Goal: Information Seeking & Learning: Learn about a topic

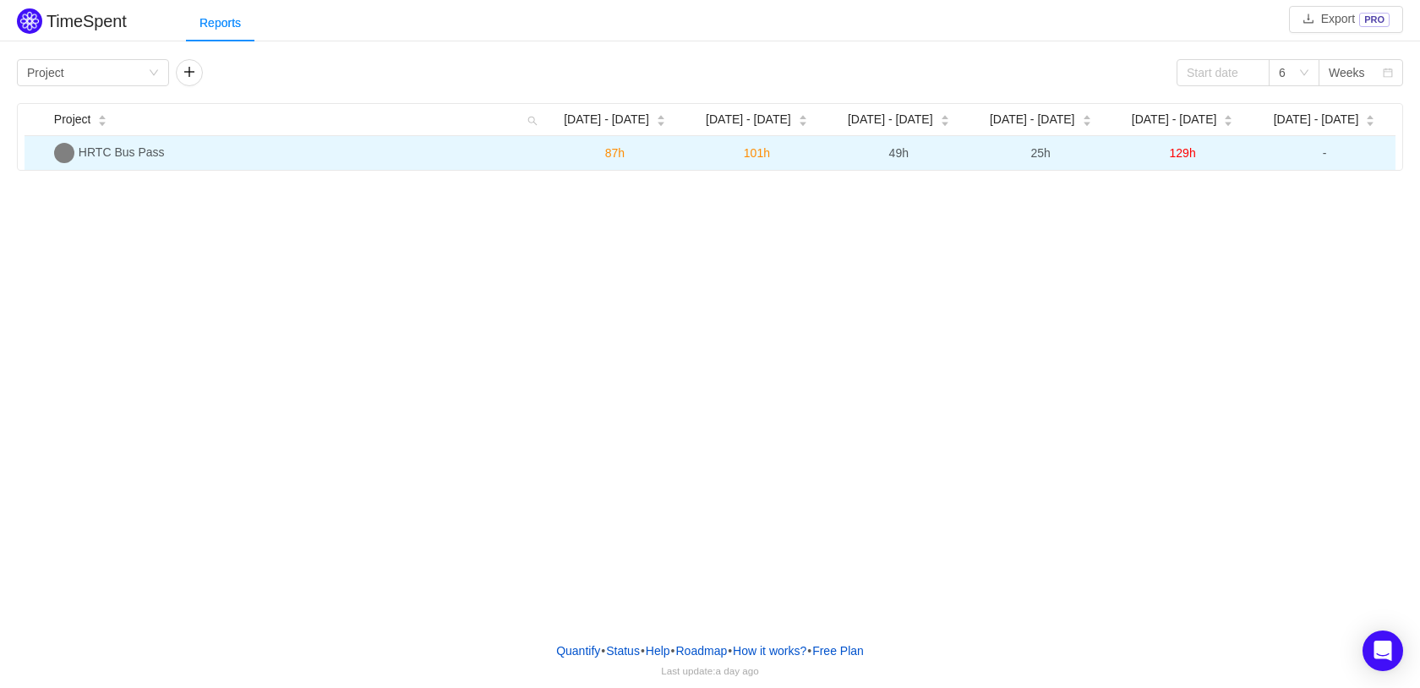
click at [119, 156] on span "HRTC Bus Pass" at bounding box center [122, 152] width 86 height 14
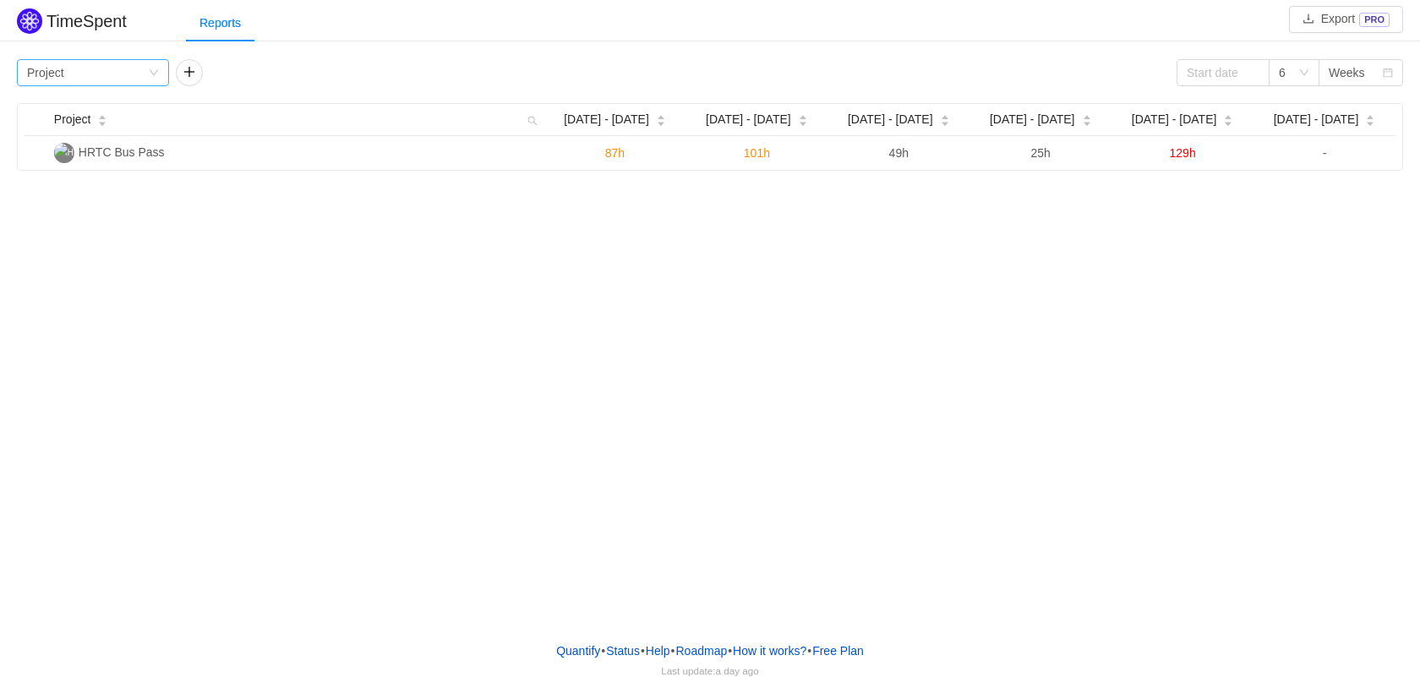
click at [152, 74] on icon "icon: down" at bounding box center [154, 73] width 10 height 10
click at [143, 133] on li "Team" at bounding box center [93, 133] width 152 height 27
click at [101, 68] on div "Group by Team" at bounding box center [87, 72] width 121 height 25
click at [83, 213] on li "Person" at bounding box center [93, 214] width 152 height 27
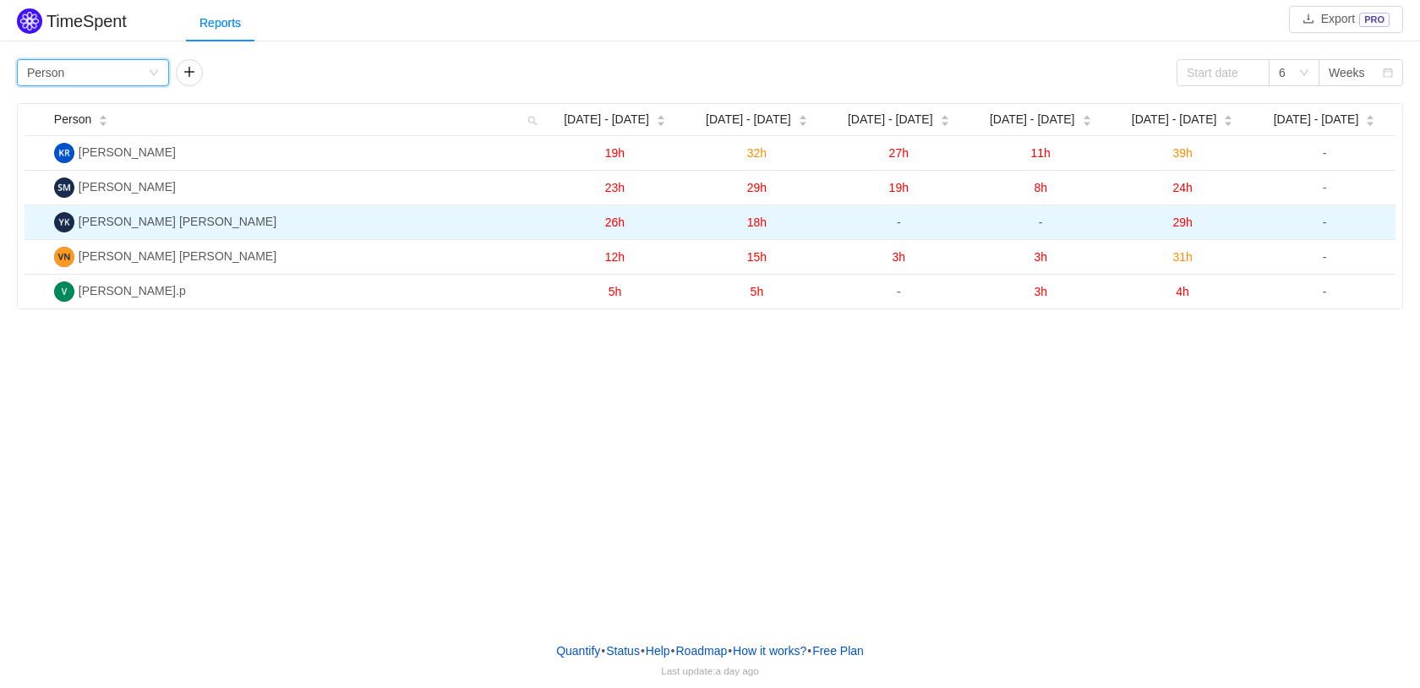
click at [146, 219] on span "[PERSON_NAME] [PERSON_NAME]" at bounding box center [178, 222] width 198 height 14
click at [616, 221] on span "26h" at bounding box center [614, 222] width 19 height 14
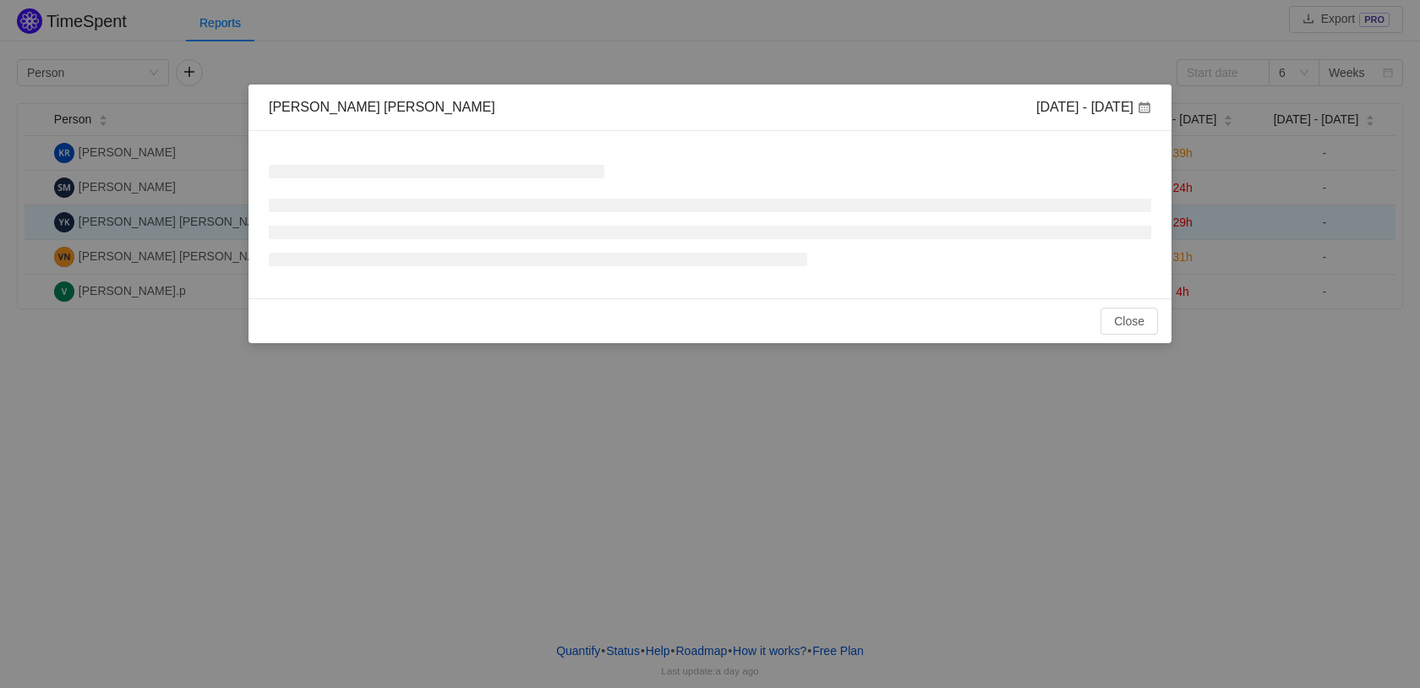
click at [616, 221] on ul at bounding box center [710, 233] width 882 height 68
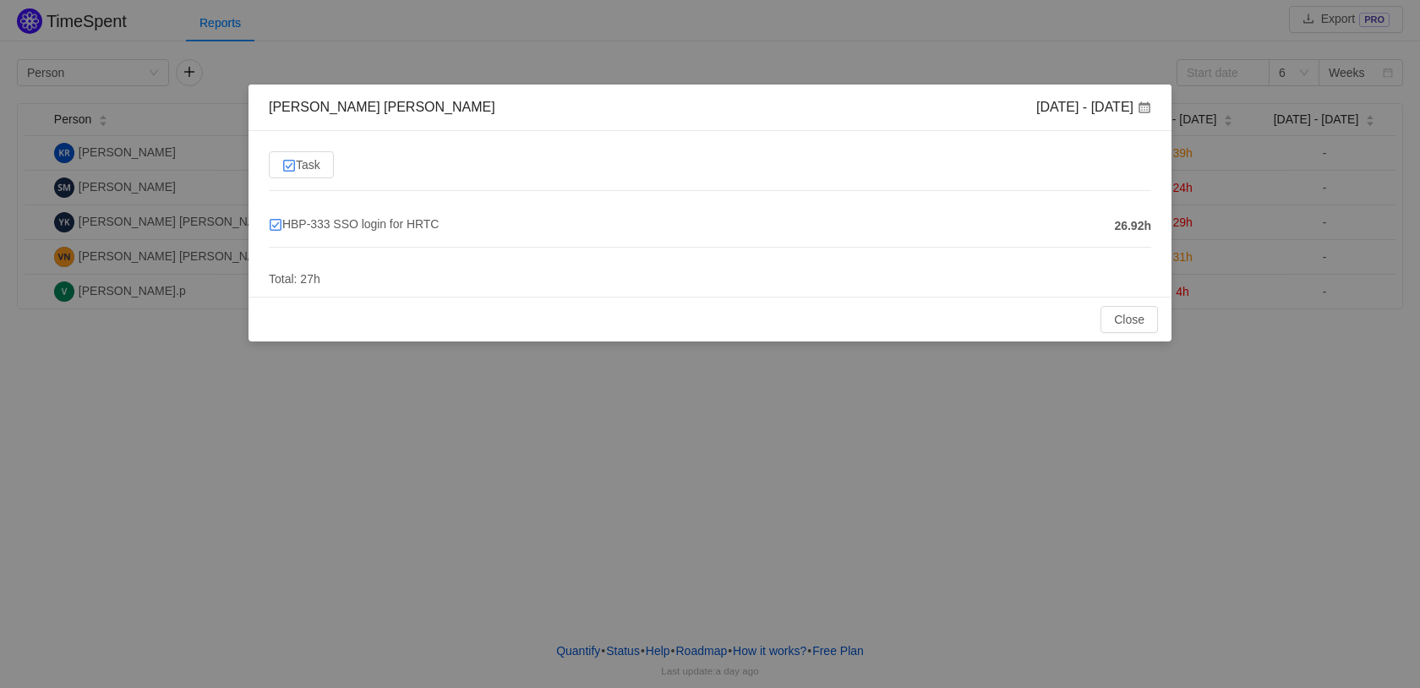
click at [1113, 231] on div "HBP-333 SSO login for HRTC" at bounding box center [691, 226] width 845 height 22
click at [348, 225] on span "HBP-333 SSO login for HRTC" at bounding box center [354, 224] width 170 height 14
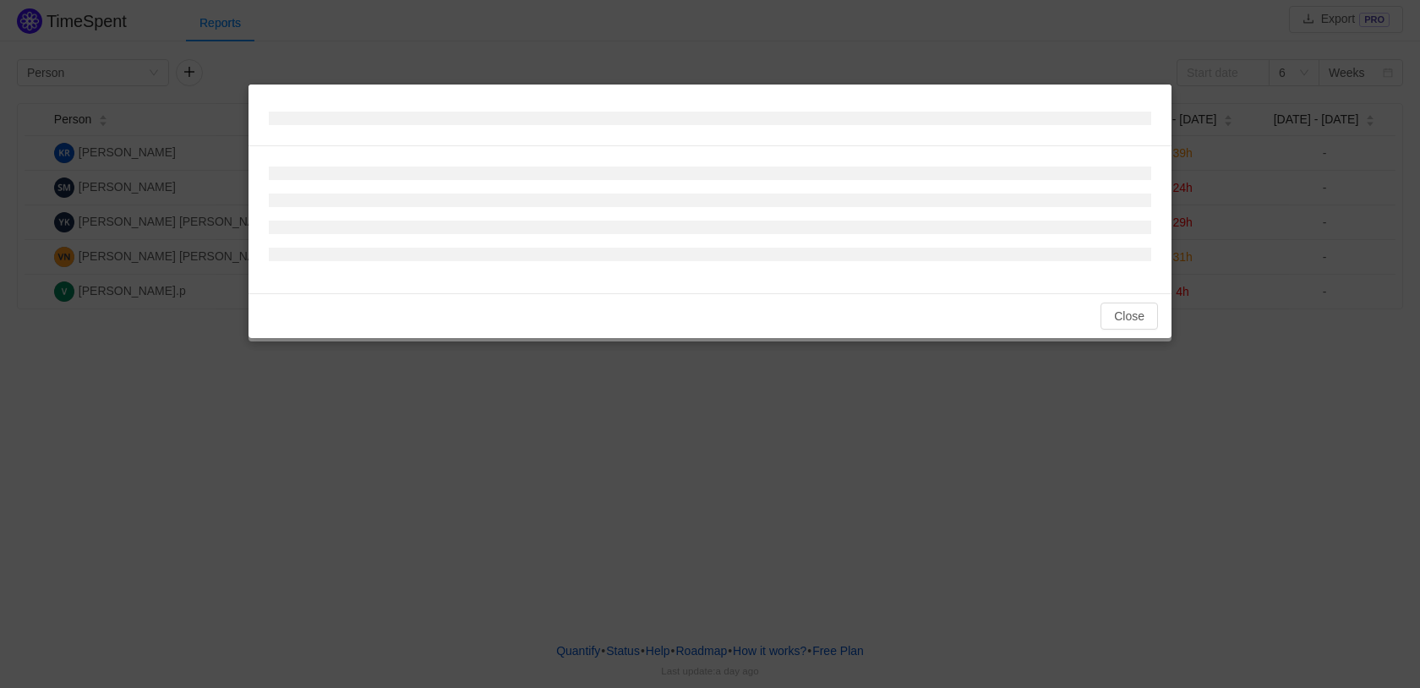
click at [348, 225] on li at bounding box center [710, 228] width 882 height 14
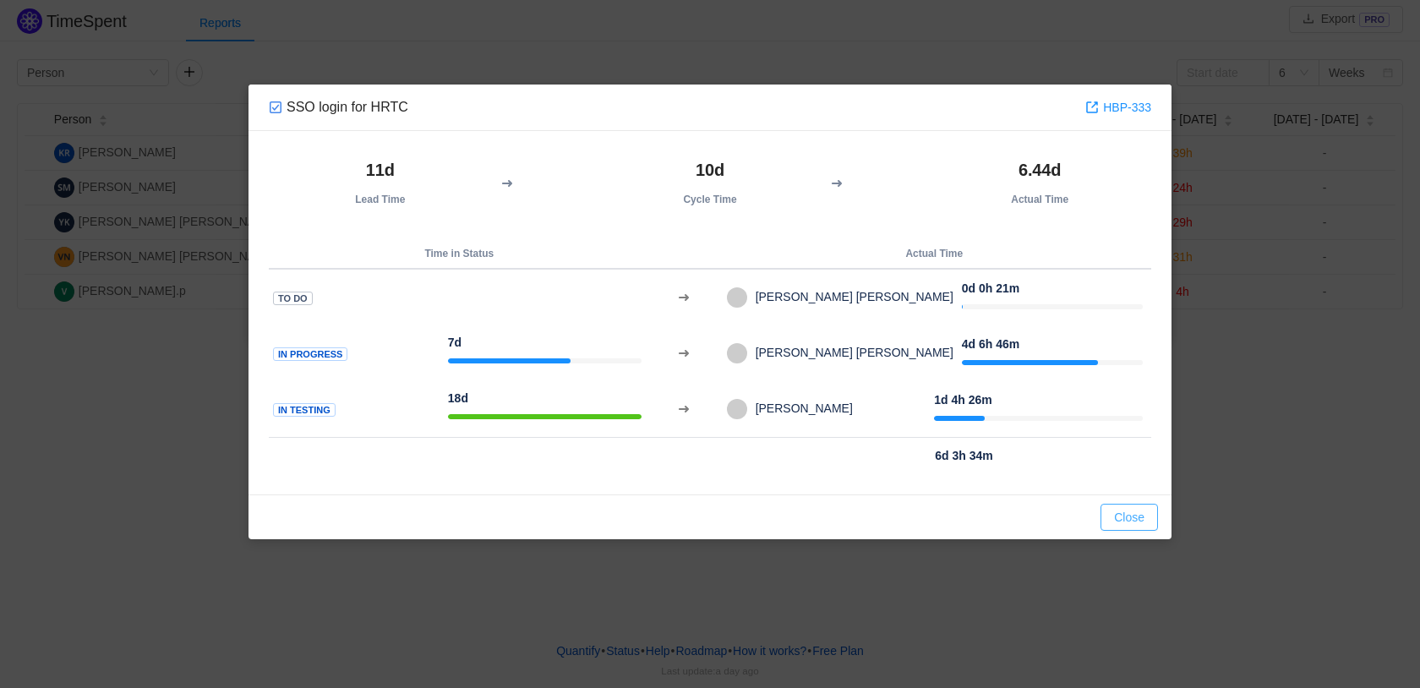
click at [1132, 519] on button "Close" at bounding box center [1128, 517] width 57 height 27
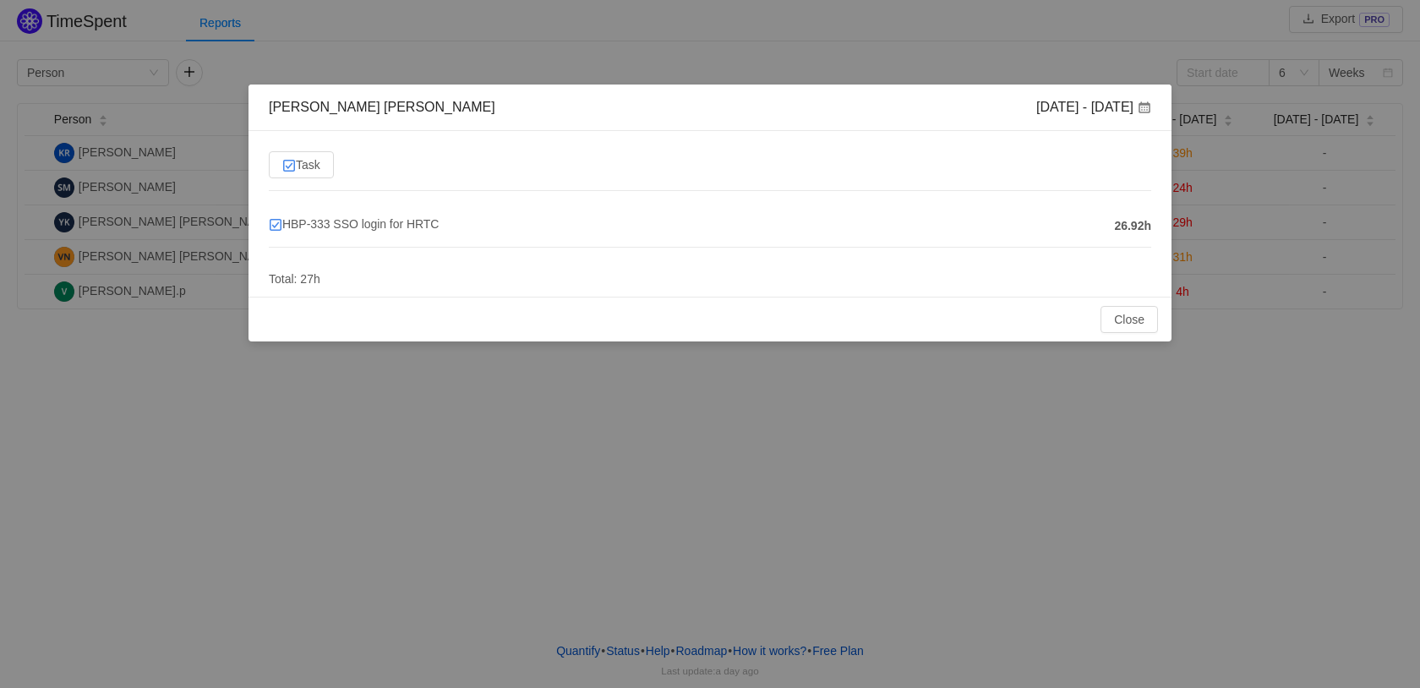
click at [1100, 528] on div "Yeshwanth Yadav Kondra Aug 25 - 31 Task HBP-333 SSO login for HRTC 26.92h Total…" at bounding box center [710, 344] width 1420 height 688
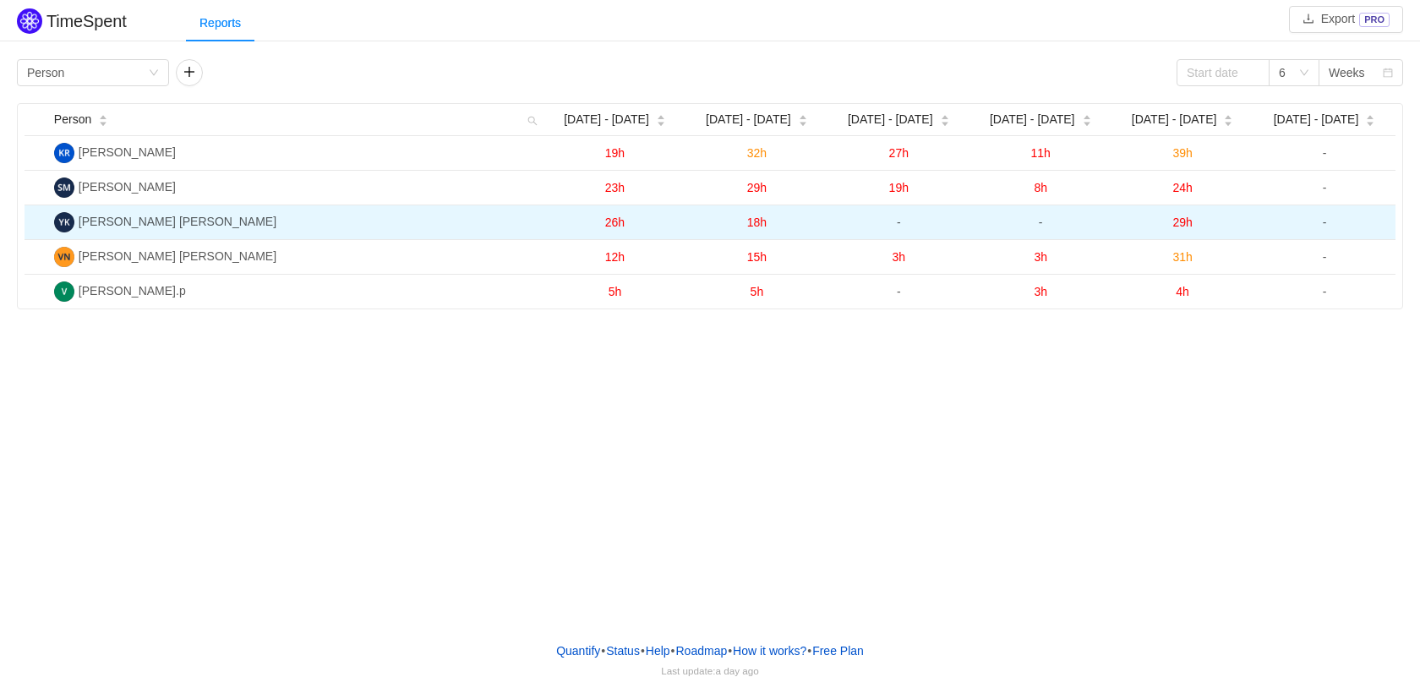
click at [754, 226] on span "18h" at bounding box center [756, 222] width 19 height 14
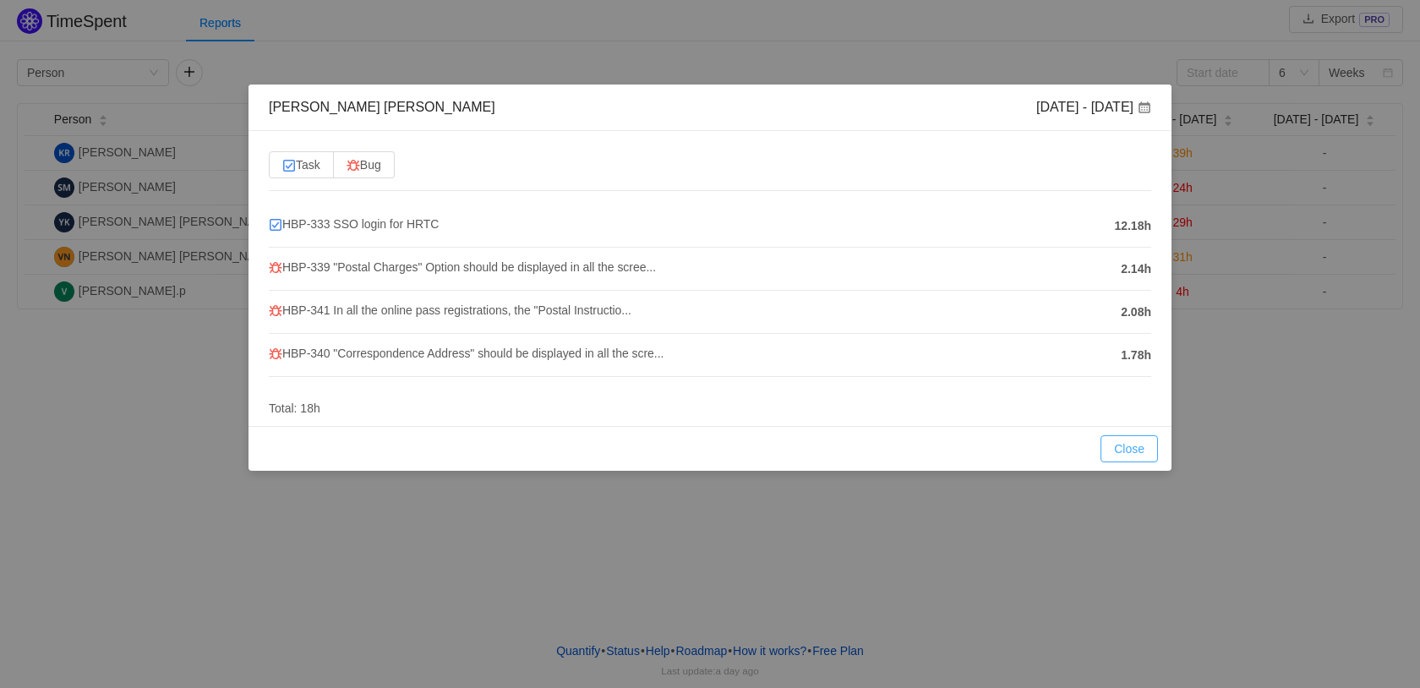
click at [1131, 443] on button "Close" at bounding box center [1128, 448] width 57 height 27
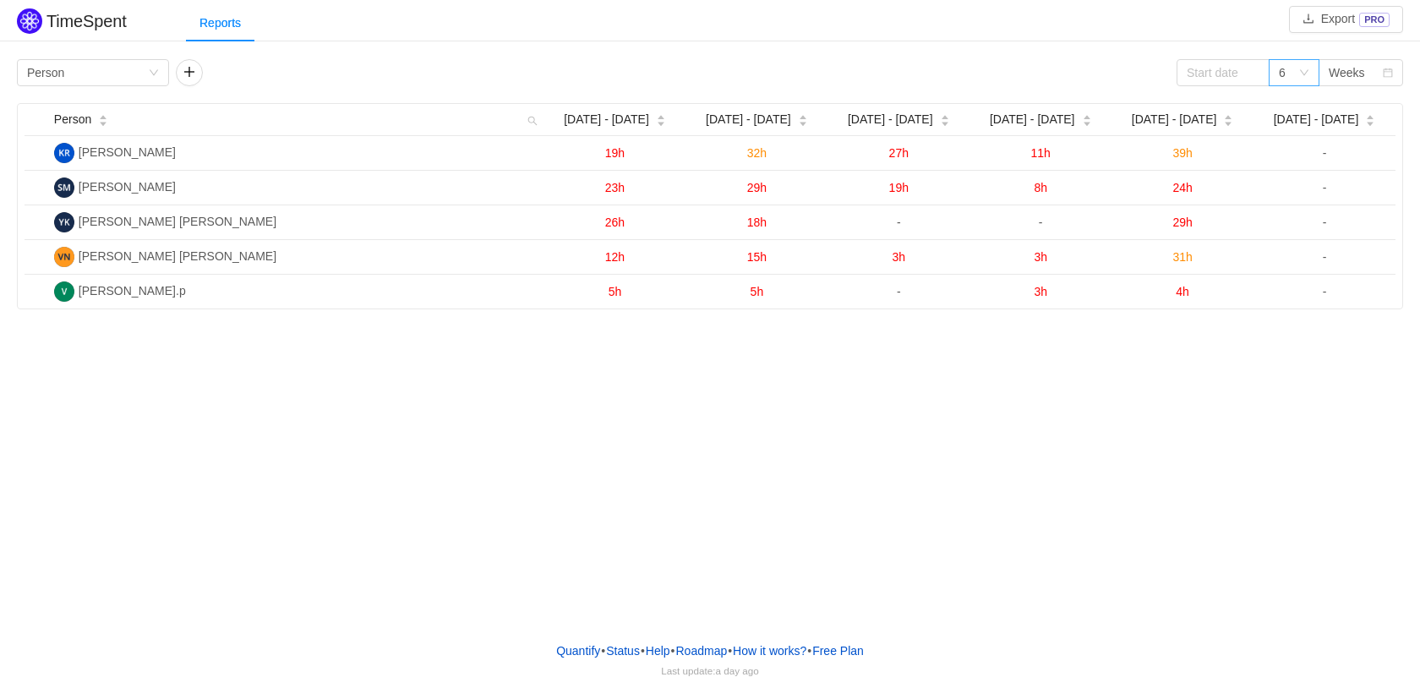
click at [1292, 85] on div "6" at bounding box center [1288, 72] width 19 height 25
click at [1295, 193] on li "12" at bounding box center [1293, 187] width 51 height 27
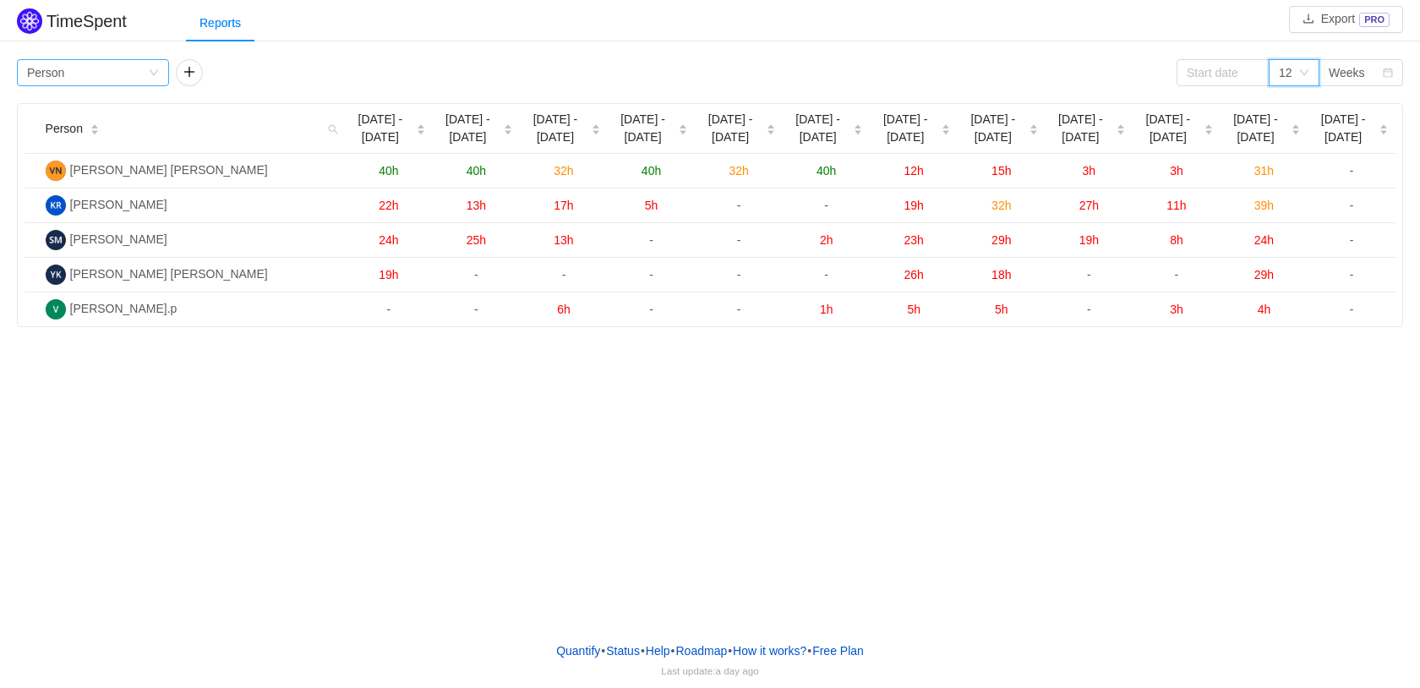
click at [144, 74] on div "Group by Person" at bounding box center [87, 72] width 121 height 25
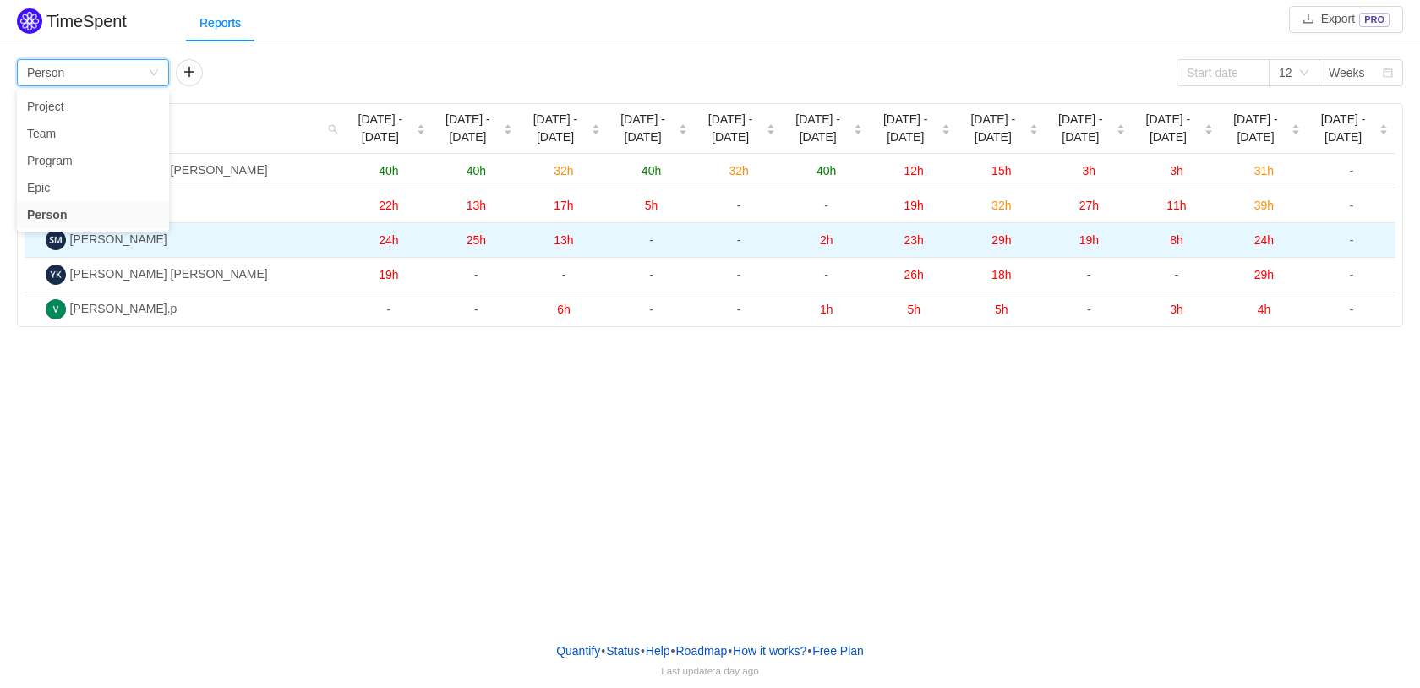
click at [399, 249] on td "24h" at bounding box center [389, 240] width 88 height 35
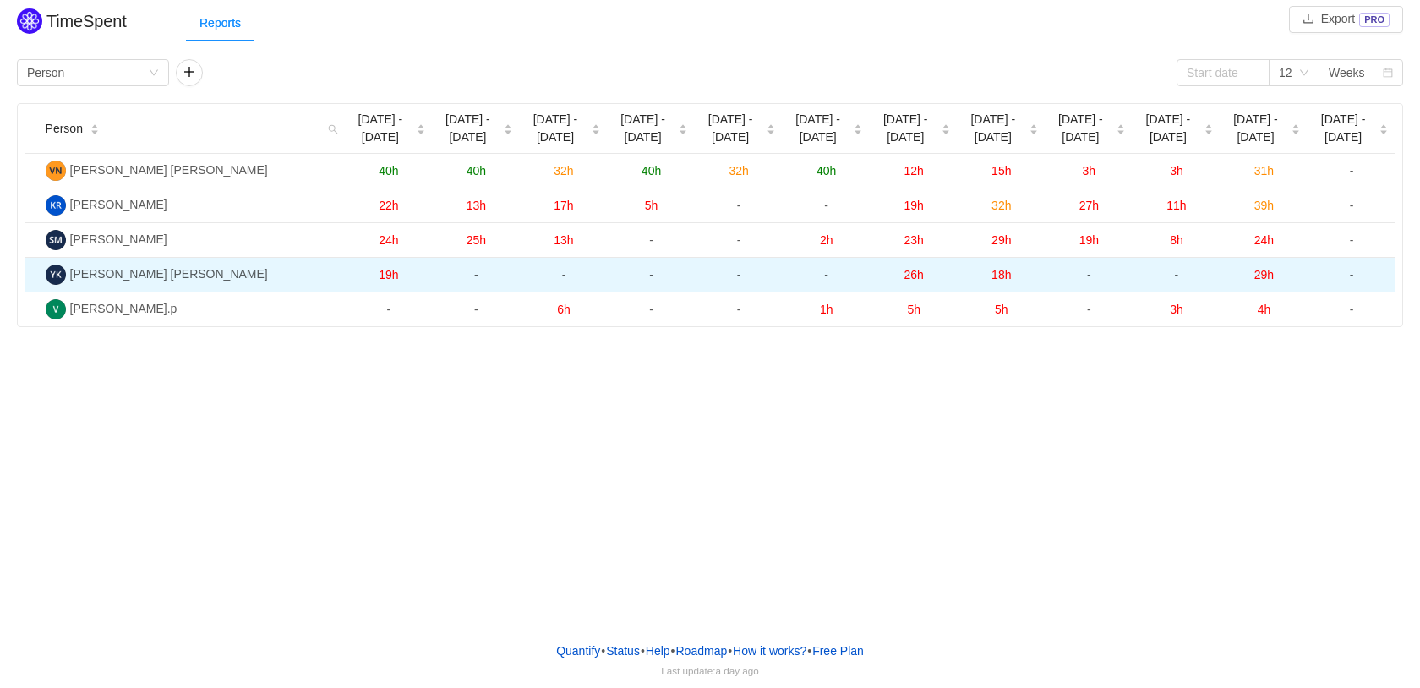
click at [120, 269] on span "[PERSON_NAME] [PERSON_NAME]" at bounding box center [169, 274] width 198 height 14
click at [384, 273] on span "19h" at bounding box center [388, 275] width 19 height 14
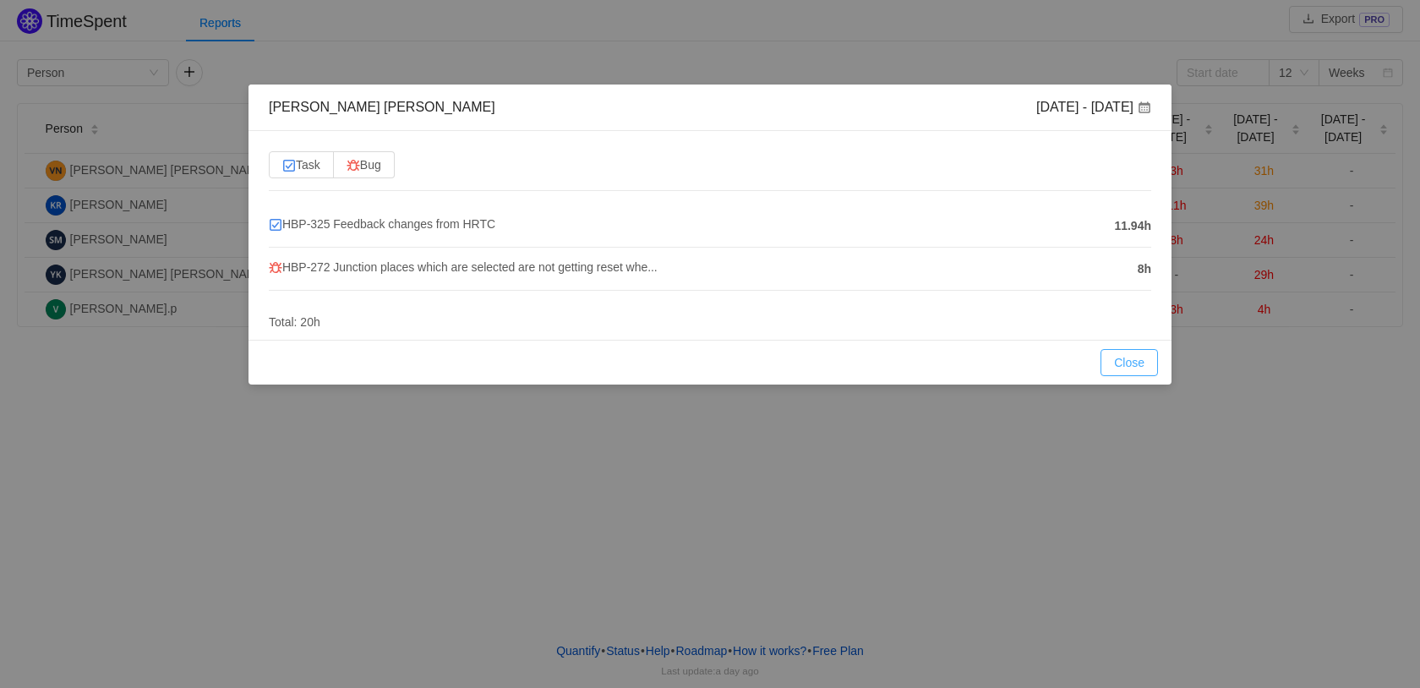
click at [1136, 359] on button "Close" at bounding box center [1128, 362] width 57 height 27
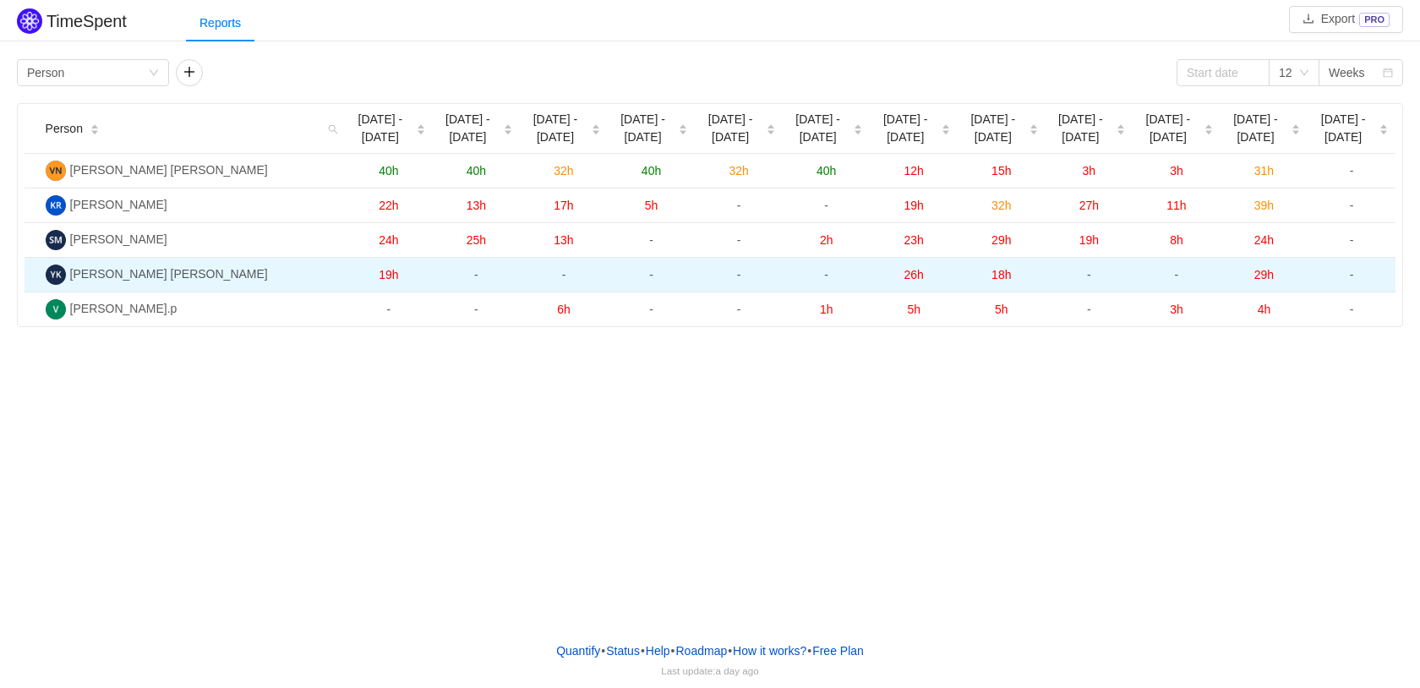
click at [916, 273] on span "26h" at bounding box center [913, 275] width 19 height 14
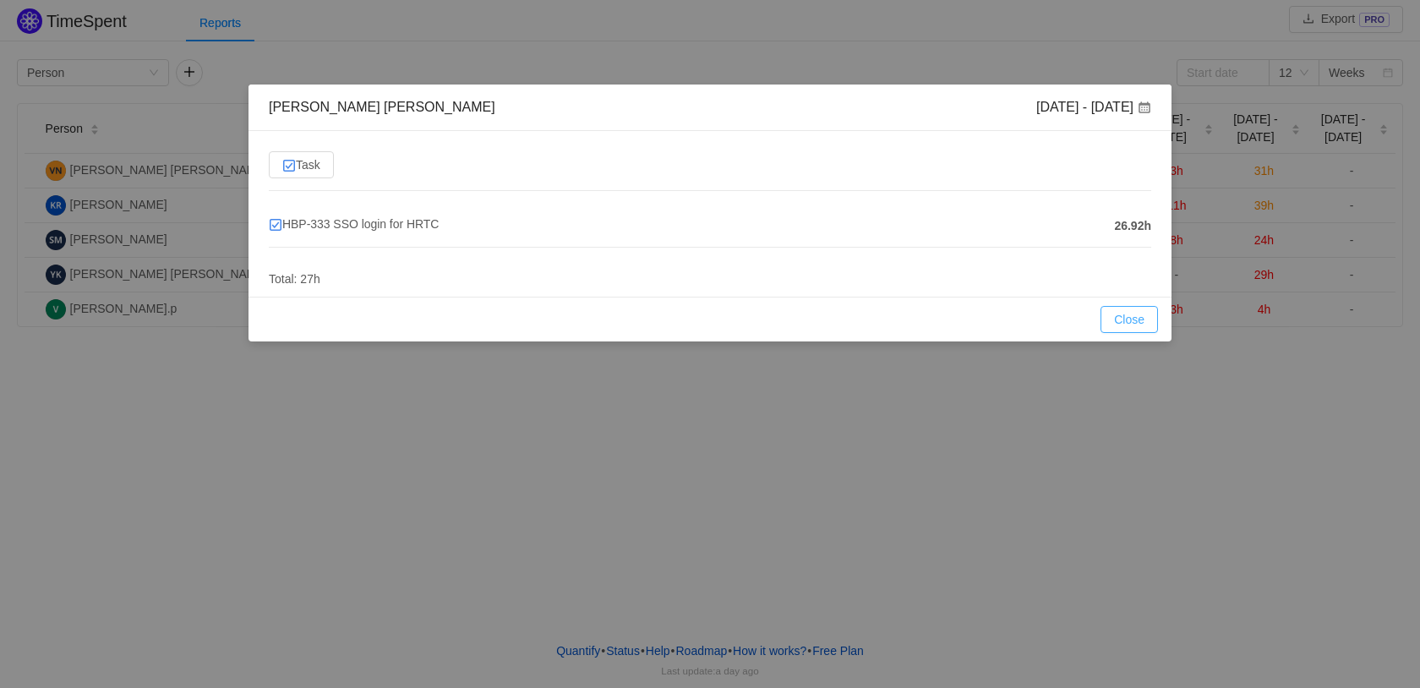
click at [1125, 319] on button "Close" at bounding box center [1128, 319] width 57 height 27
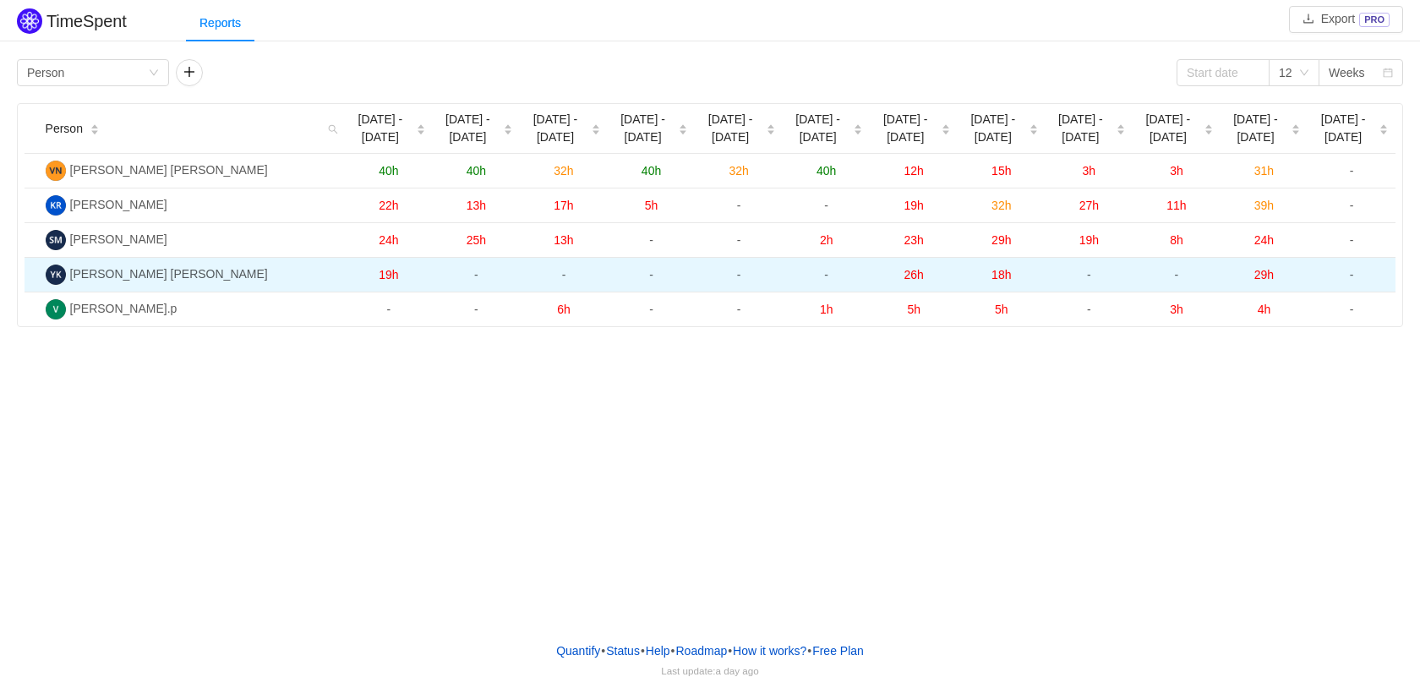
click at [1267, 275] on span "29h" at bounding box center [1263, 275] width 19 height 14
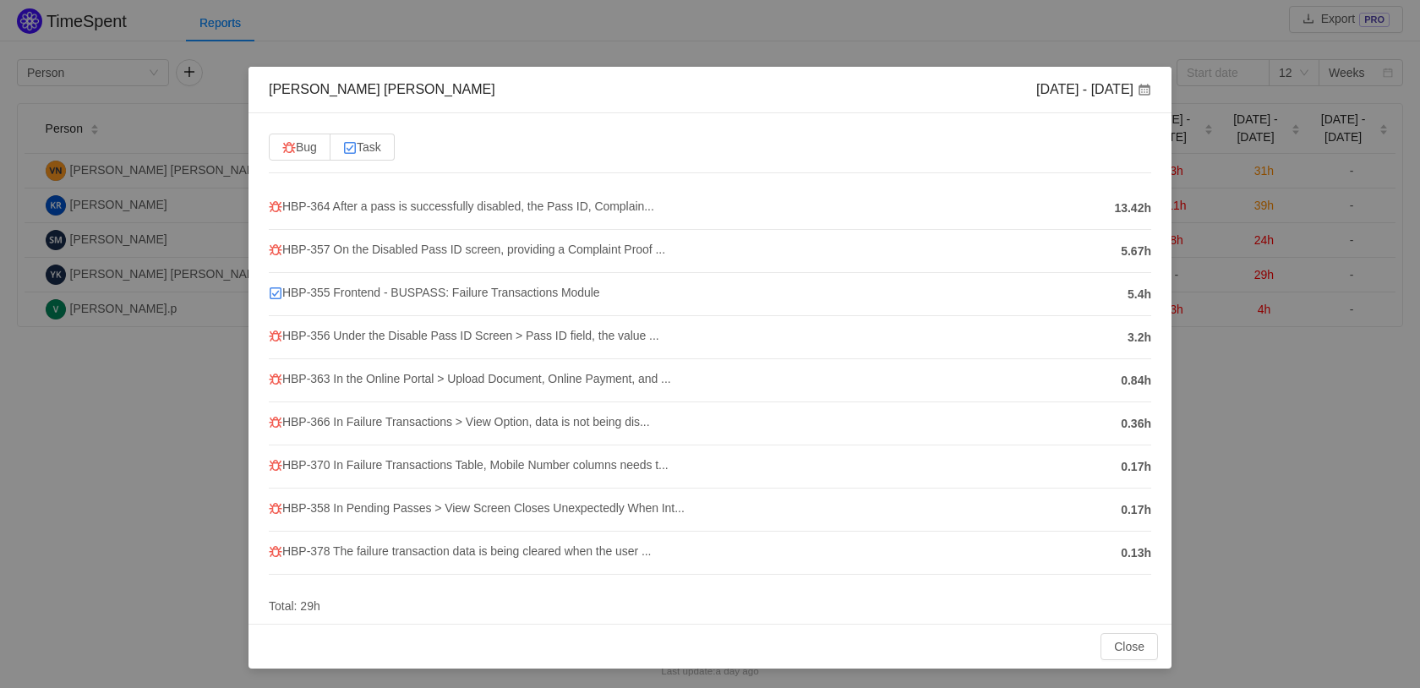
scroll to position [19, 0]
click at [223, 370] on div "Yeshwanth Yadav Kondra Sep 22 - 28 Bug Task HBP-364 After a pass is successfull…" at bounding box center [710, 344] width 1420 height 688
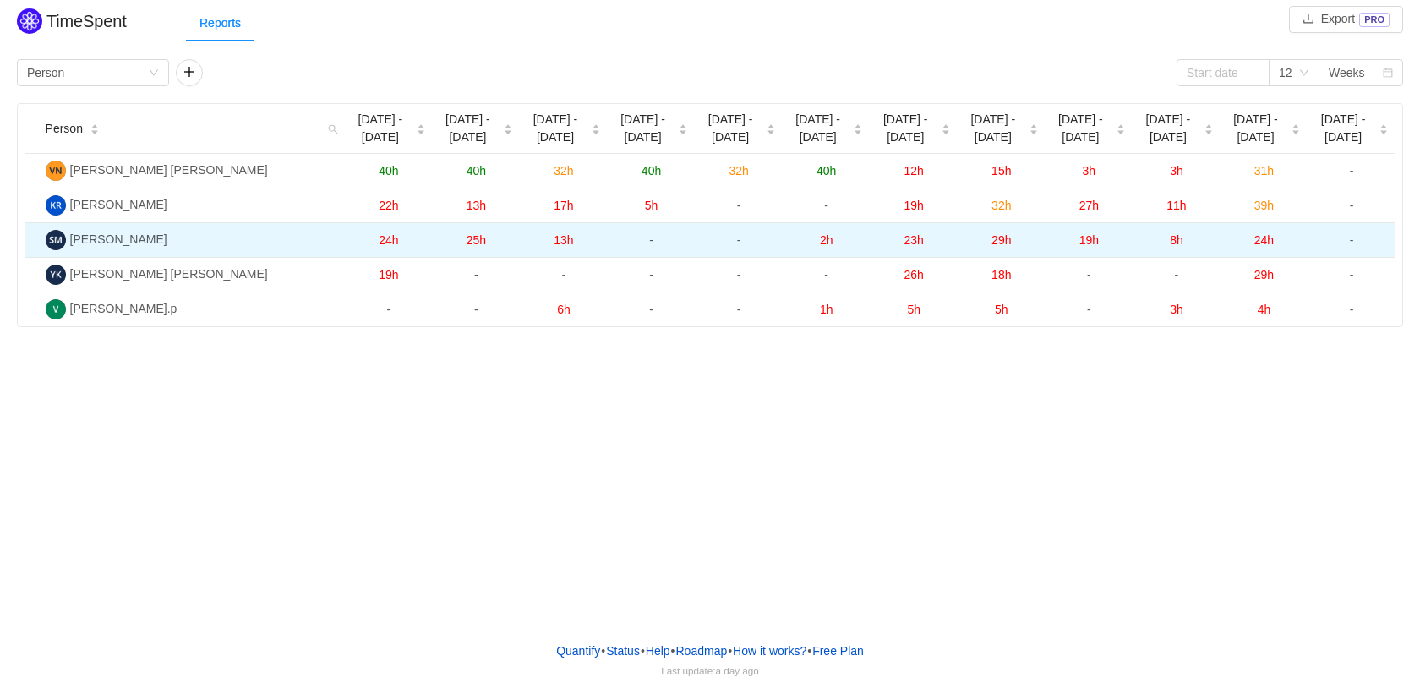
click at [1090, 237] on span "19h" at bounding box center [1088, 240] width 19 height 14
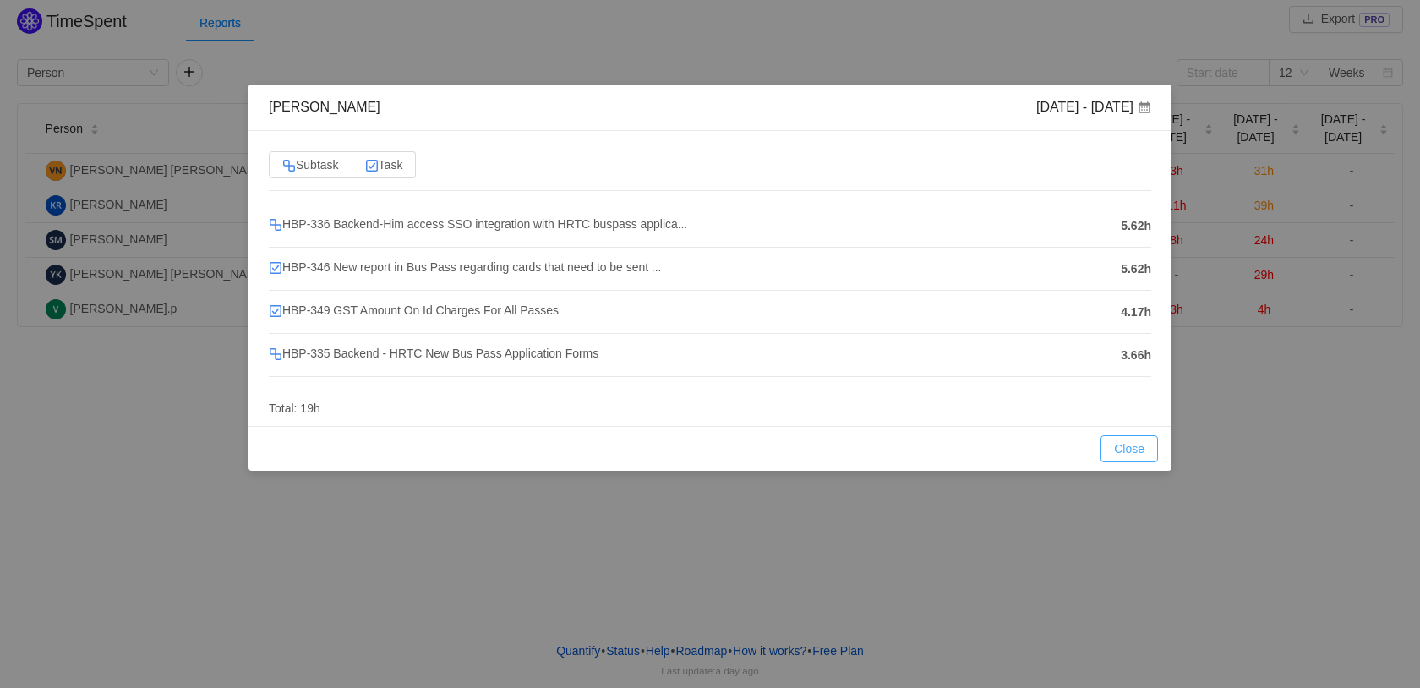
click at [1126, 450] on button "Close" at bounding box center [1128, 448] width 57 height 27
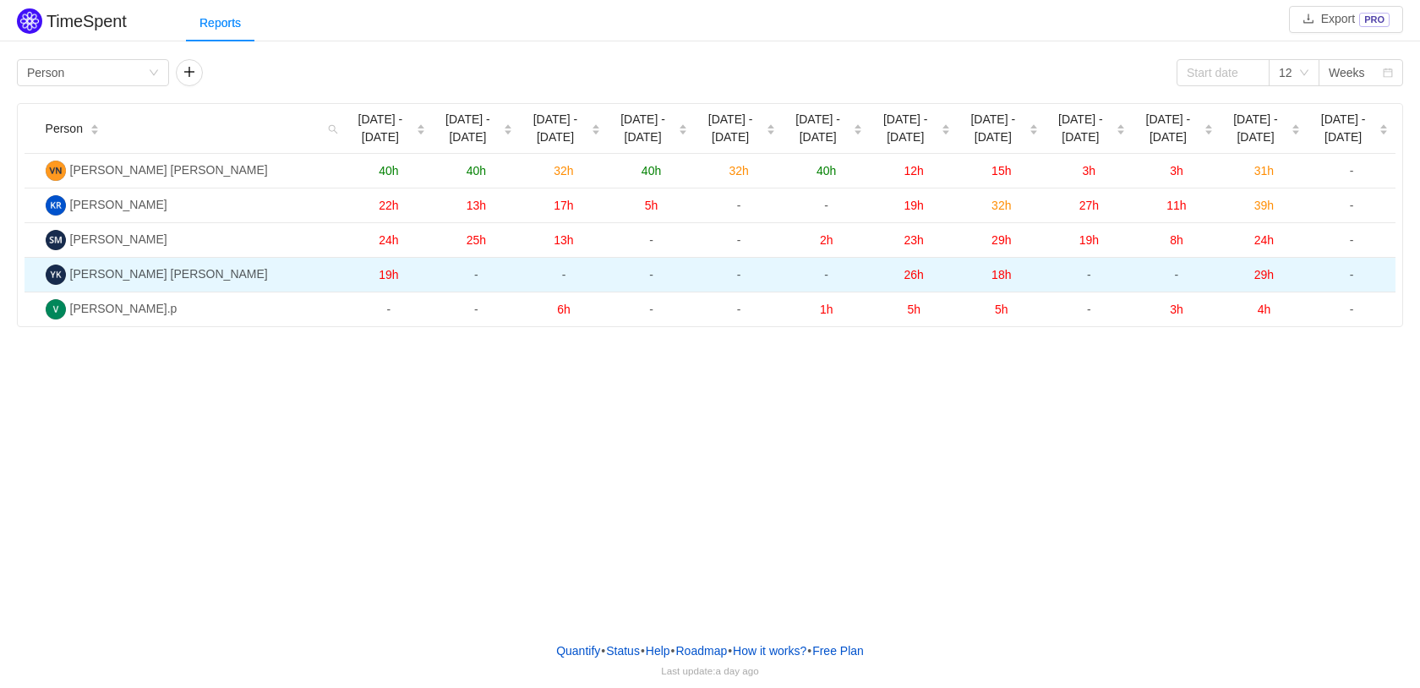
click at [1263, 278] on span "29h" at bounding box center [1263, 275] width 19 height 14
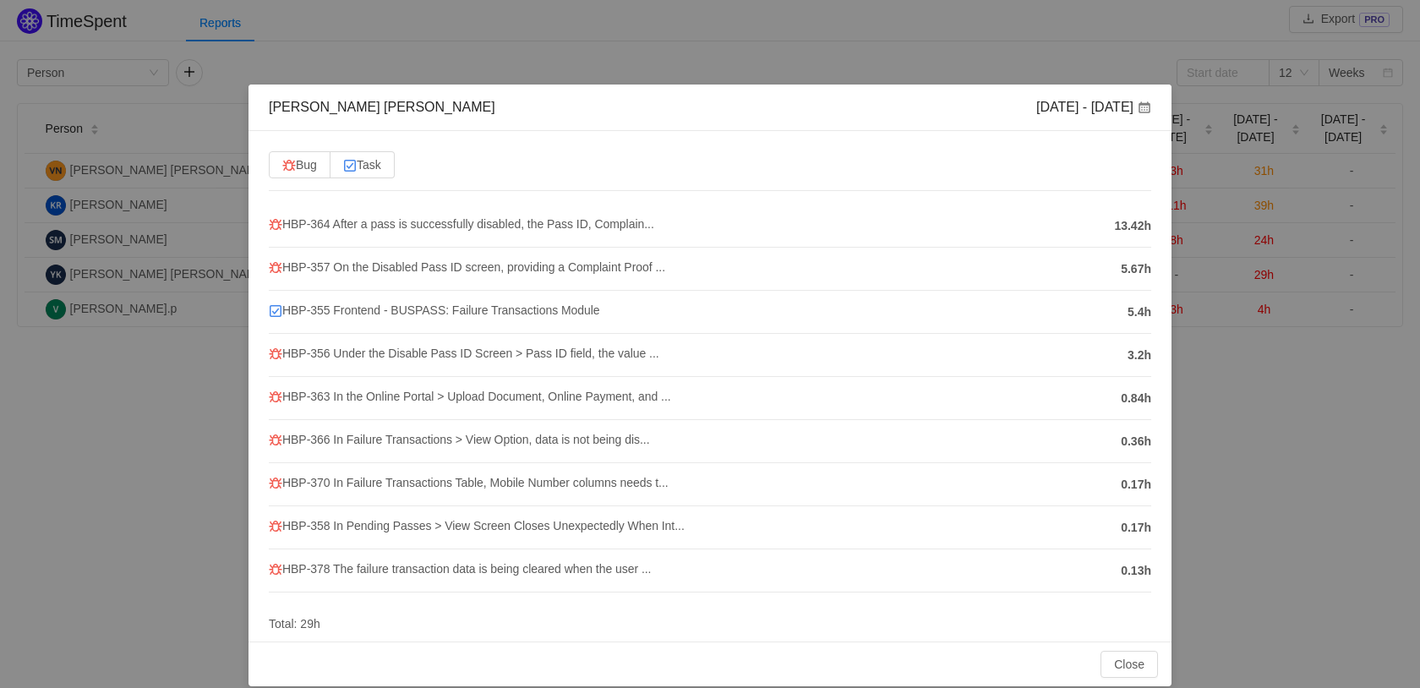
scroll to position [19, 0]
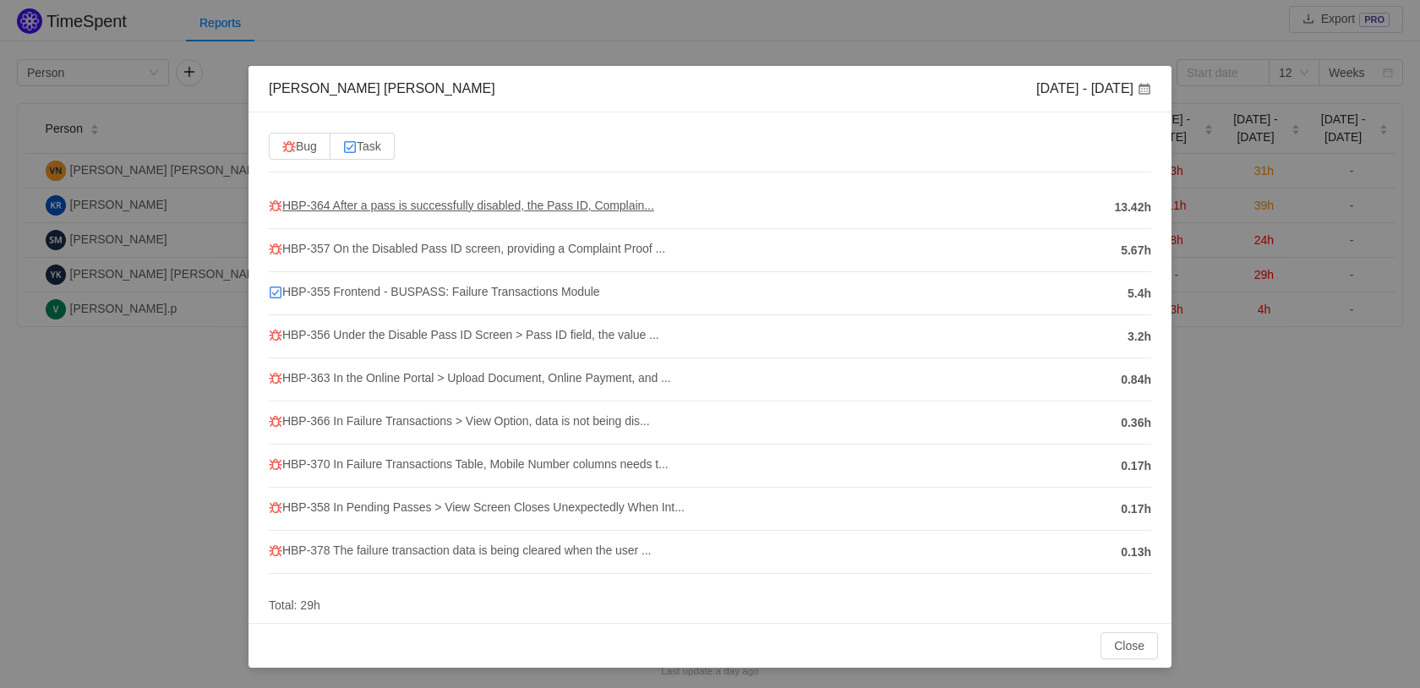
click at [521, 202] on span "HBP-364 After a pass is successfully disabled, the Pass ID, Complain..." at bounding box center [461, 206] width 385 height 14
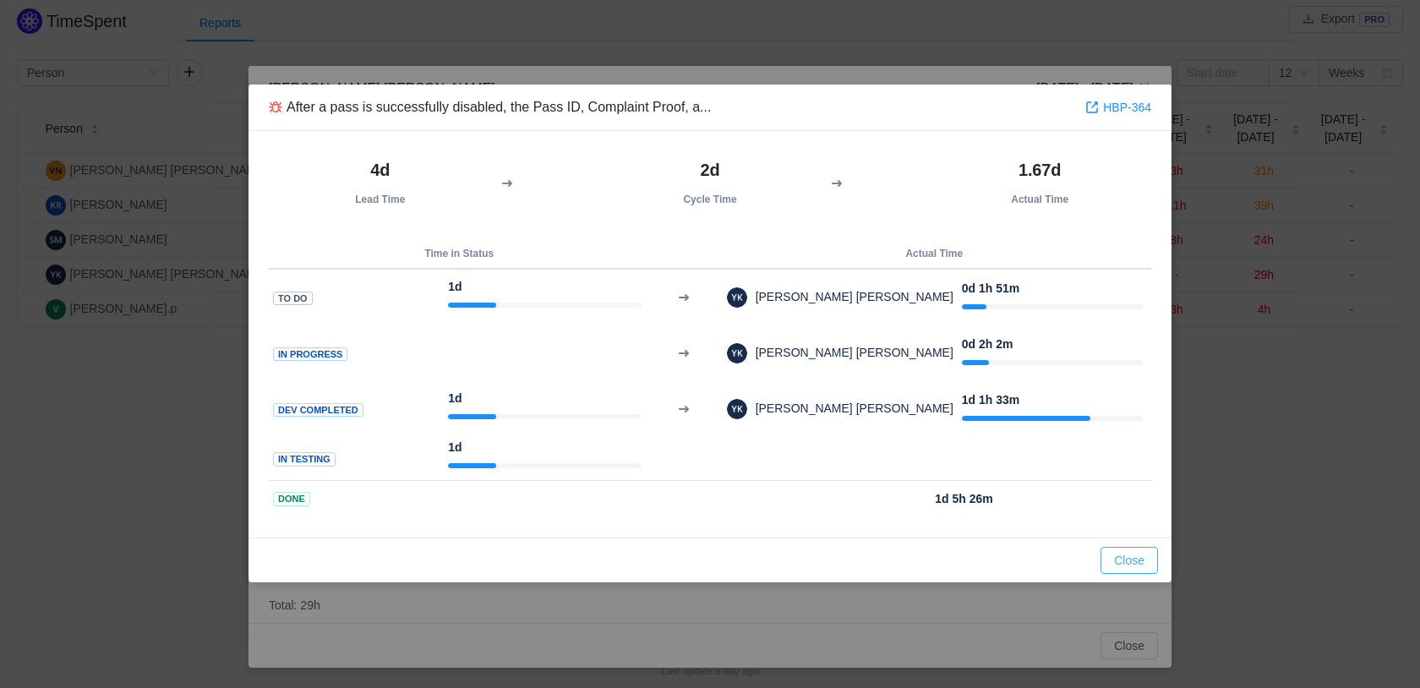
click at [1126, 553] on button "Close" at bounding box center [1128, 560] width 57 height 27
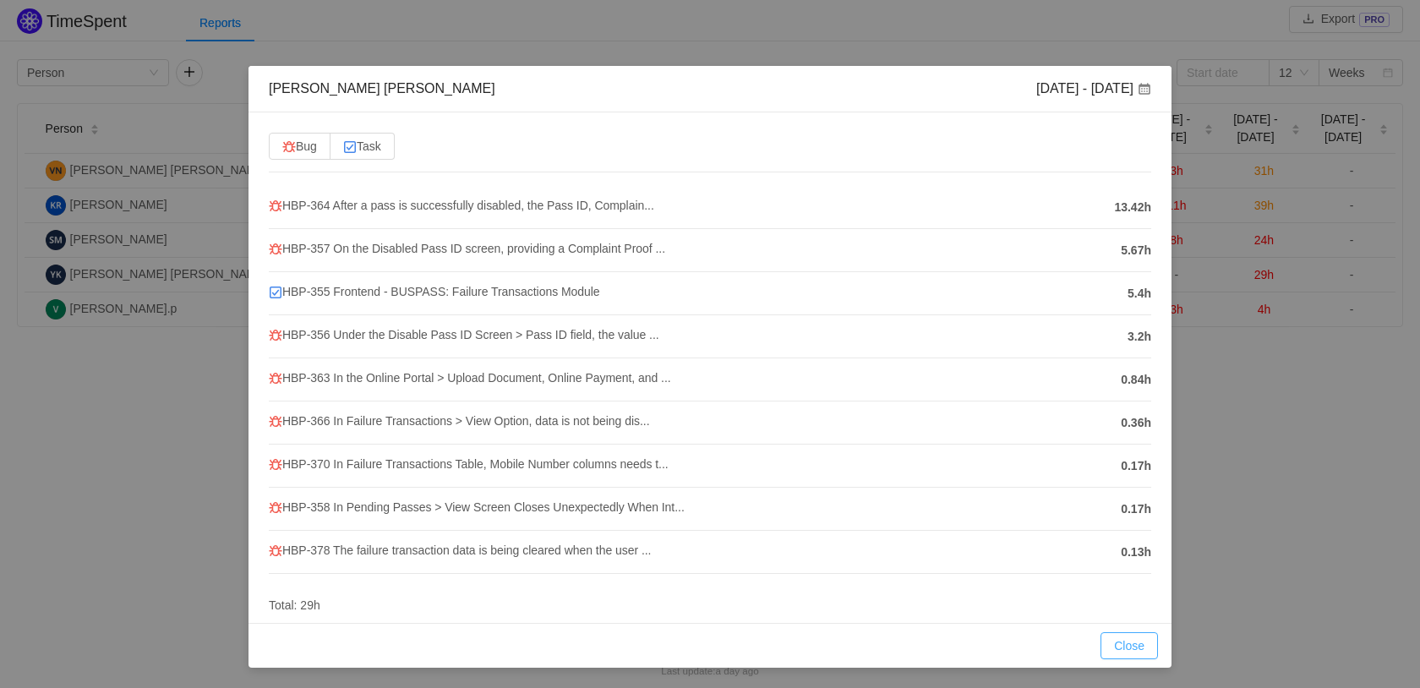
click at [1112, 652] on button "Close" at bounding box center [1128, 645] width 57 height 27
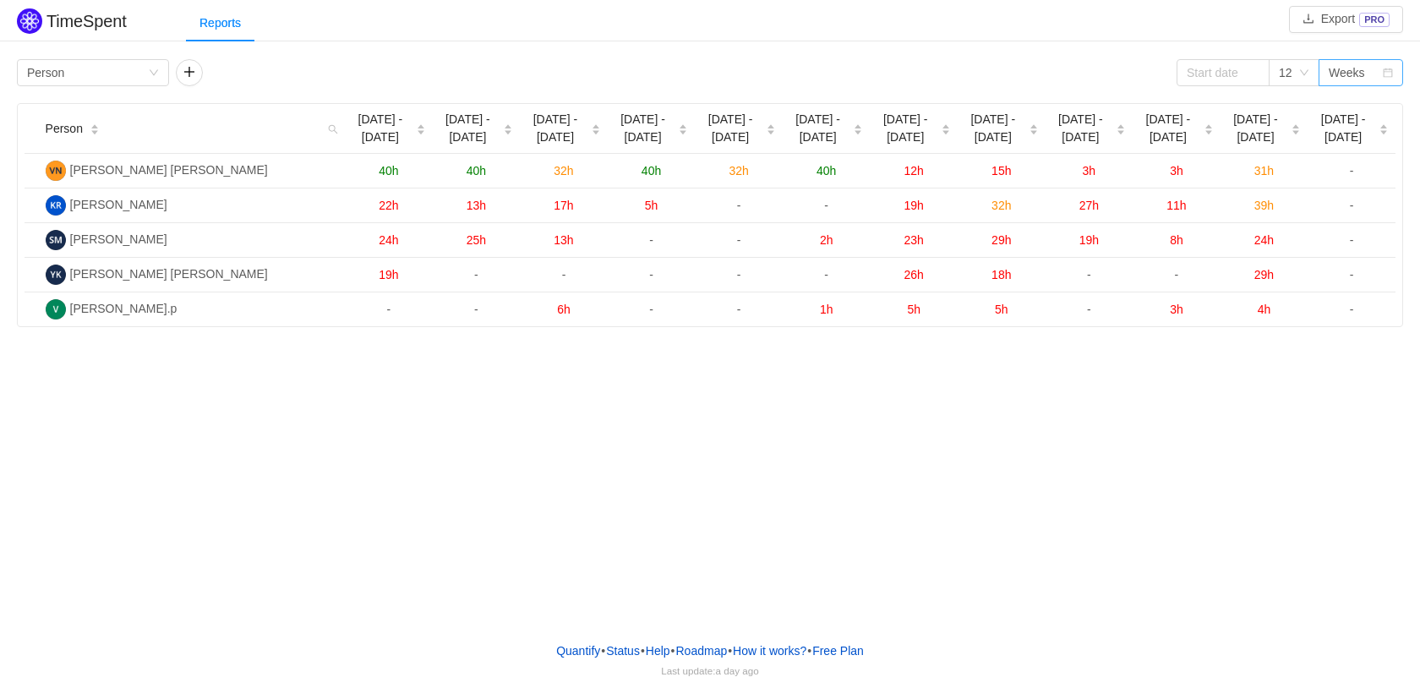
click at [1373, 74] on div "Weeks" at bounding box center [1354, 72] width 53 height 25
click at [1362, 164] on li "Quarters" at bounding box center [1360, 160] width 85 height 27
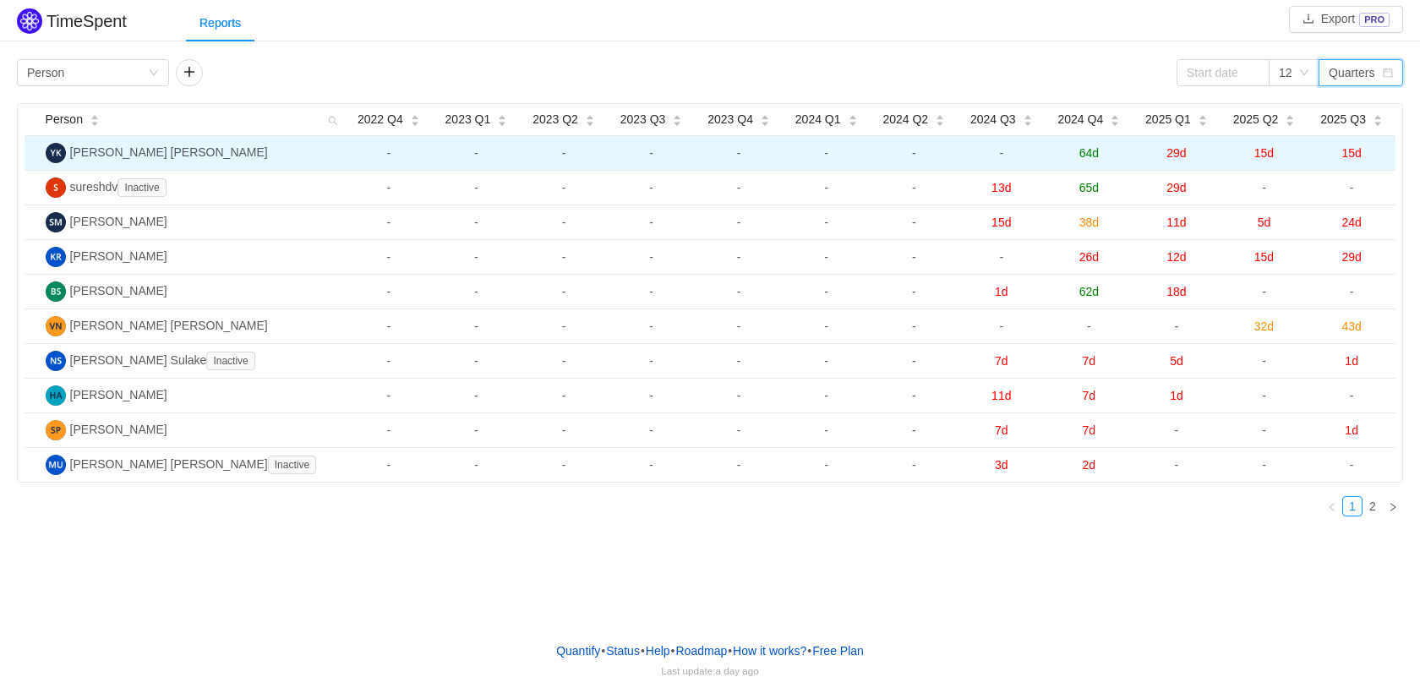
click at [1088, 153] on span "64d" at bounding box center [1088, 153] width 19 height 14
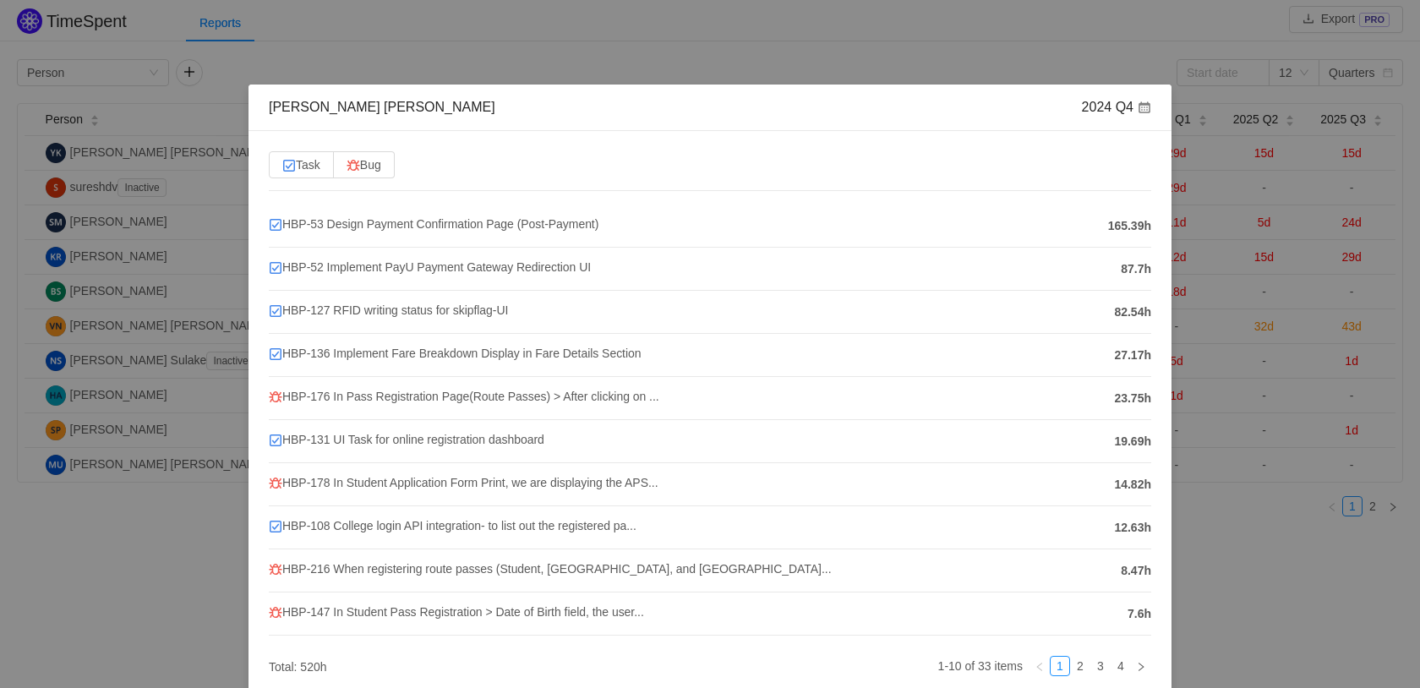
click at [1286, 209] on div "Yeshwanth Yadav Kondra 2024 Q4 Task Bug HBP-53 Design Payment Confirmation Page…" at bounding box center [710, 344] width 1420 height 688
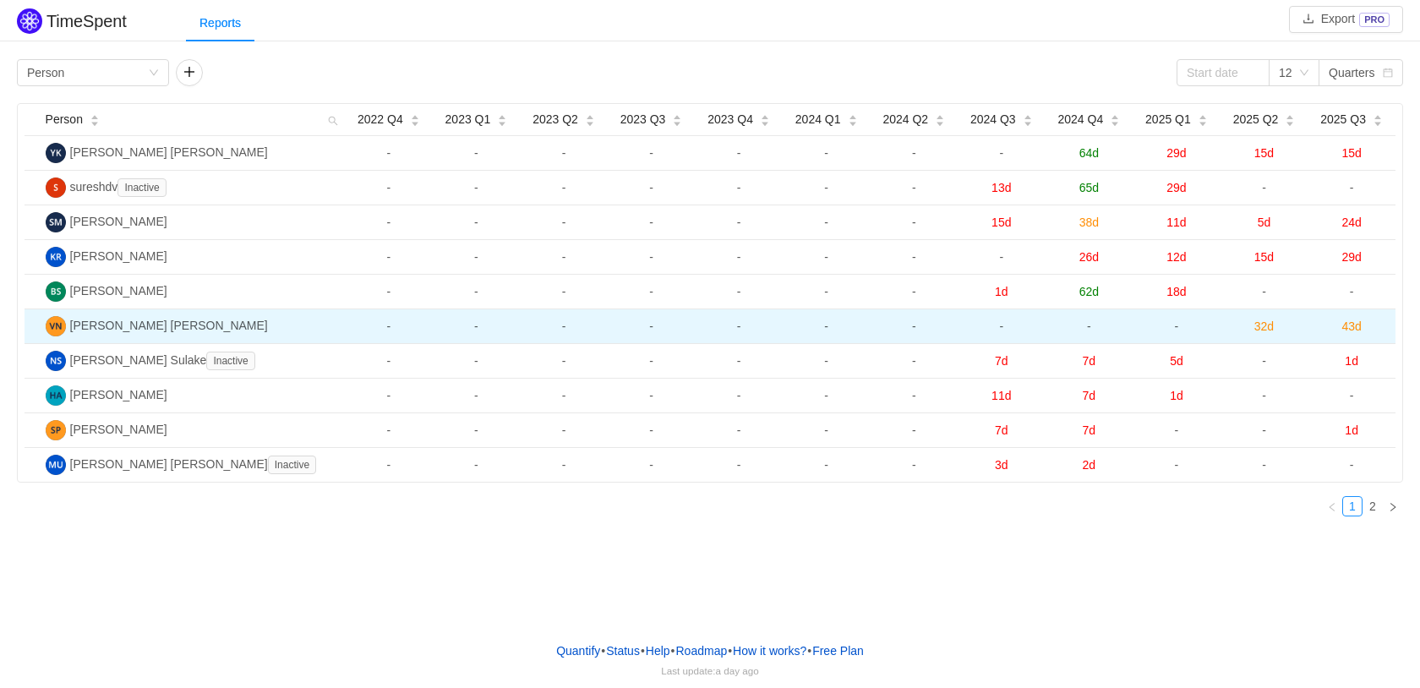
click at [1353, 328] on span "43d" at bounding box center [1350, 326] width 19 height 14
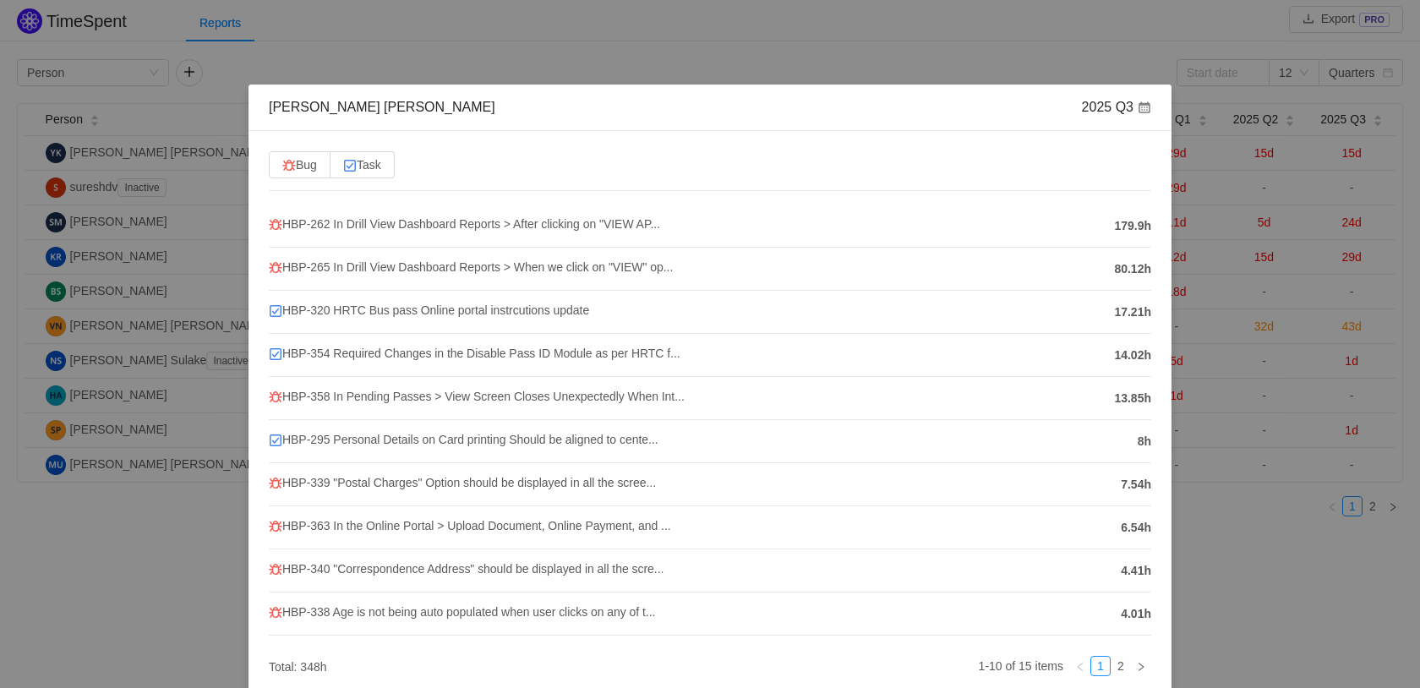
click at [1137, 107] on span at bounding box center [1144, 108] width 14 height 14
click at [1099, 109] on div "2025 Q3" at bounding box center [1116, 107] width 69 height 19
click at [362, 109] on div "VINAY SAILESH NADIKOTA" at bounding box center [382, 107] width 226 height 19
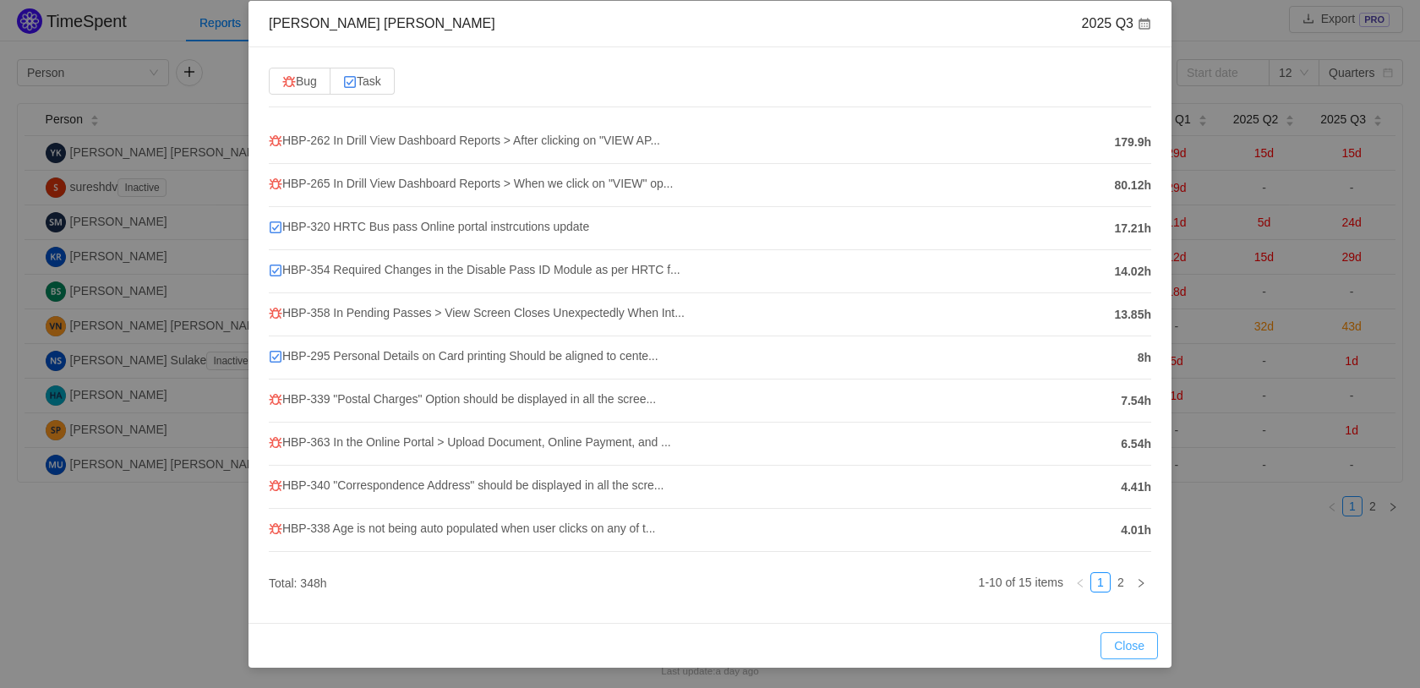
click at [1114, 650] on button "Close" at bounding box center [1128, 645] width 57 height 27
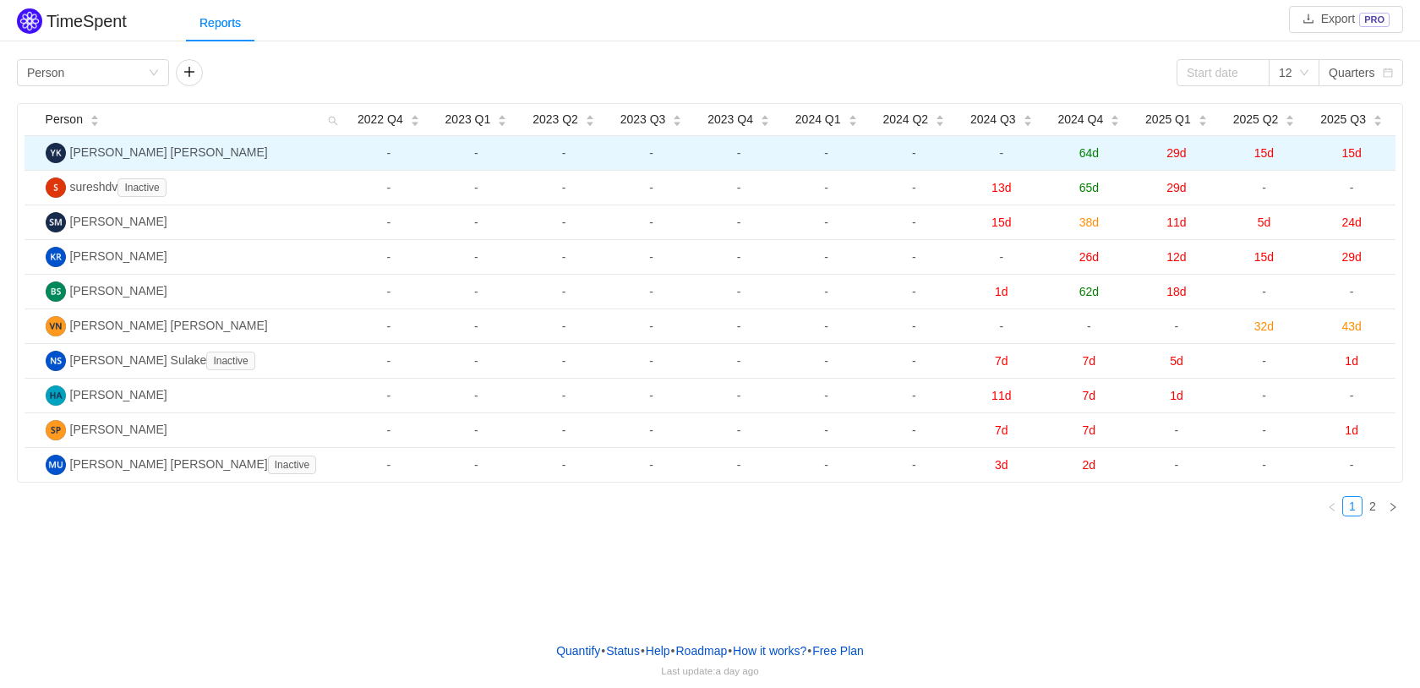
click at [1342, 155] on span "15d" at bounding box center [1350, 153] width 19 height 14
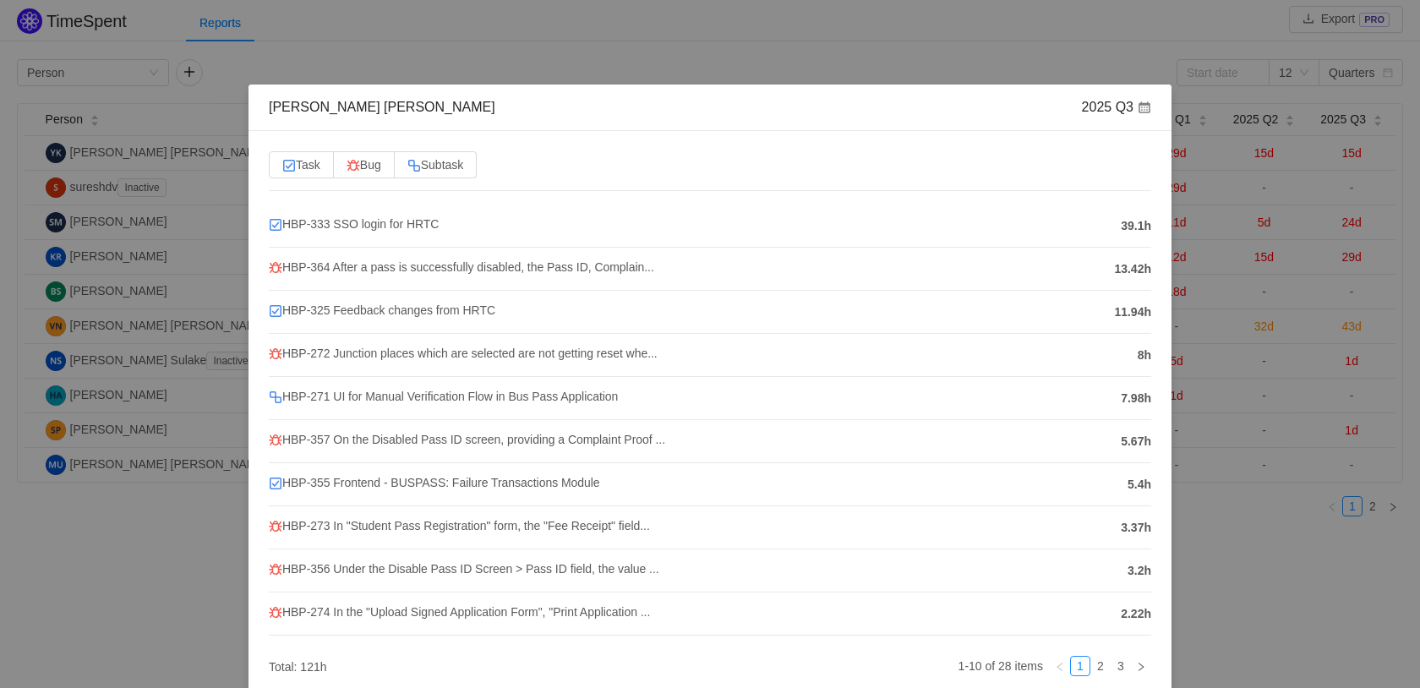
scroll to position [84, 0]
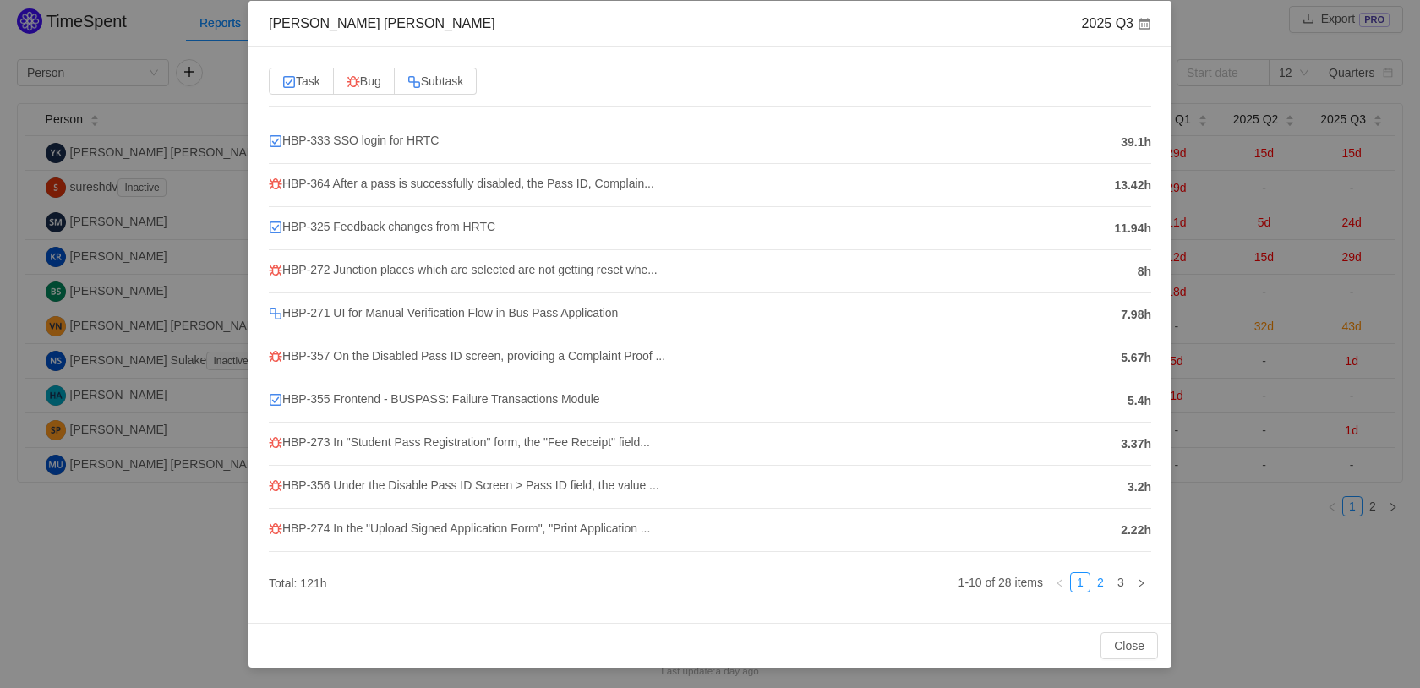
click at [1093, 587] on link "2" at bounding box center [1100, 582] width 19 height 19
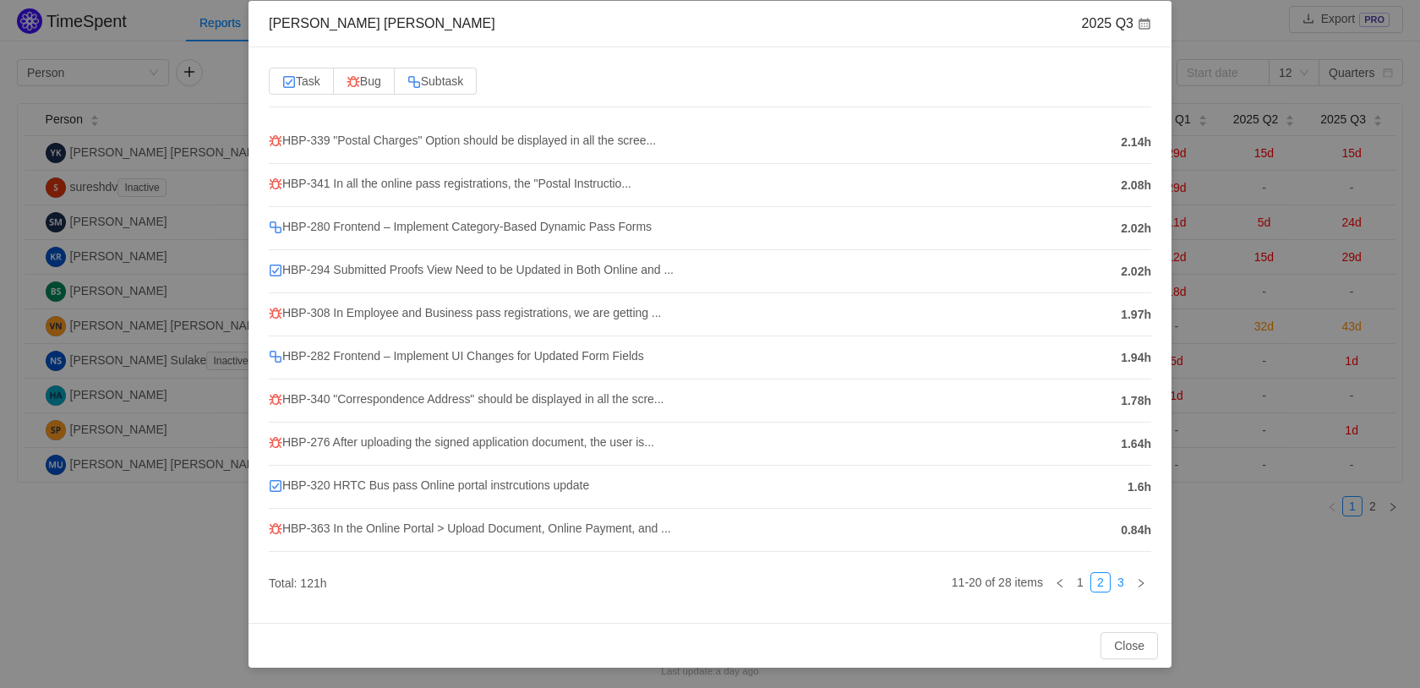
click at [1111, 587] on link "3" at bounding box center [1120, 582] width 19 height 19
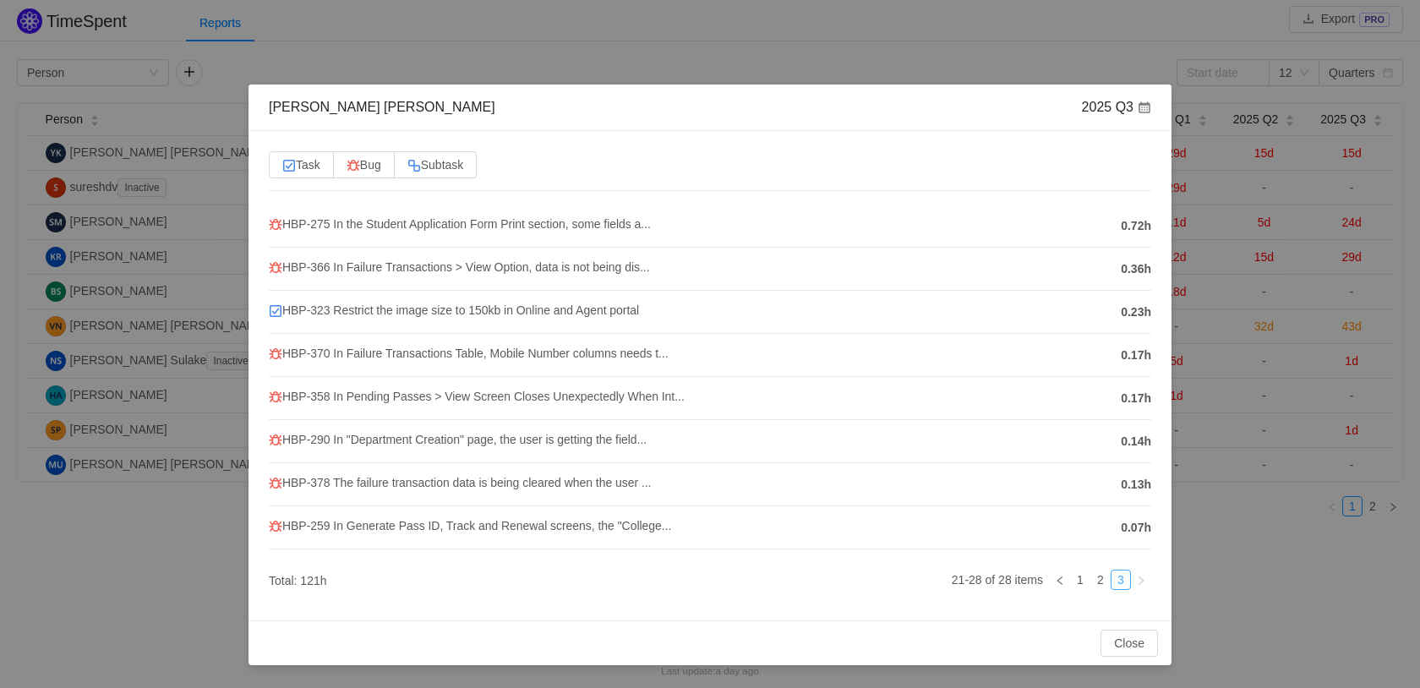
scroll to position [0, 0]
click at [1106, 587] on link "2" at bounding box center [1100, 579] width 19 height 19
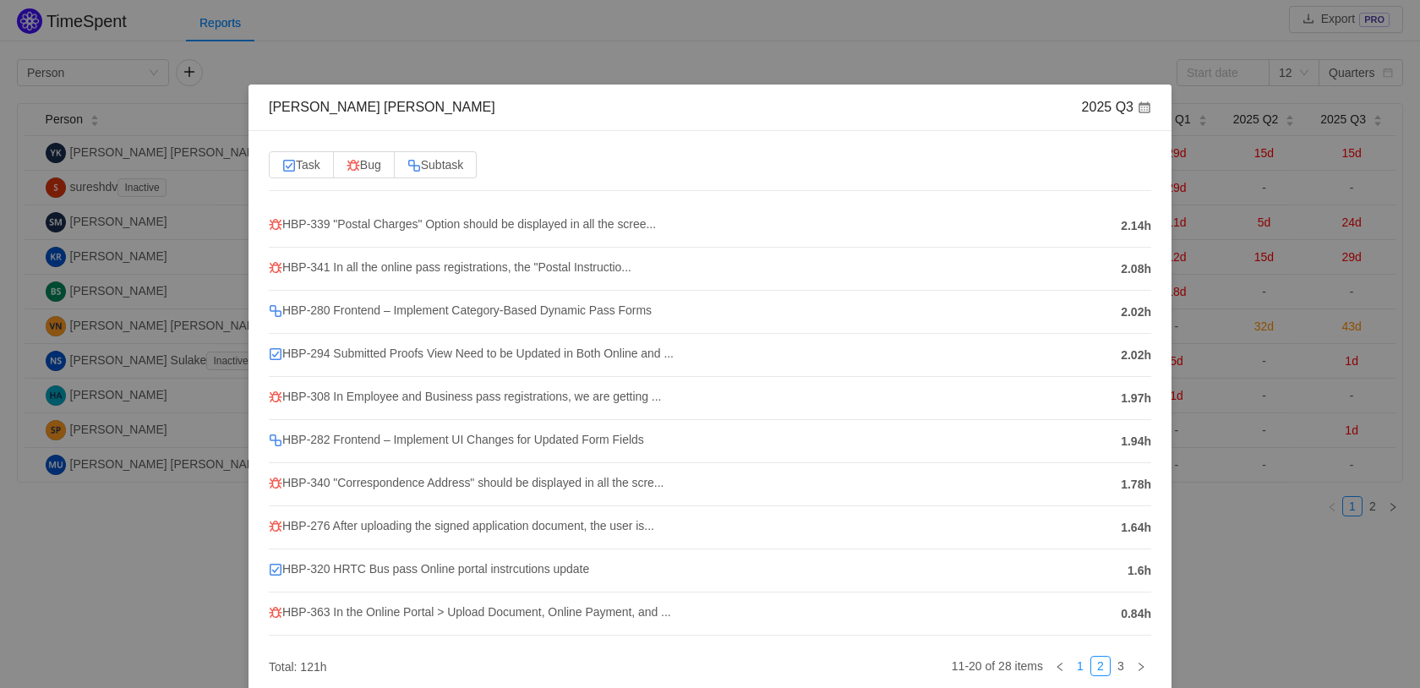
click at [1071, 664] on link "1" at bounding box center [1080, 666] width 19 height 19
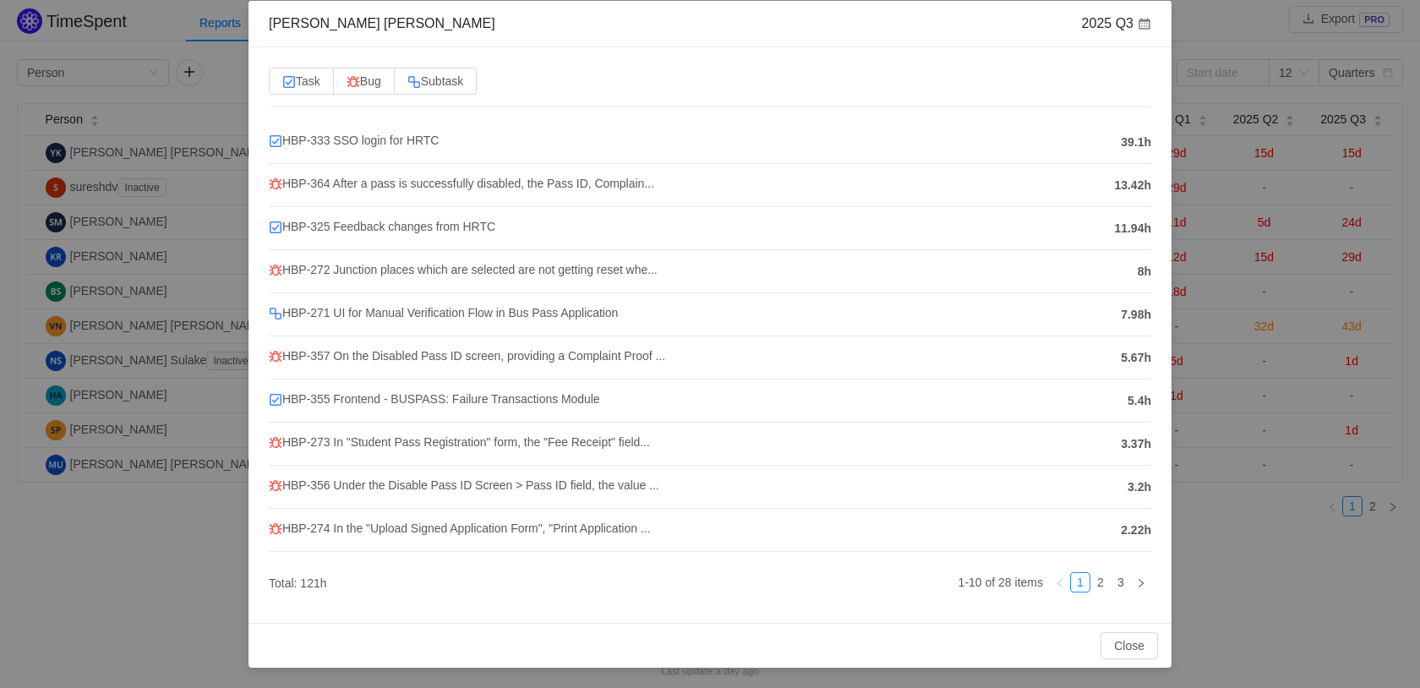
click at [1185, 598] on div "Yeshwanth Yadav Kondra 2025 Q3 Task Bug Subtask HBP-333 SSO login for HRTC 39.1…" at bounding box center [710, 344] width 1420 height 688
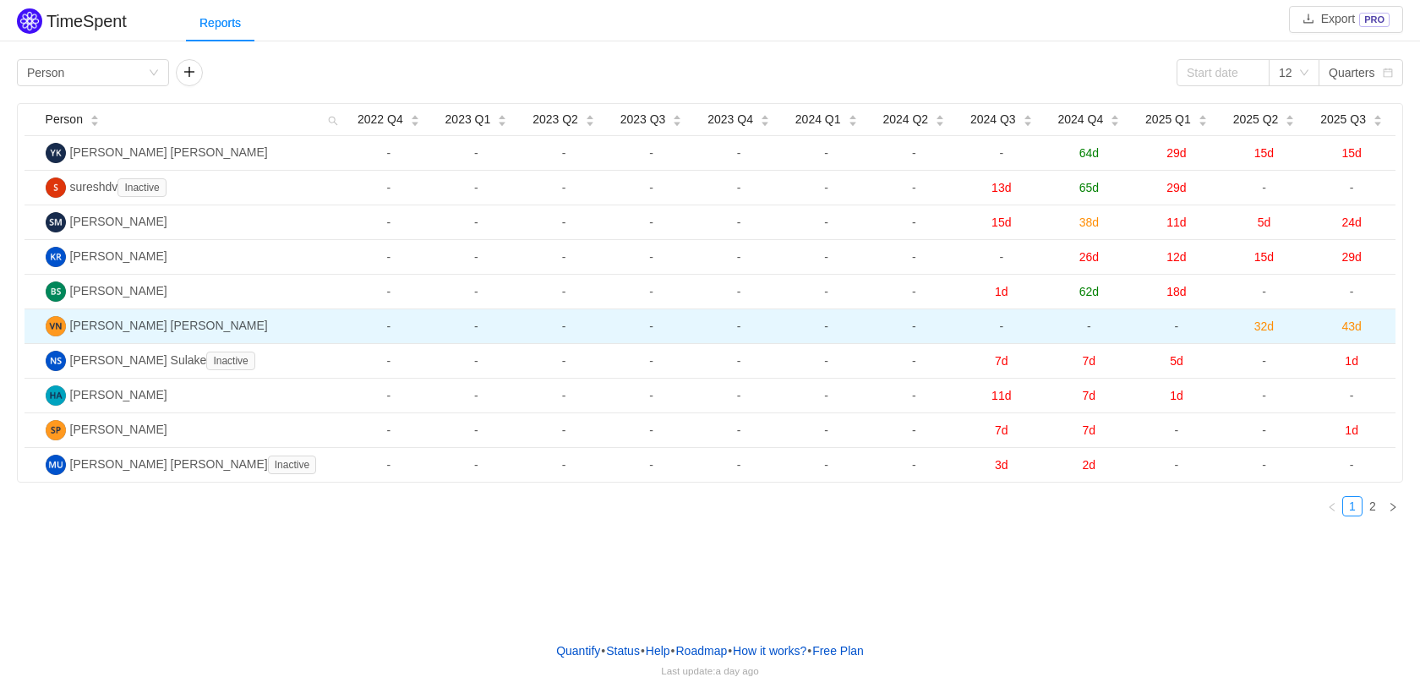
click at [1355, 328] on span "43d" at bounding box center [1350, 326] width 19 height 14
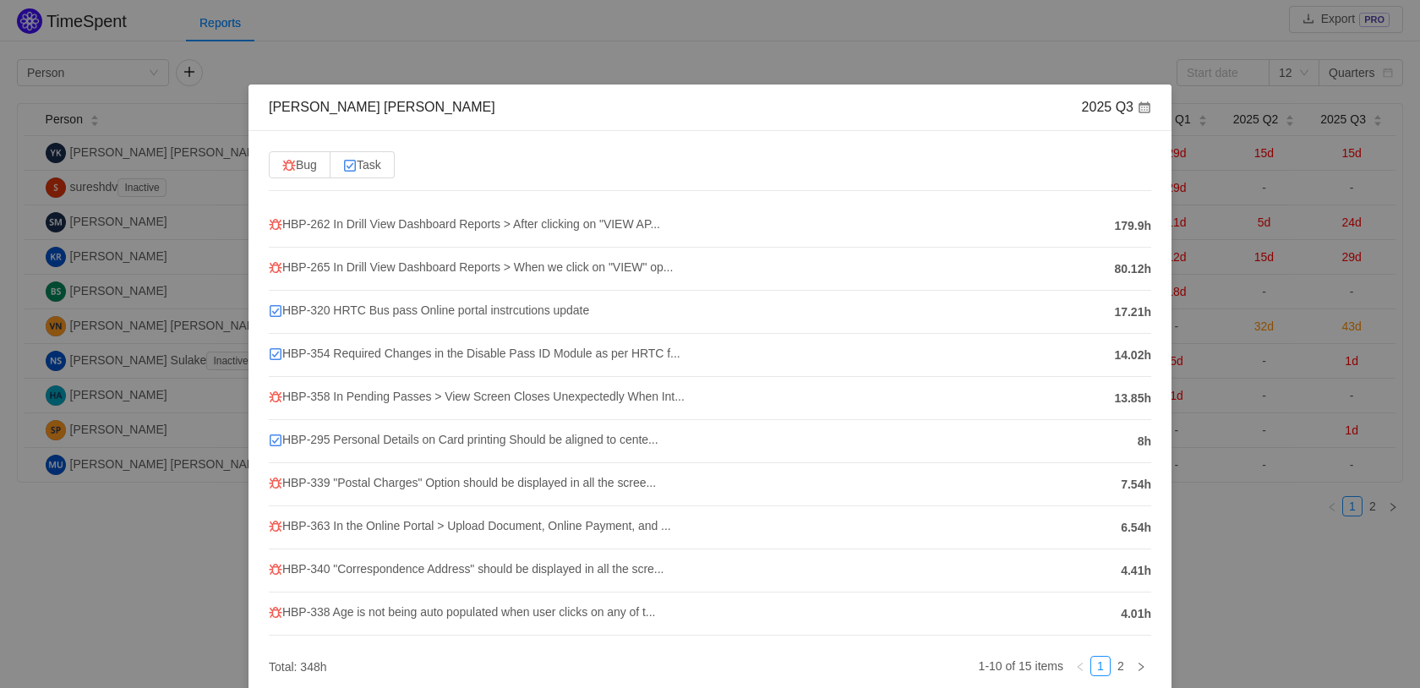
scroll to position [84, 0]
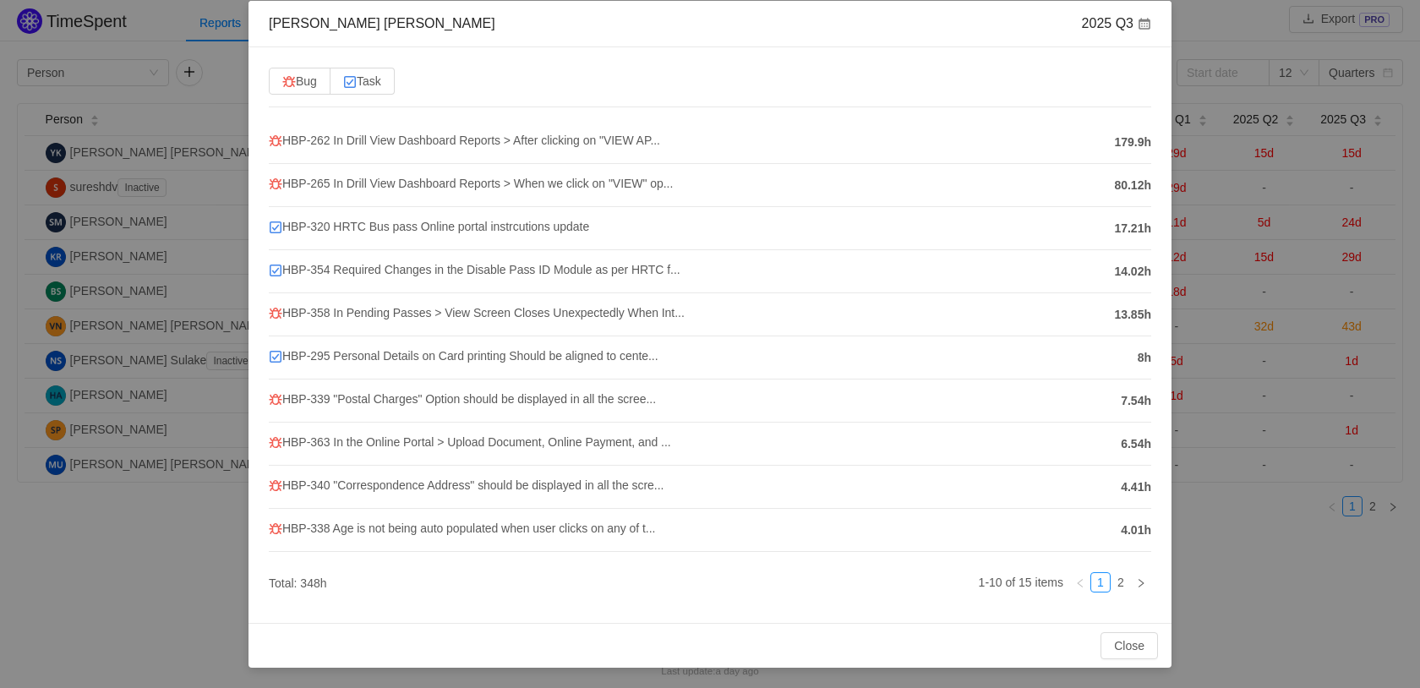
click at [1231, 578] on div "VINAY SAILESH NADIKOTA 2025 Q3 Bug Task HBP-262 In Drill View Dashboard Reports…" at bounding box center [710, 344] width 1420 height 688
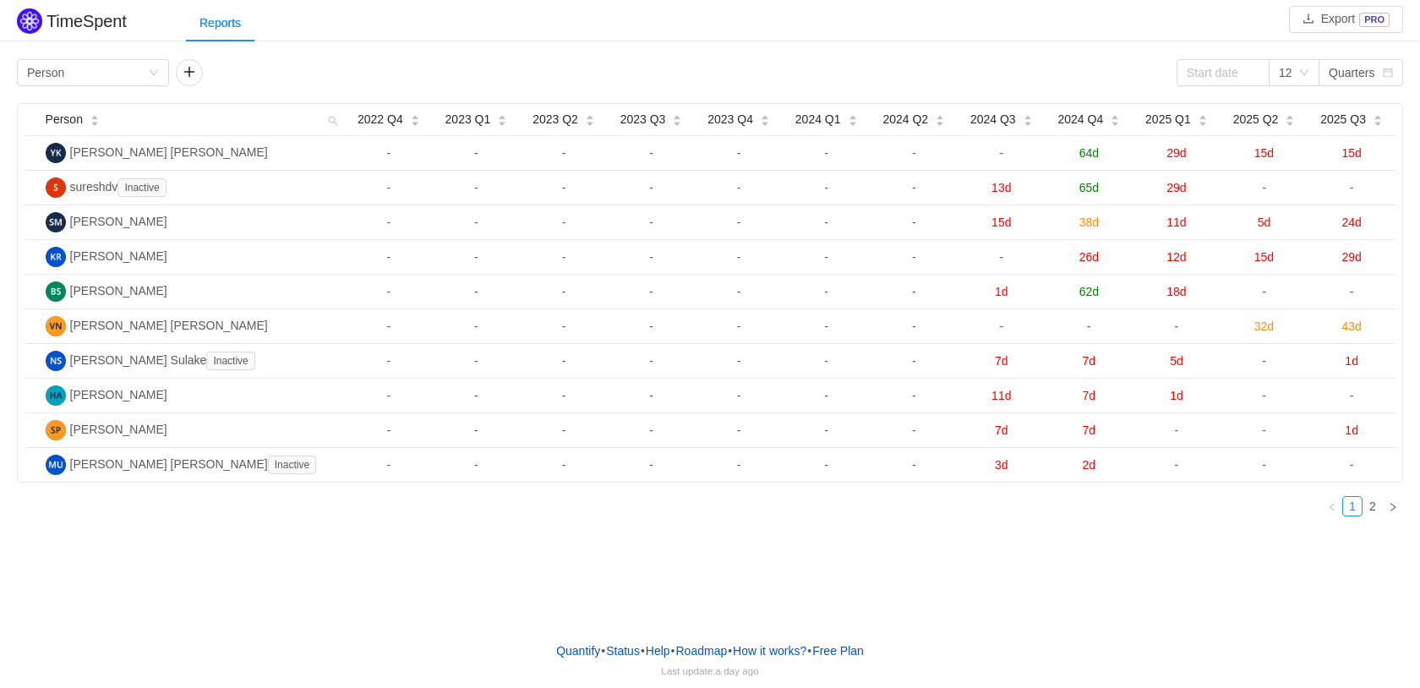
scroll to position [0, 0]
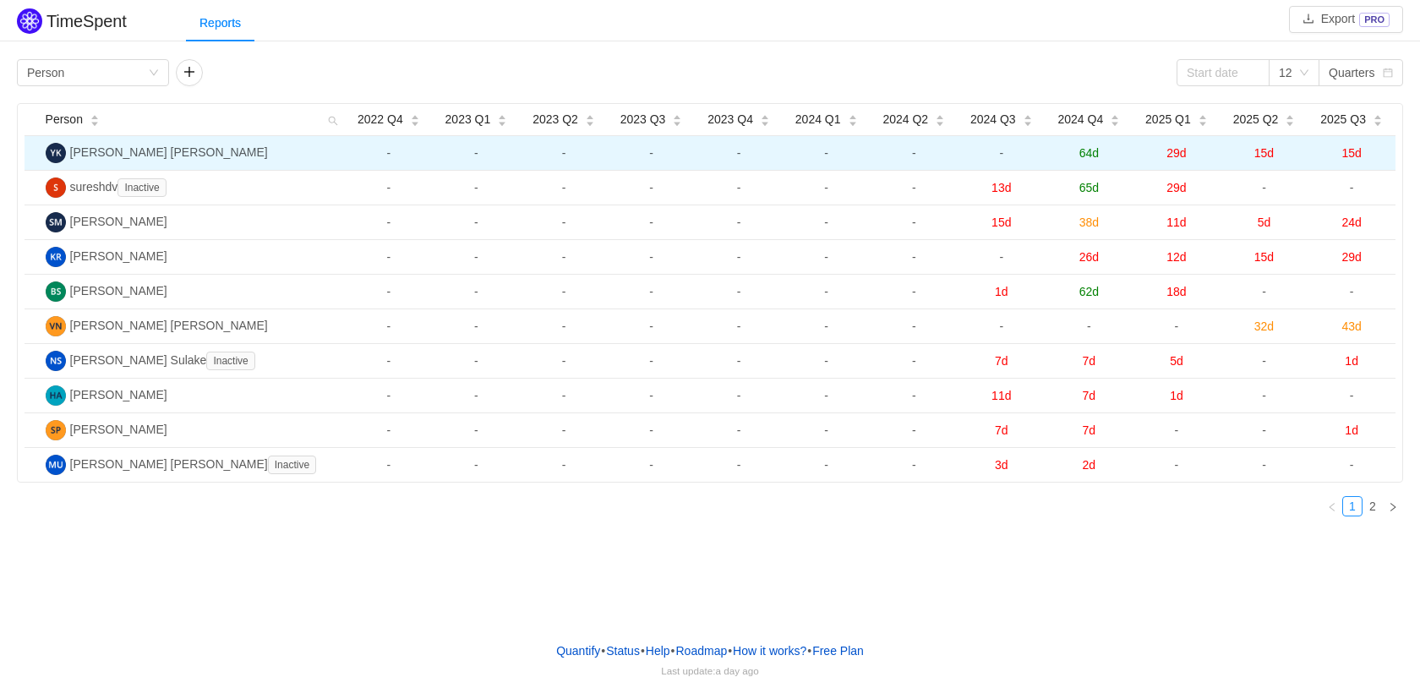
click at [1354, 154] on span "15d" at bounding box center [1350, 153] width 19 height 14
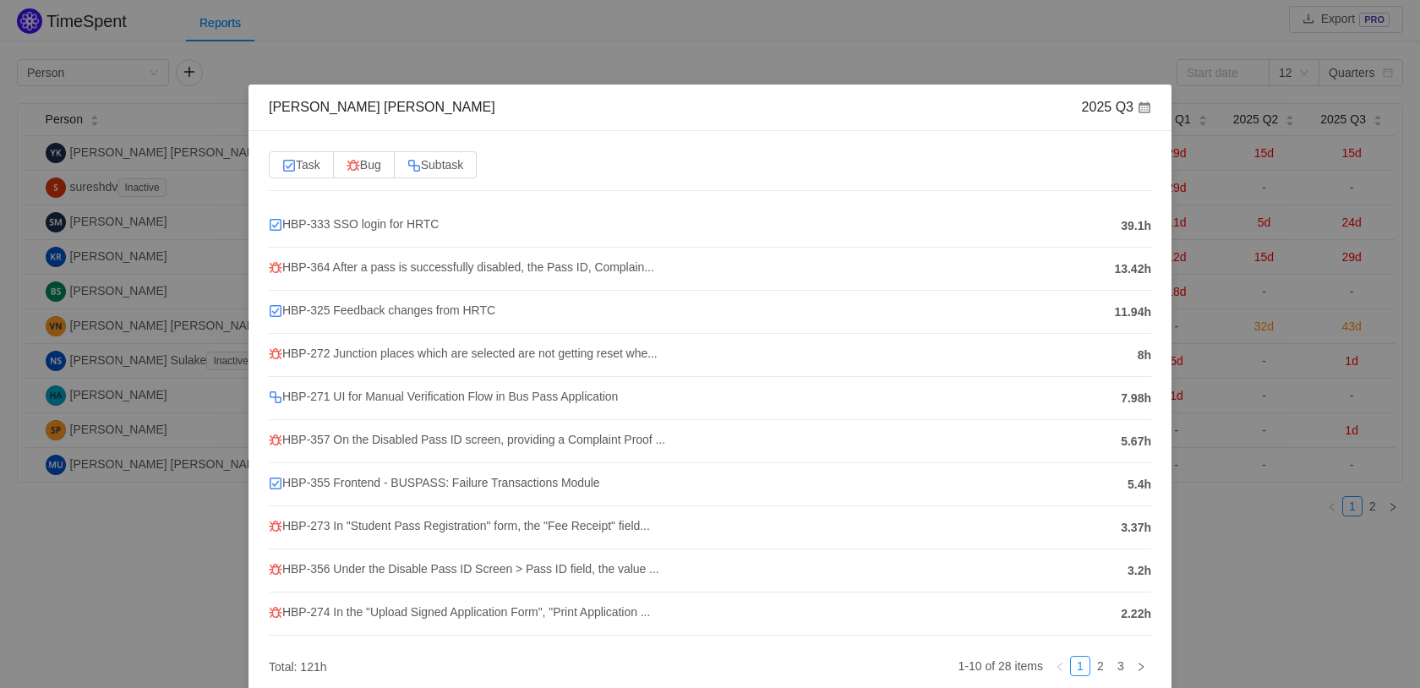
scroll to position [84, 0]
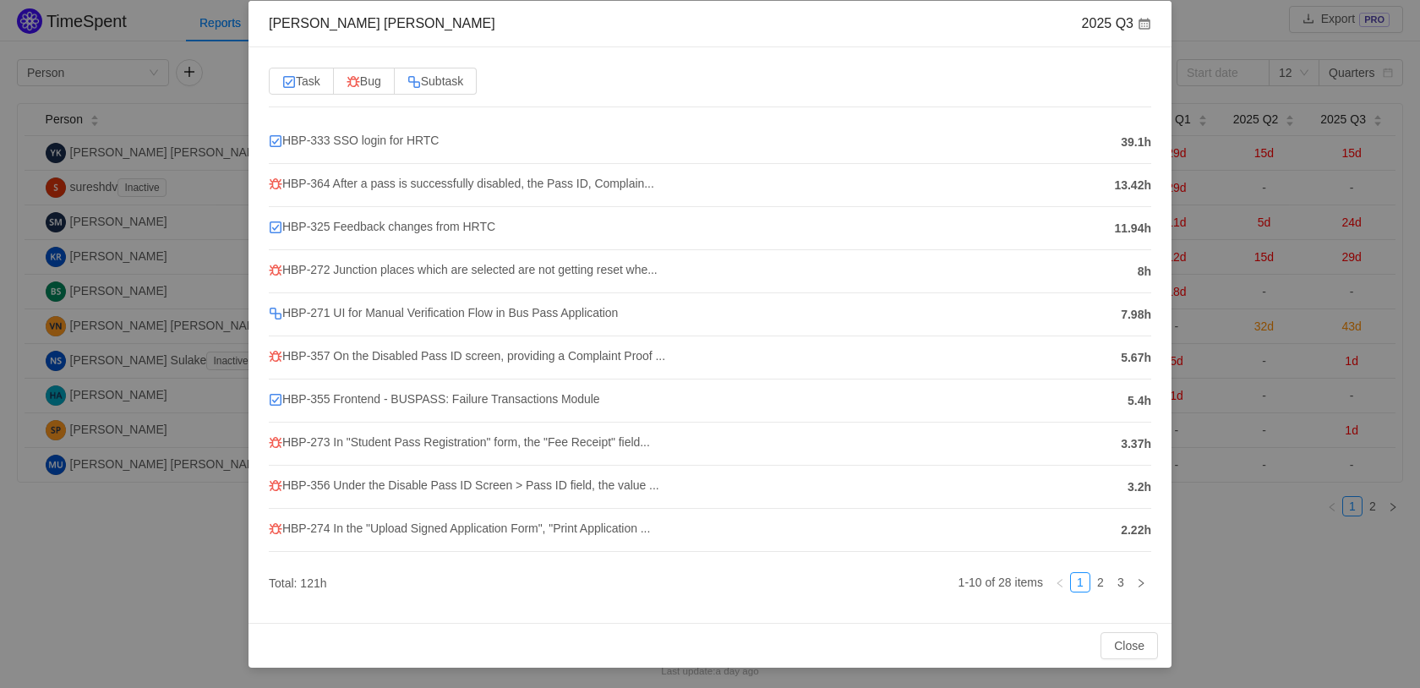
click at [1224, 542] on div "Yeshwanth Yadav Kondra 2025 Q3 Task Bug Subtask HBP-333 SSO login for HRTC 39.1…" at bounding box center [710, 344] width 1420 height 688
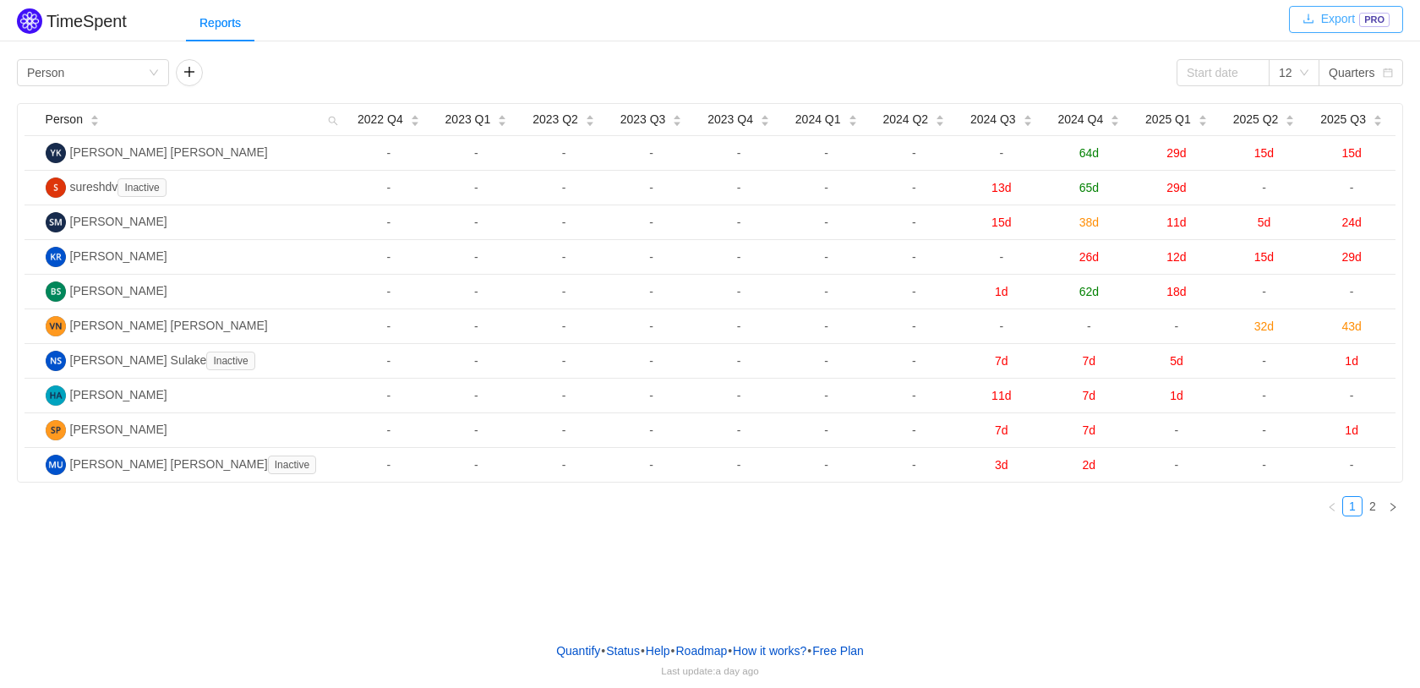
click at [1323, 22] on button "Export PRO" at bounding box center [1346, 19] width 114 height 27
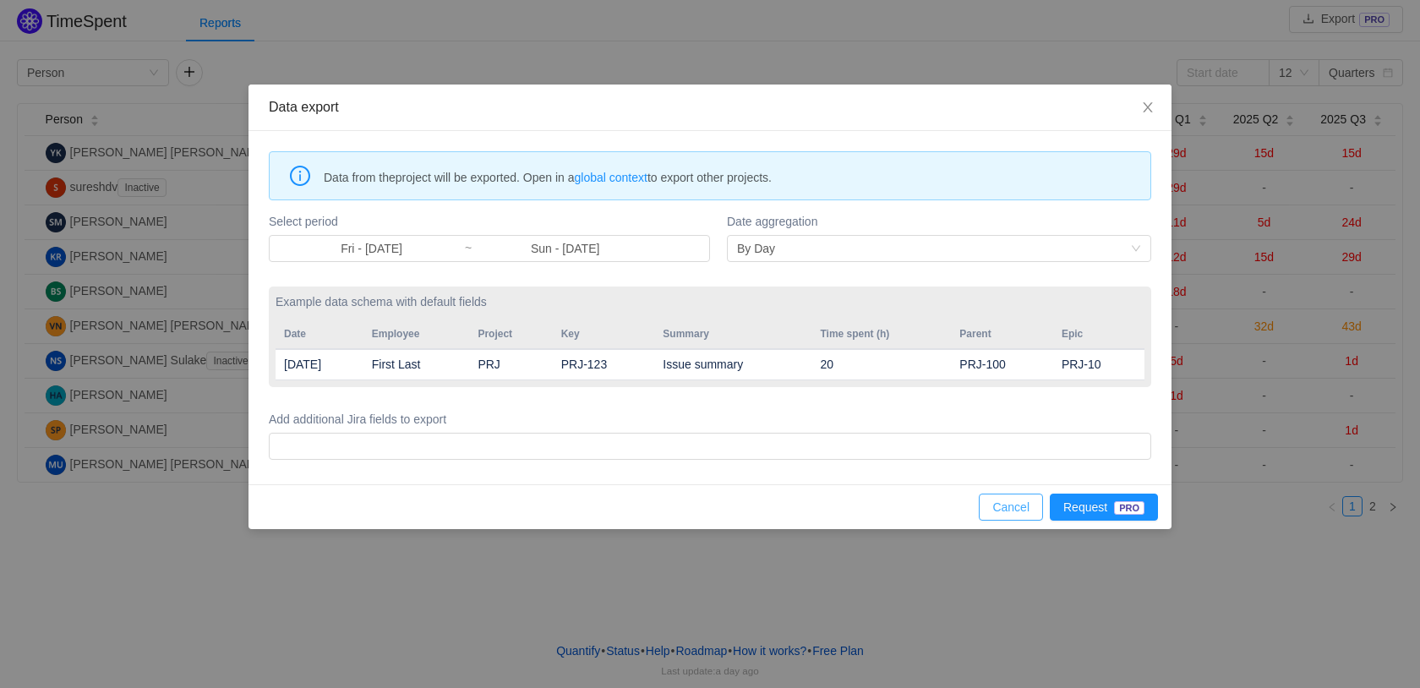
click at [998, 503] on button "Cancel" at bounding box center [1011, 507] width 64 height 27
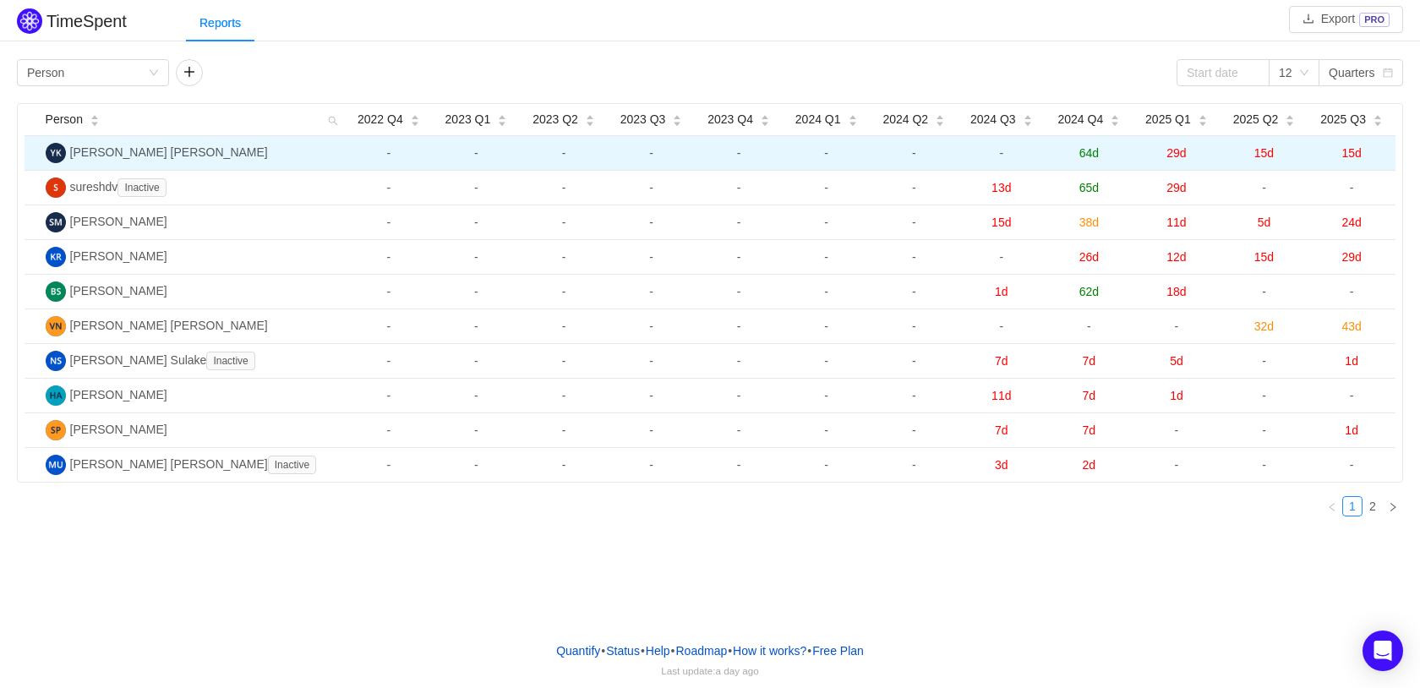
click at [85, 152] on span "[PERSON_NAME] [PERSON_NAME]" at bounding box center [169, 152] width 198 height 14
click at [57, 152] on img at bounding box center [56, 153] width 20 height 20
click at [121, 151] on span "[PERSON_NAME] [PERSON_NAME]" at bounding box center [169, 152] width 198 height 14
click at [227, 149] on td "[PERSON_NAME] [PERSON_NAME]" at bounding box center [192, 153] width 307 height 35
click at [1347, 153] on span "15d" at bounding box center [1350, 153] width 19 height 14
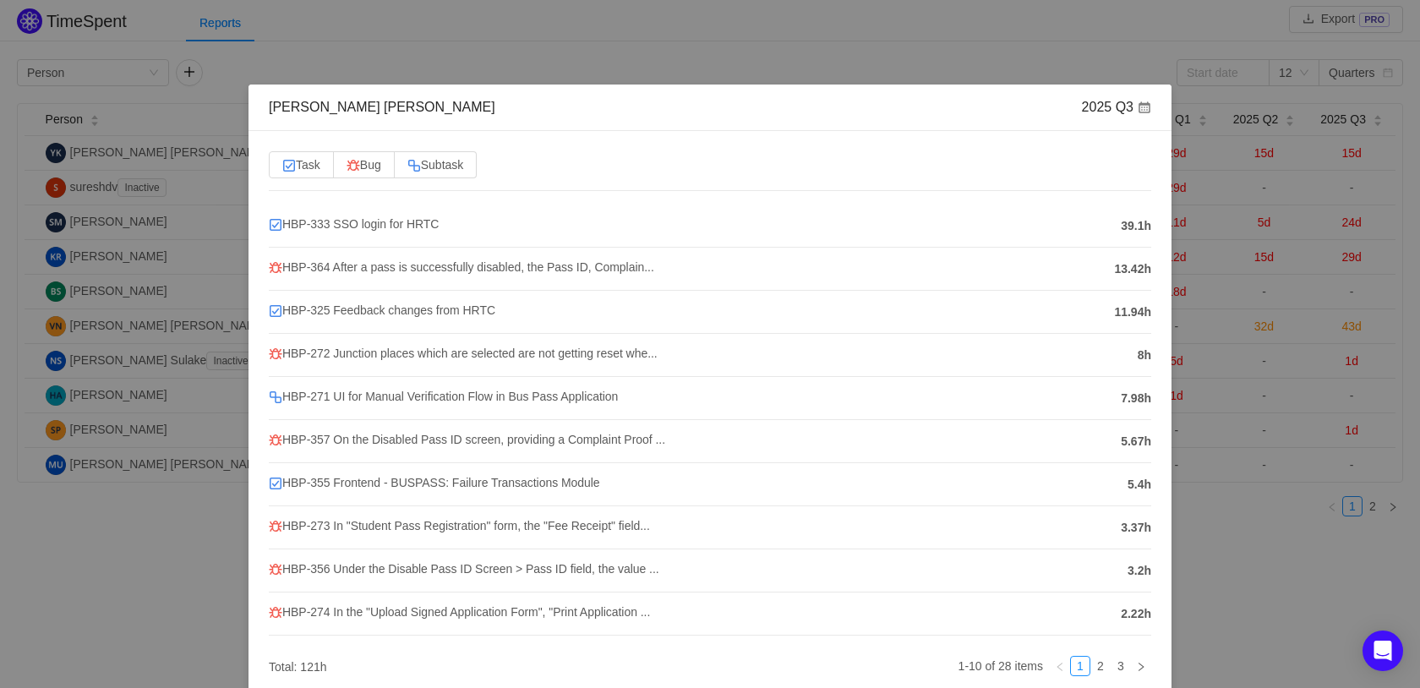
click at [1138, 107] on span at bounding box center [1144, 108] width 14 height 14
click at [1108, 115] on div "2025 Q3" at bounding box center [1116, 107] width 69 height 19
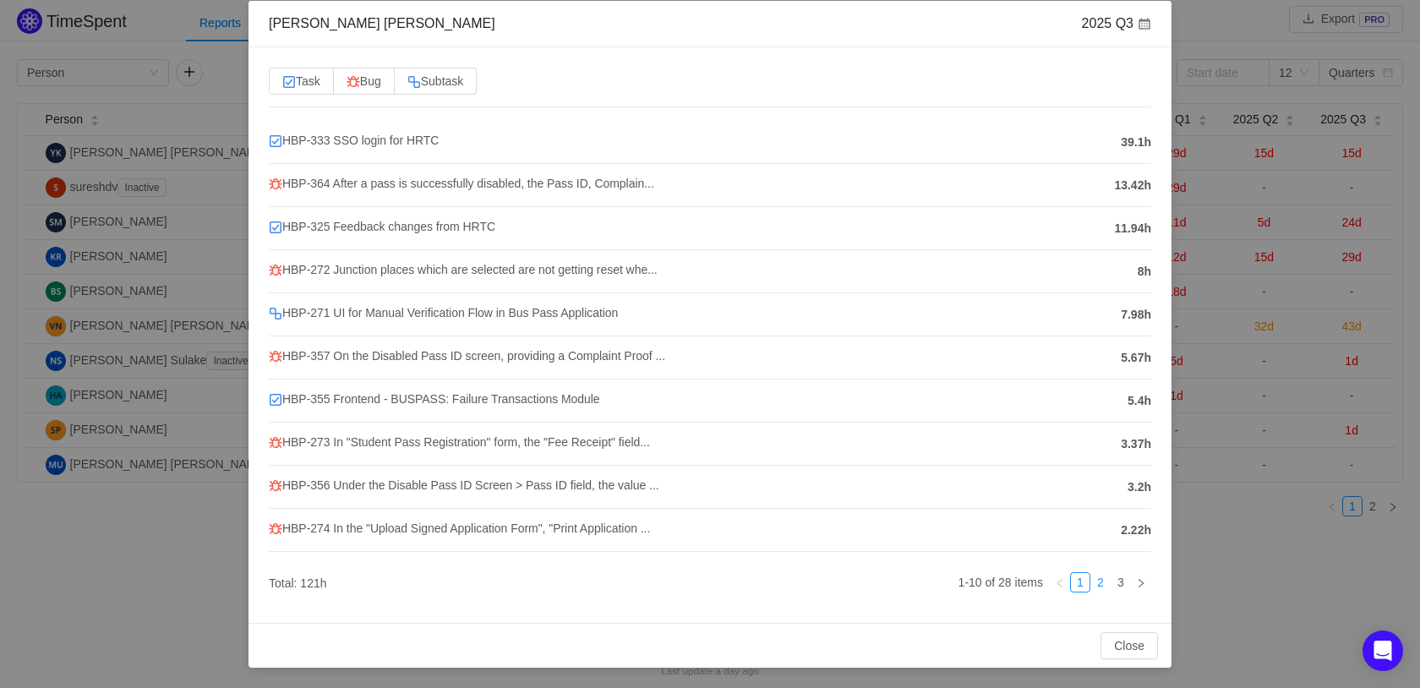
click at [1091, 588] on link "2" at bounding box center [1100, 582] width 19 height 19
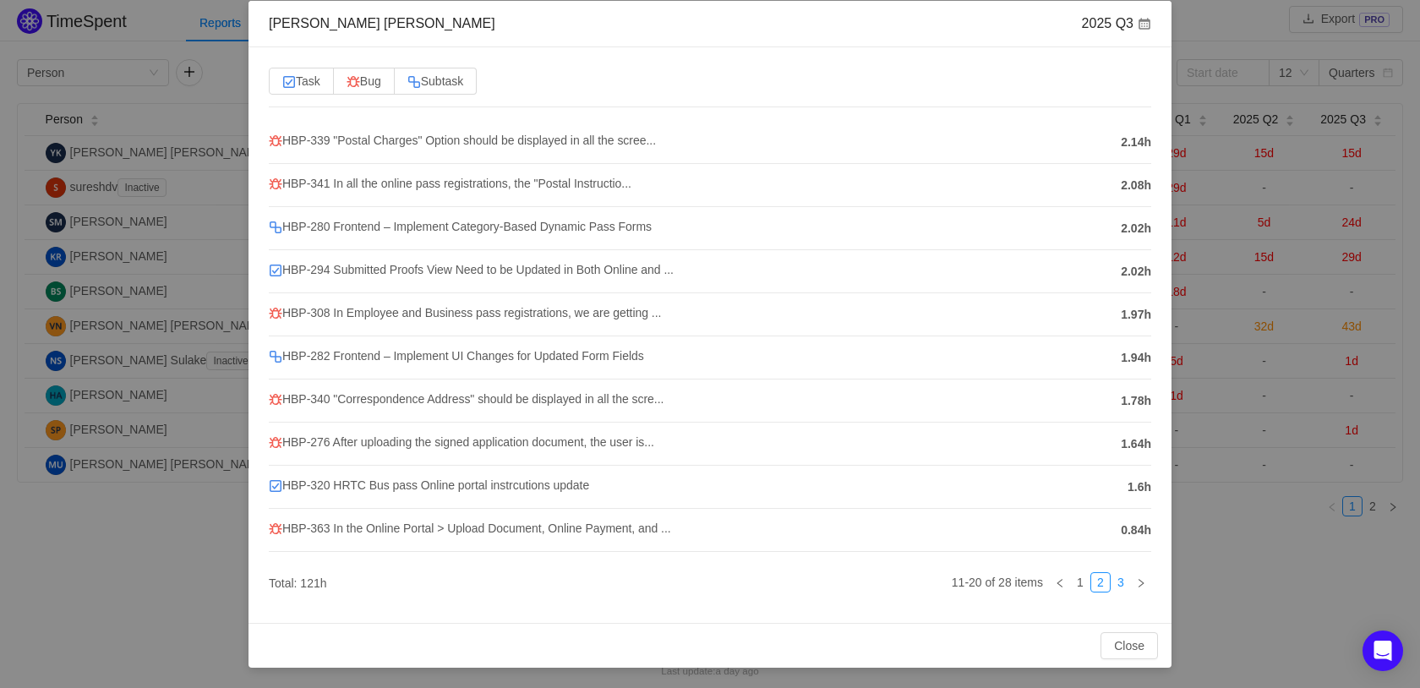
click at [1111, 587] on link "3" at bounding box center [1120, 582] width 19 height 19
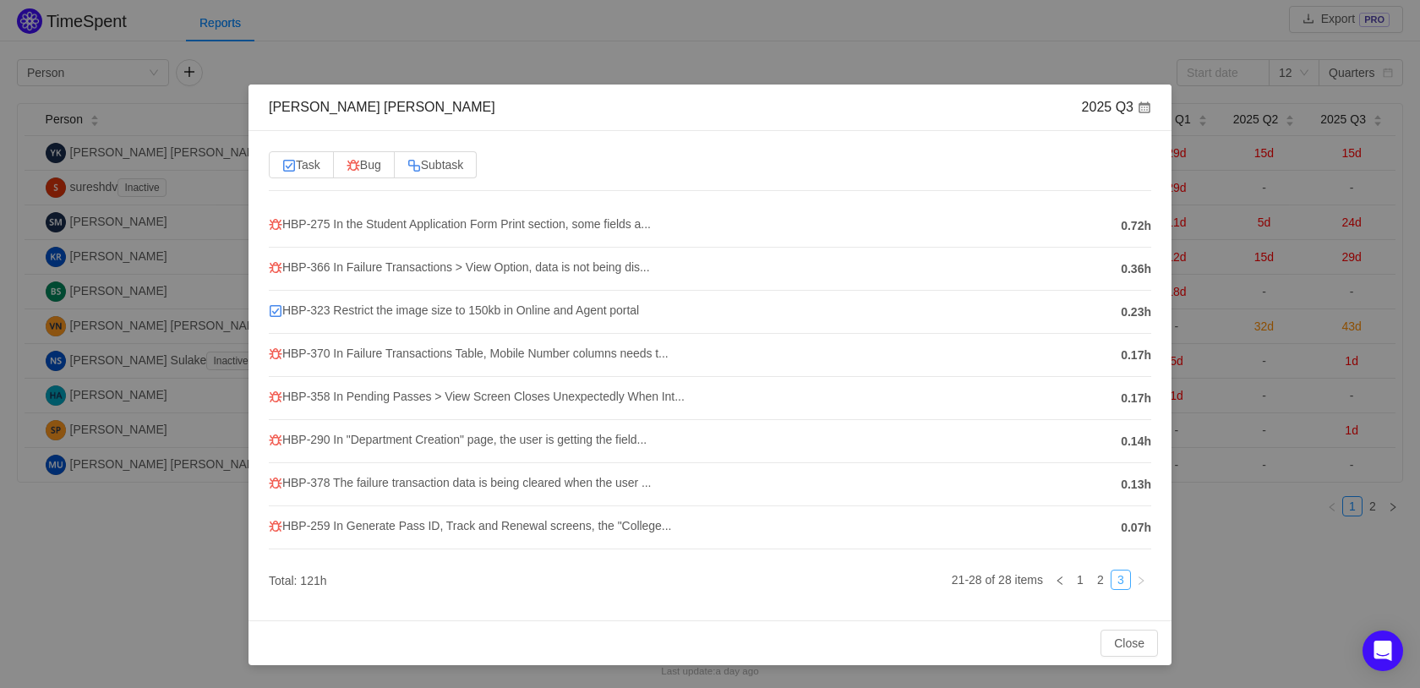
scroll to position [0, 0]
click at [1081, 584] on link "1" at bounding box center [1080, 579] width 19 height 19
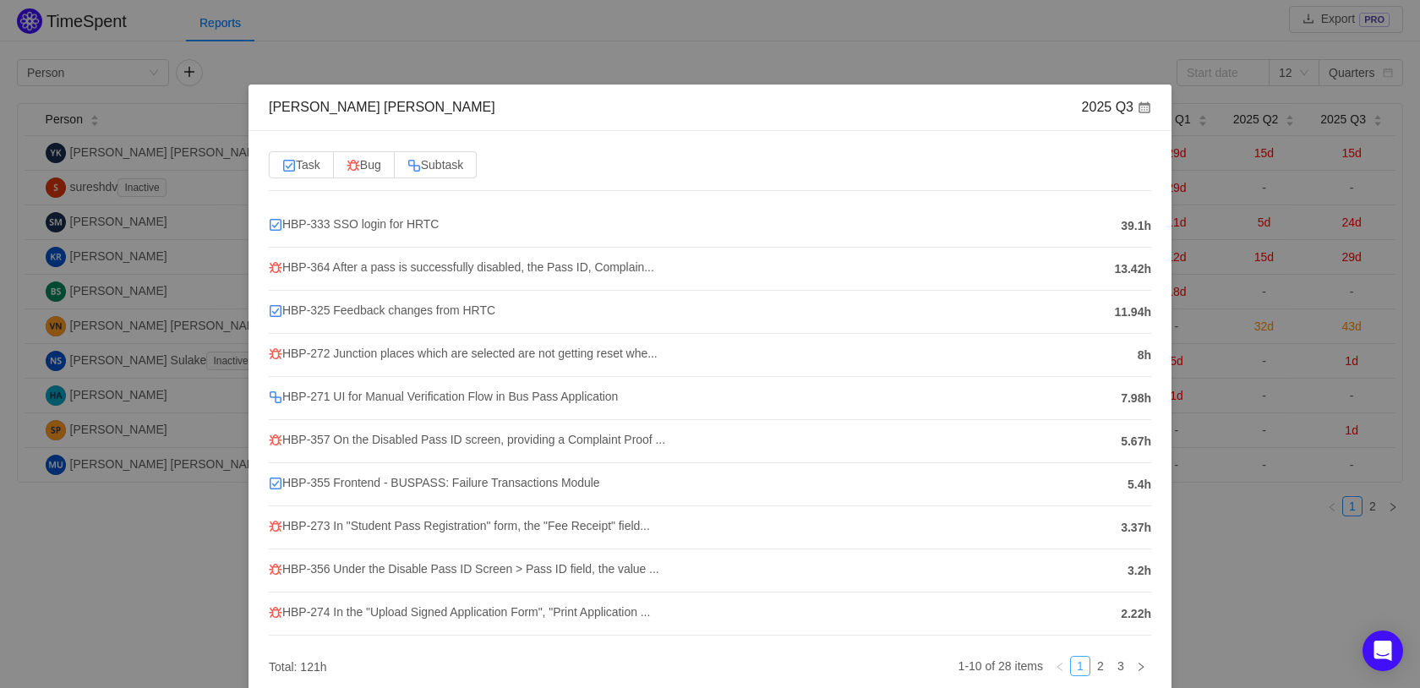
scroll to position [84, 0]
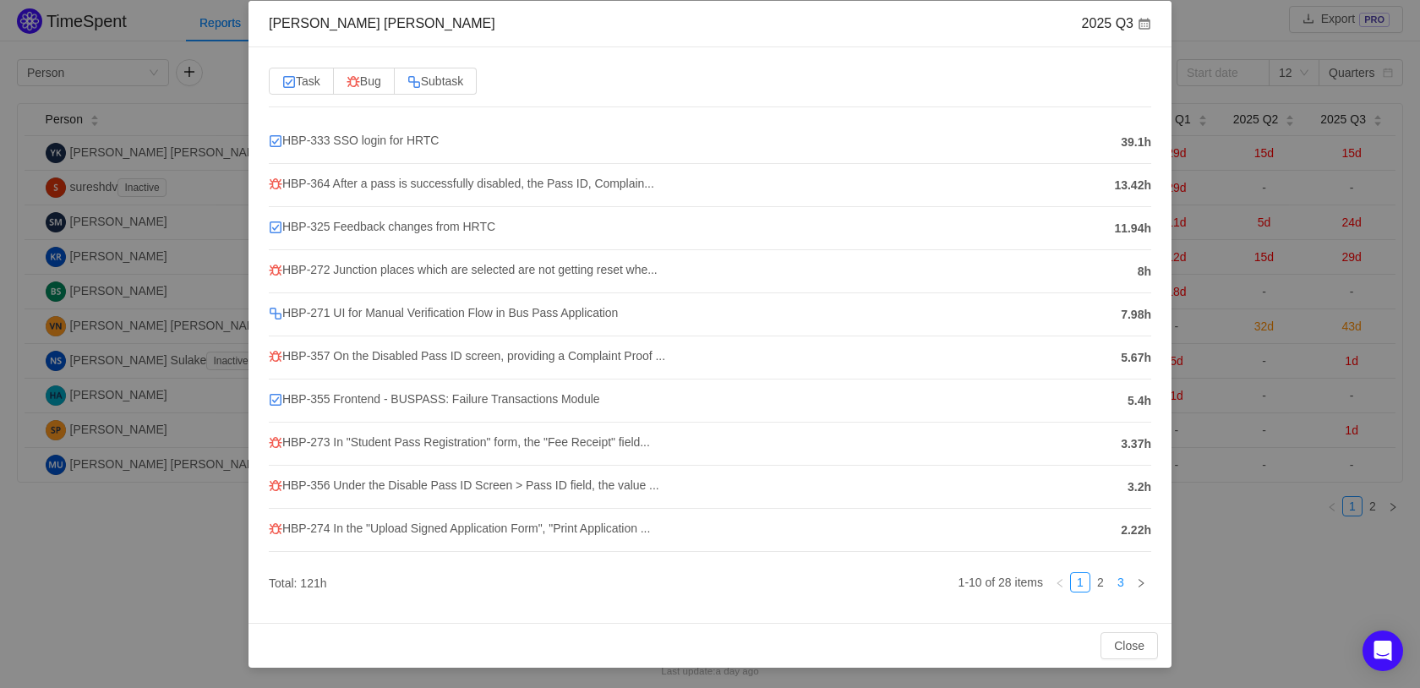
click at [1111, 580] on link "3" at bounding box center [1120, 582] width 19 height 19
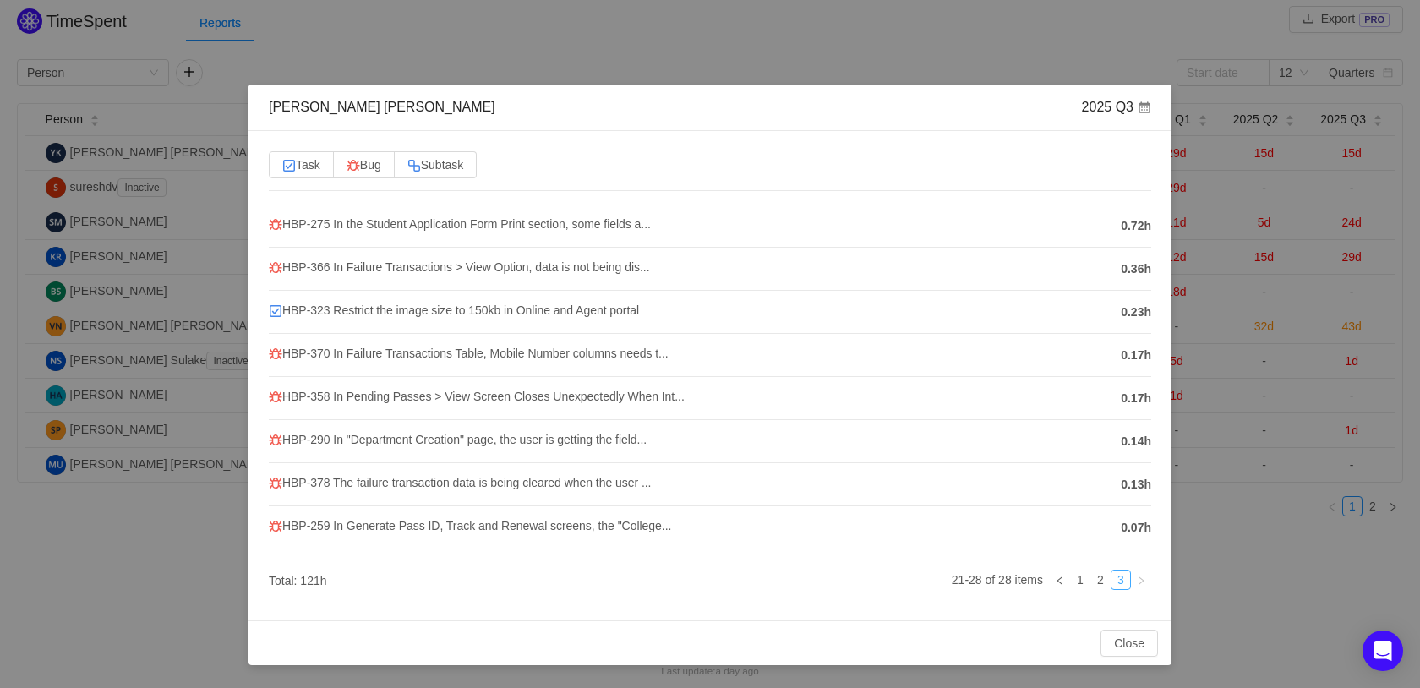
scroll to position [0, 0]
click at [1132, 642] on button "Close" at bounding box center [1128, 643] width 57 height 27
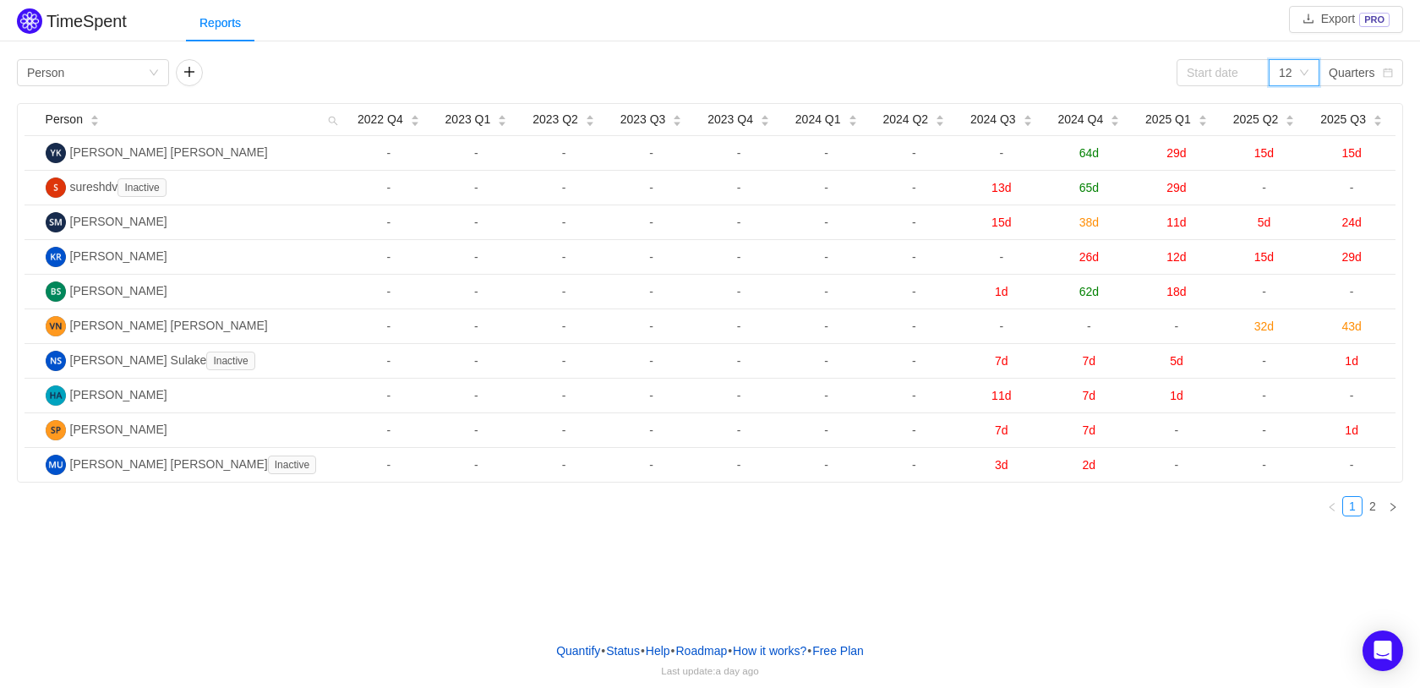
click at [1301, 64] on div "12" at bounding box center [1293, 72] width 51 height 27
click at [1295, 106] on li "3" at bounding box center [1293, 106] width 51 height 27
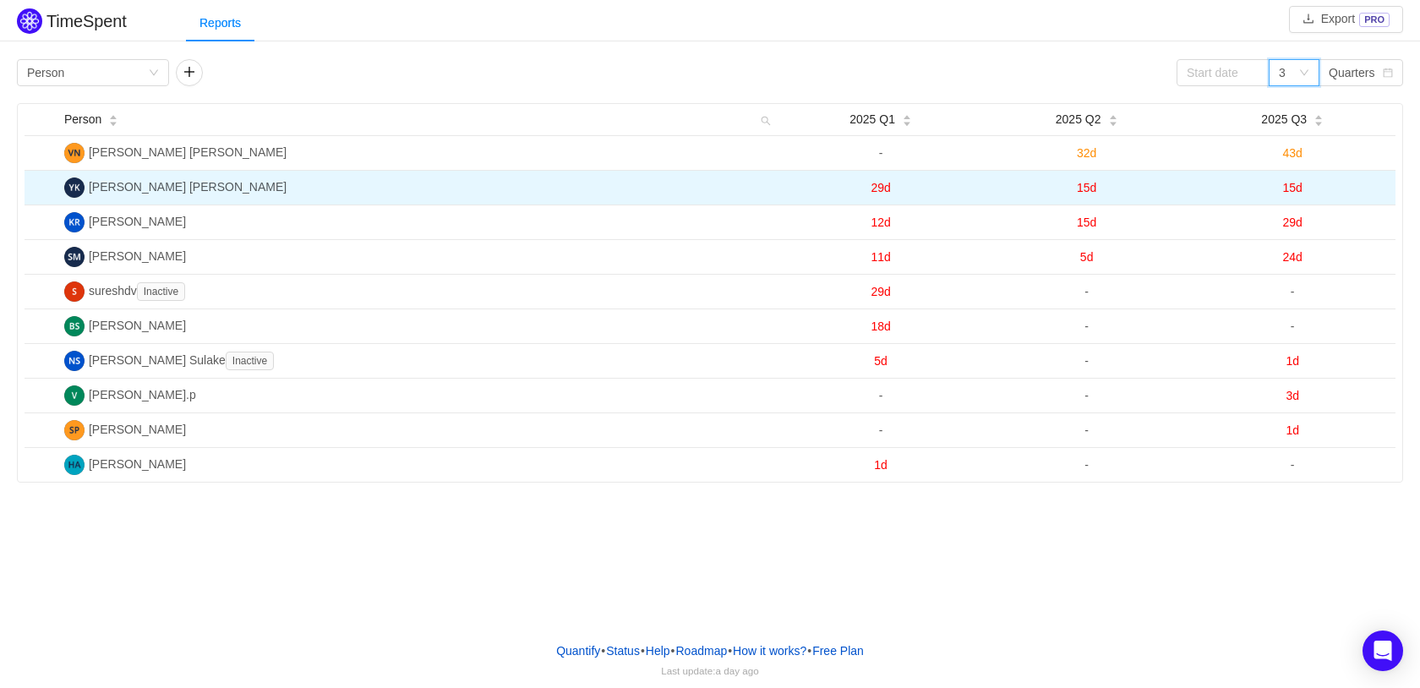
click at [1292, 188] on span "15d" at bounding box center [1292, 188] width 19 height 14
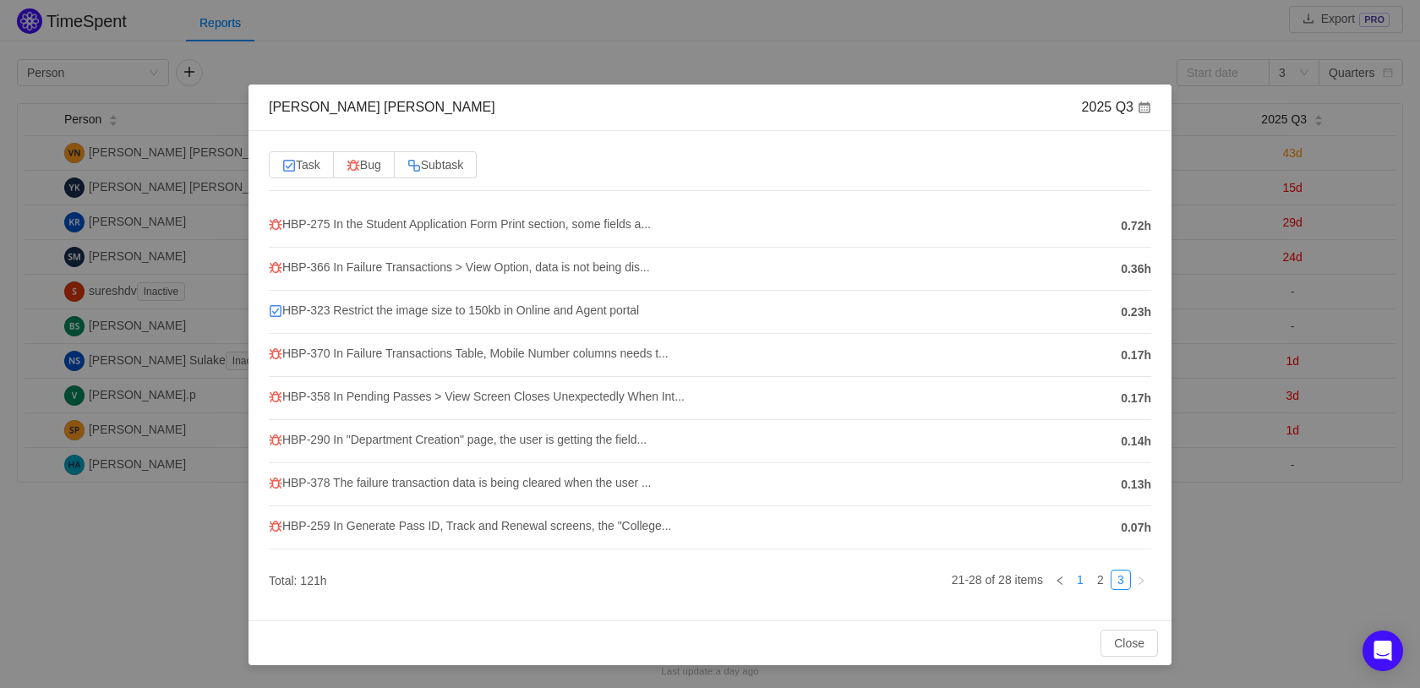
click at [1072, 581] on link "1" at bounding box center [1080, 579] width 19 height 19
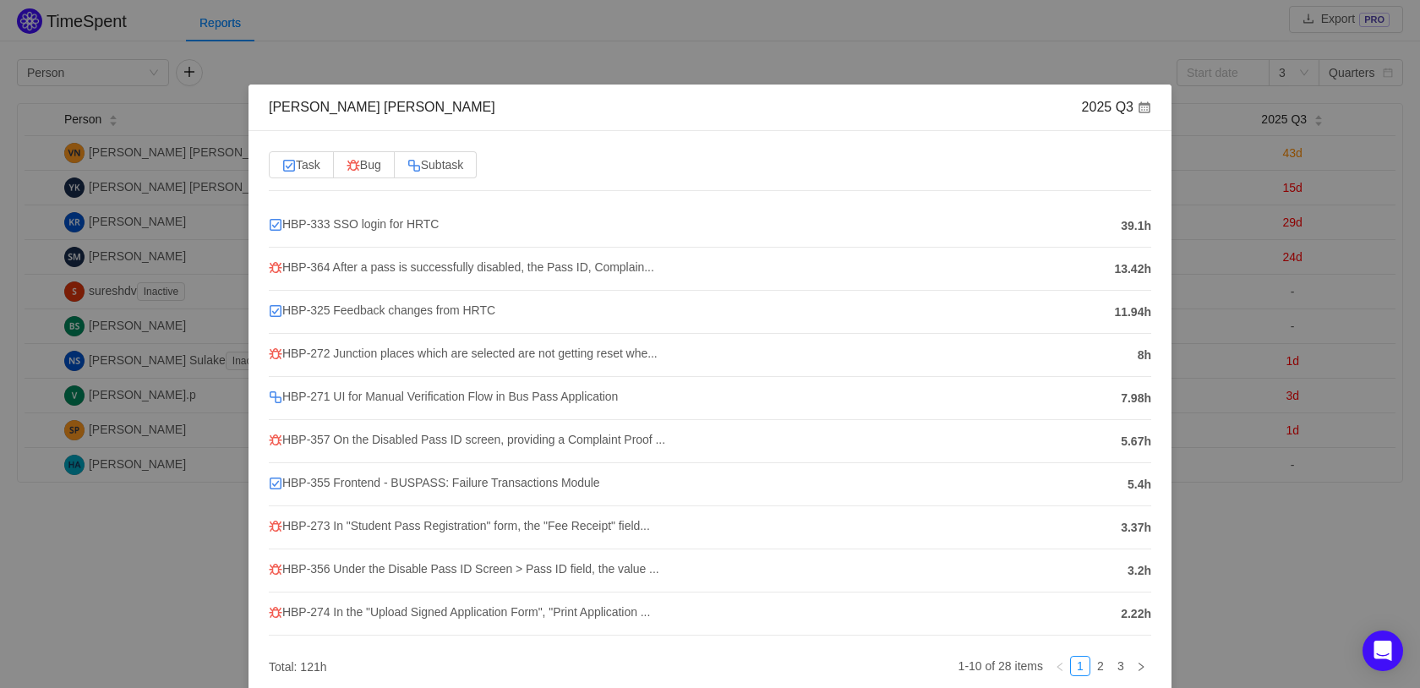
click at [1257, 489] on div "Yeshwanth Yadav Kondra 2025 Q3 Task Bug Subtask HBP-333 SSO login for HRTC 39.1…" at bounding box center [710, 344] width 1420 height 688
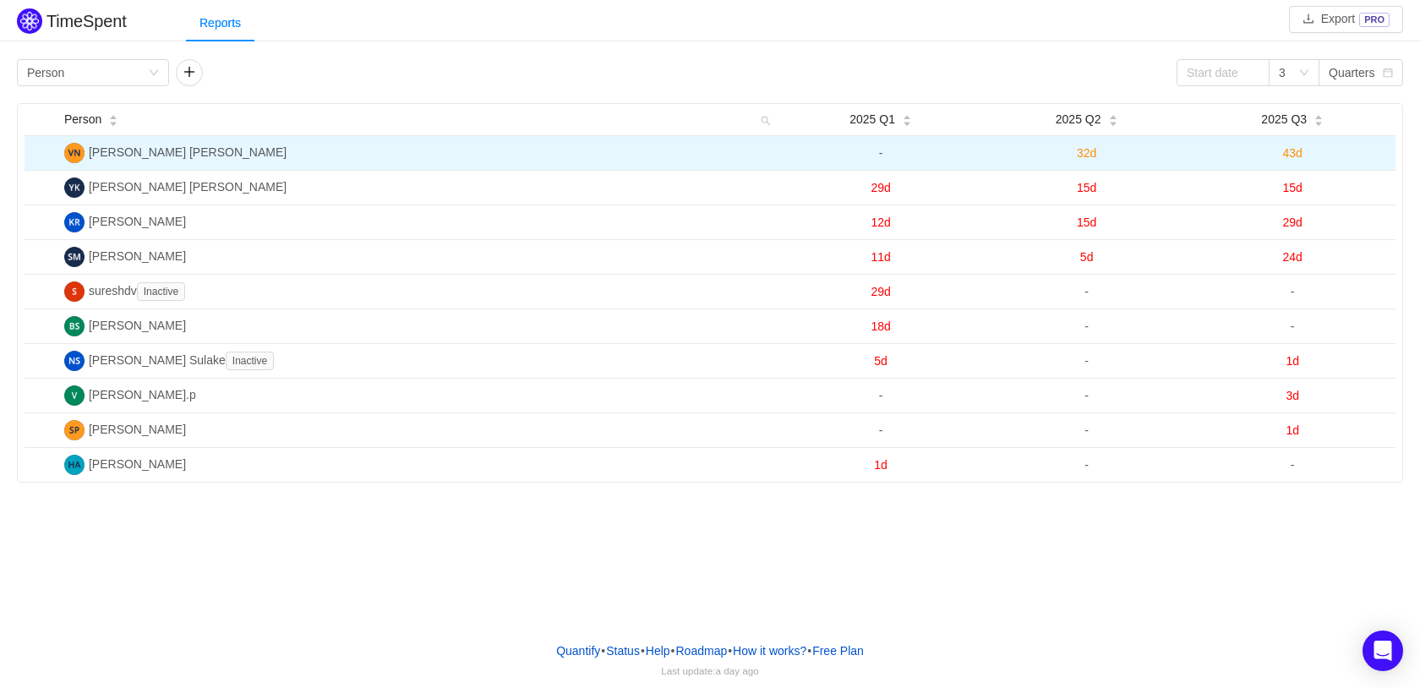
click at [1289, 153] on span "43d" at bounding box center [1292, 153] width 19 height 14
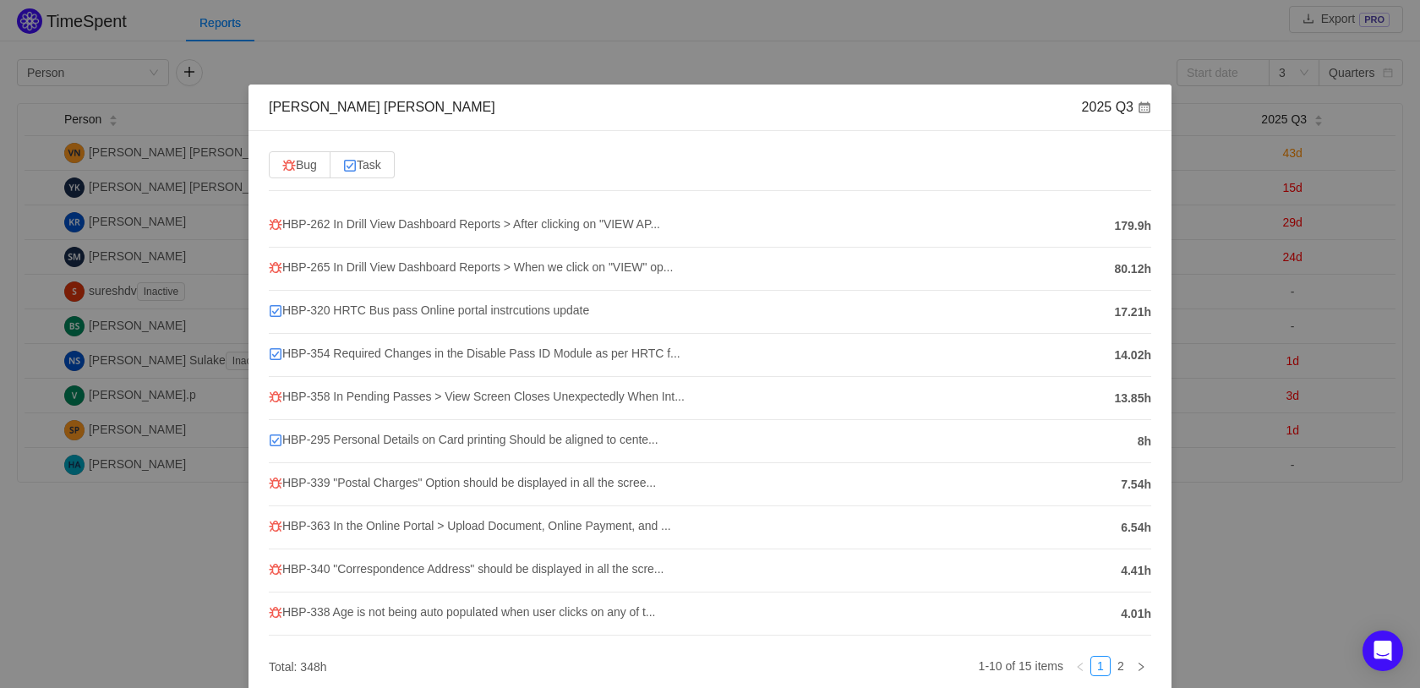
scroll to position [84, 0]
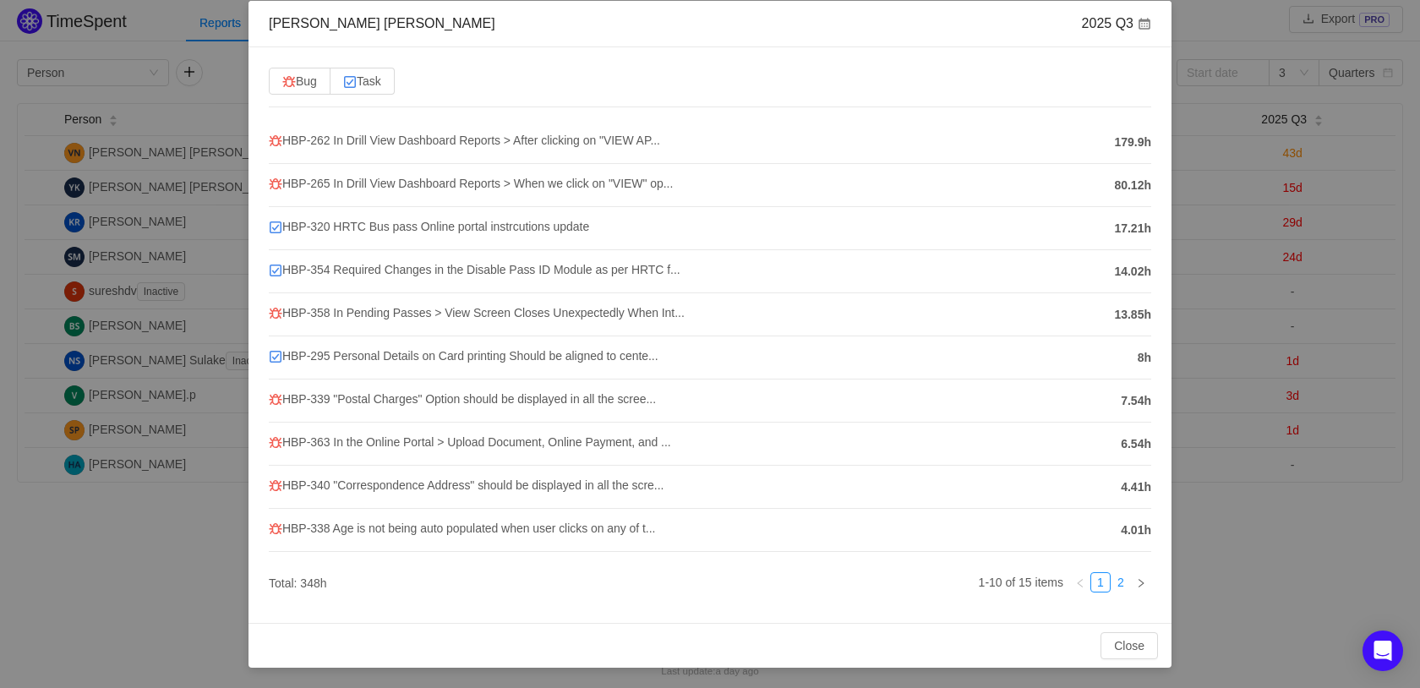
click at [1114, 586] on link "2" at bounding box center [1120, 582] width 19 height 19
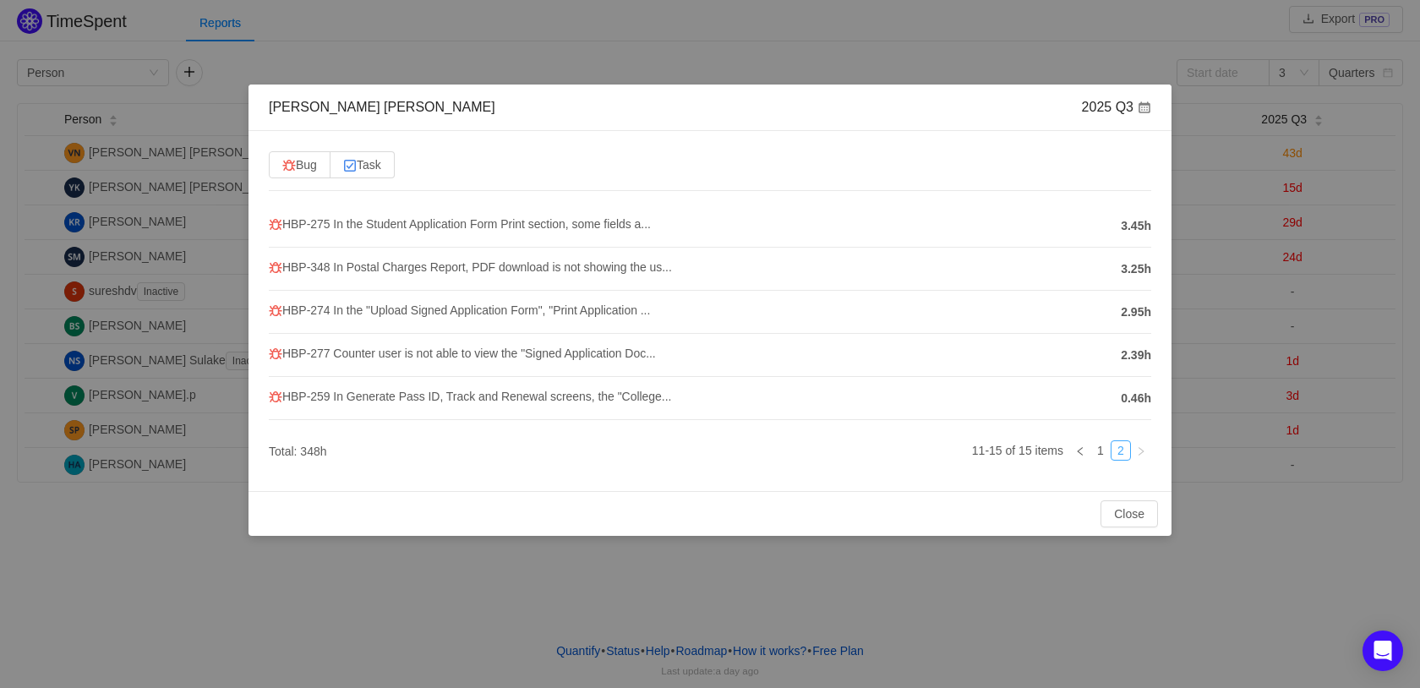
scroll to position [0, 0]
click at [1094, 453] on link "1" at bounding box center [1100, 450] width 19 height 19
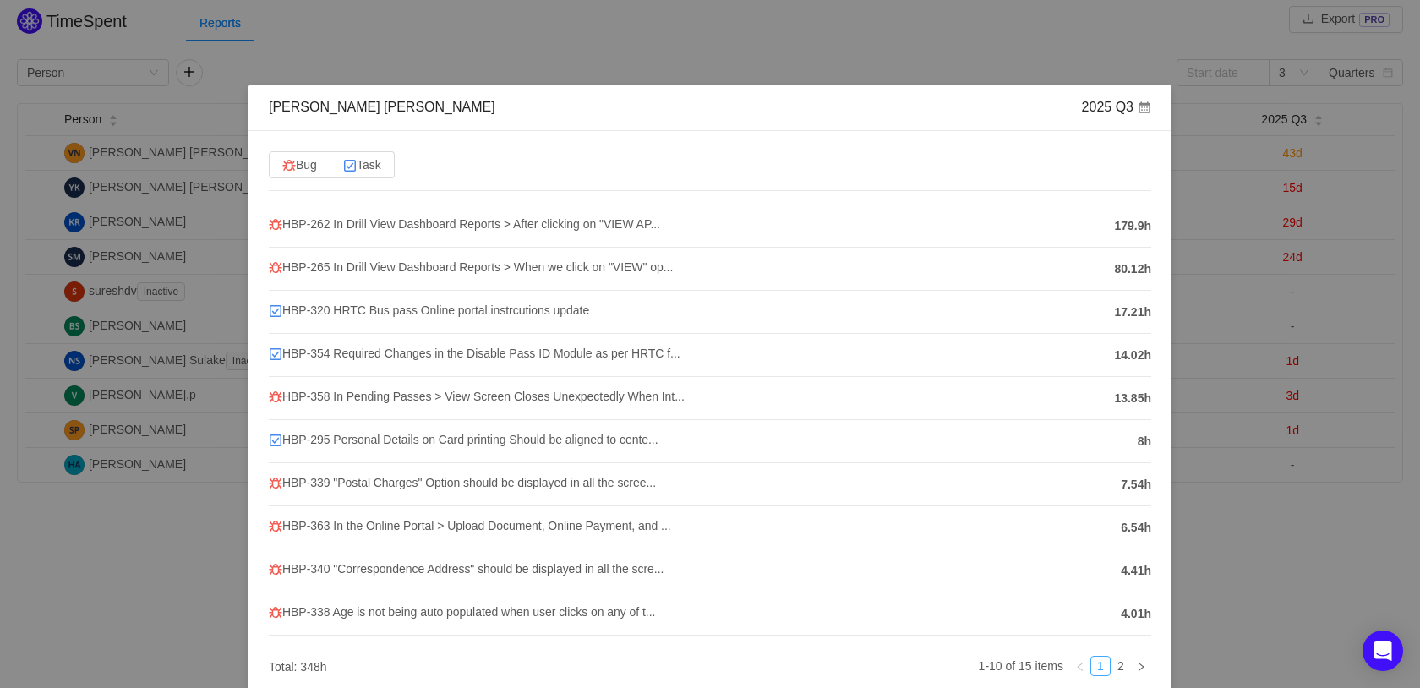
scroll to position [84, 0]
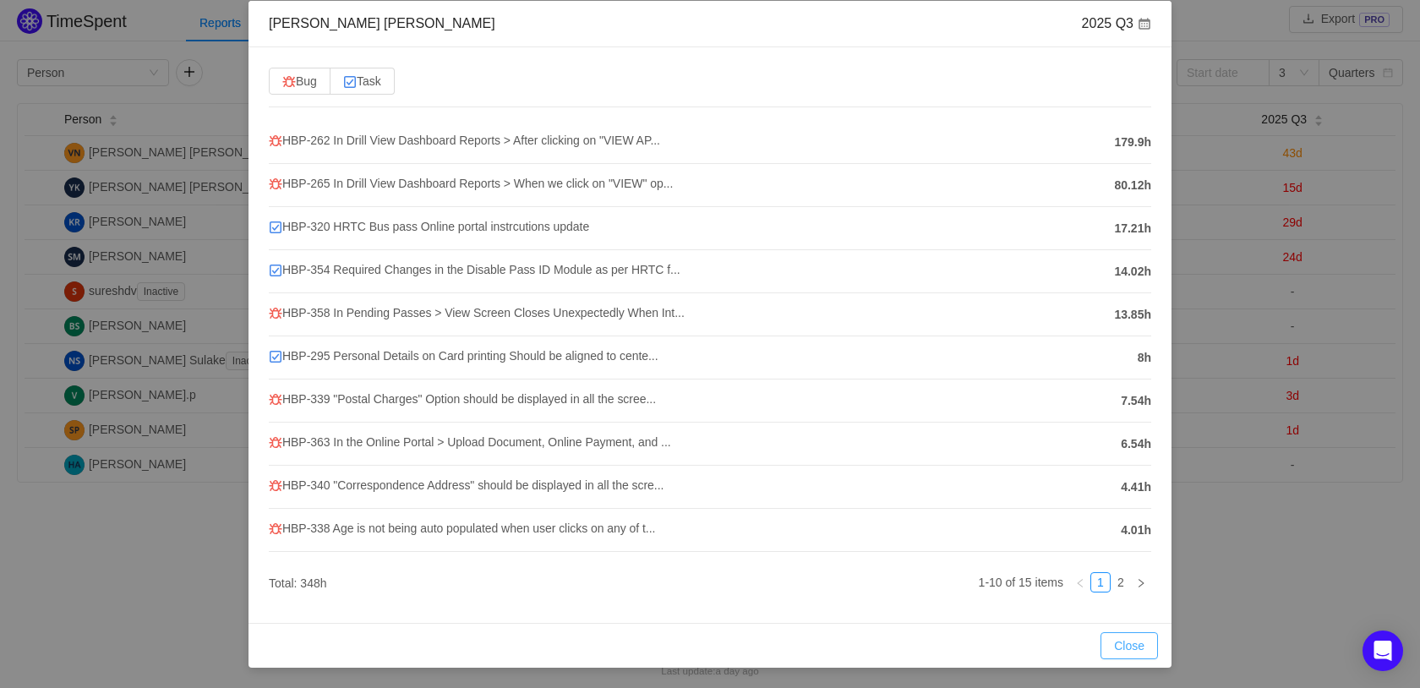
click at [1117, 641] on button "Close" at bounding box center [1128, 645] width 57 height 27
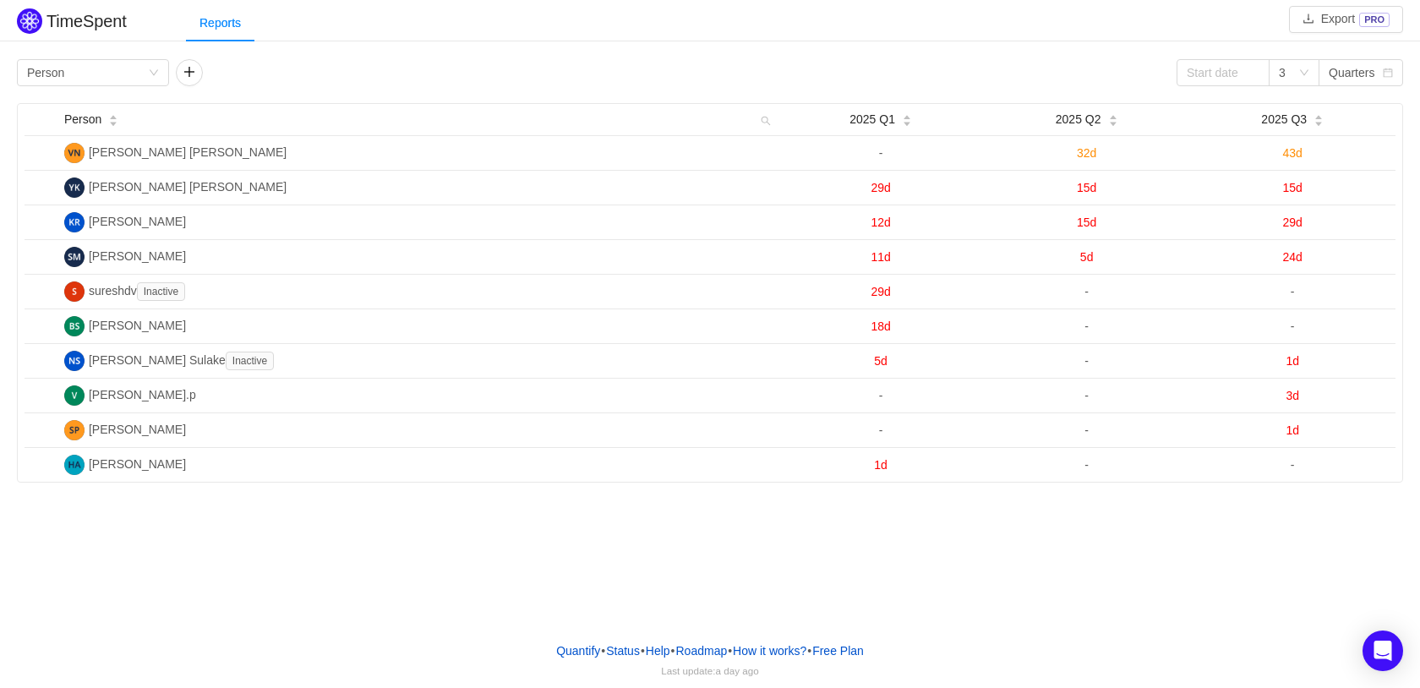
scroll to position [0, 0]
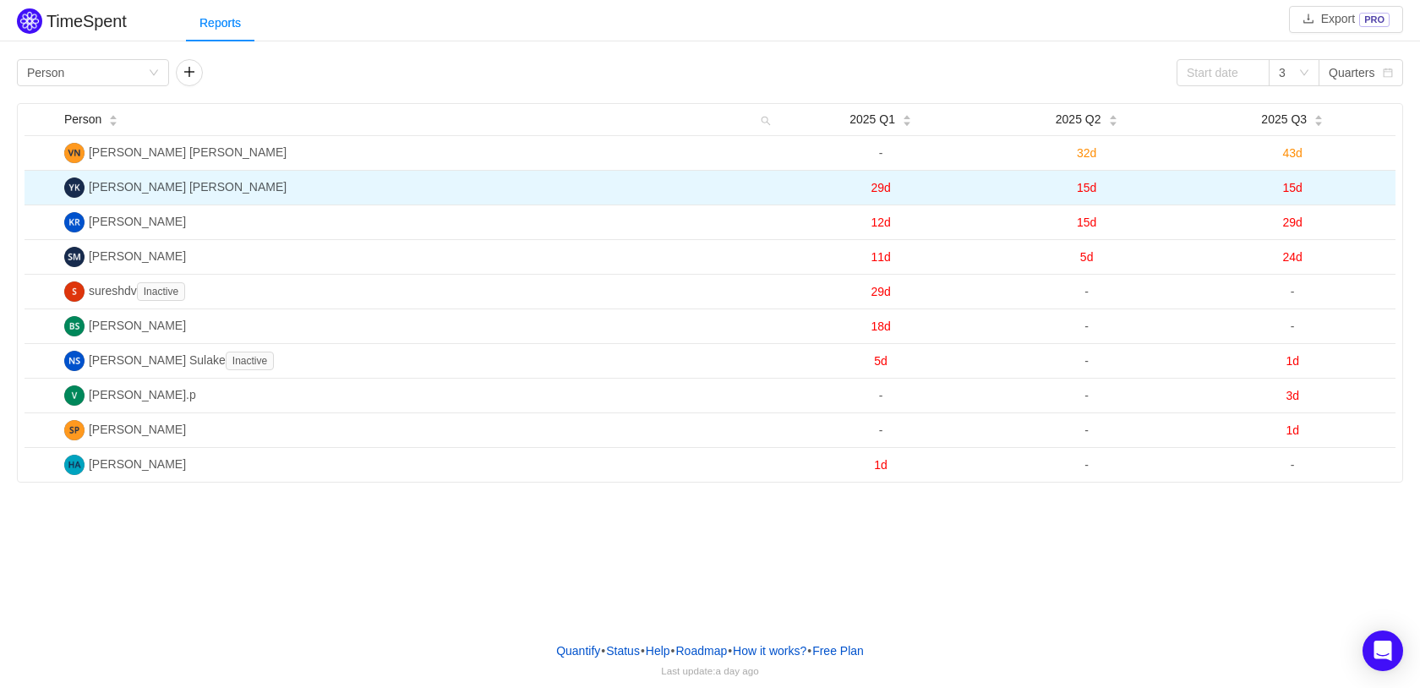
click at [1299, 183] on span "15d" at bounding box center [1292, 188] width 19 height 14
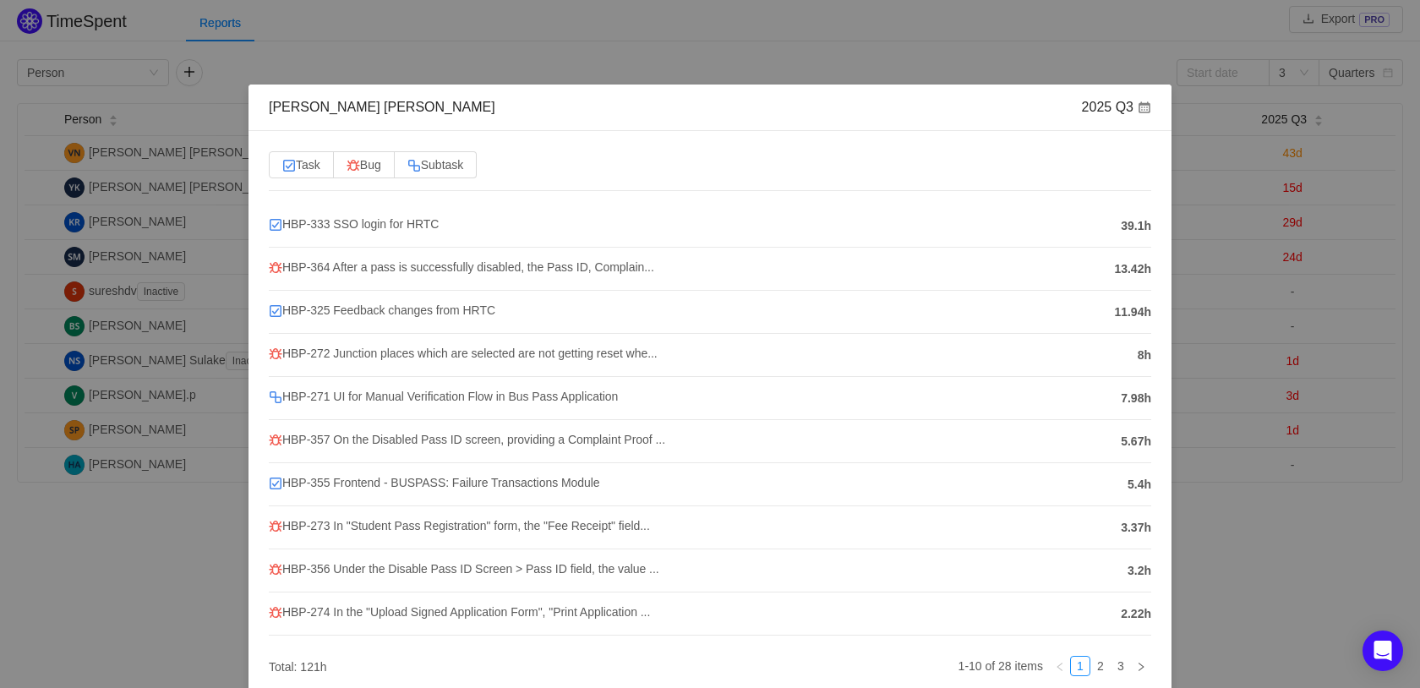
scroll to position [84, 0]
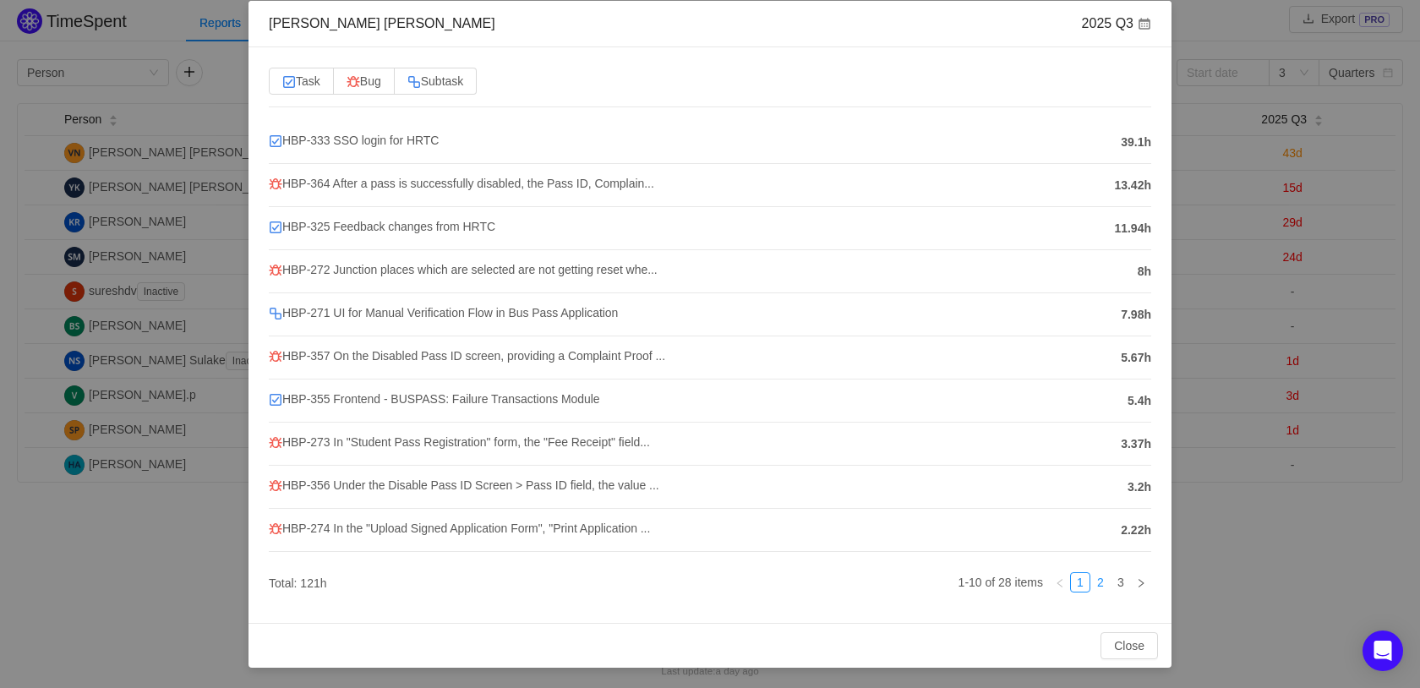
click at [1094, 587] on link "2" at bounding box center [1100, 582] width 19 height 19
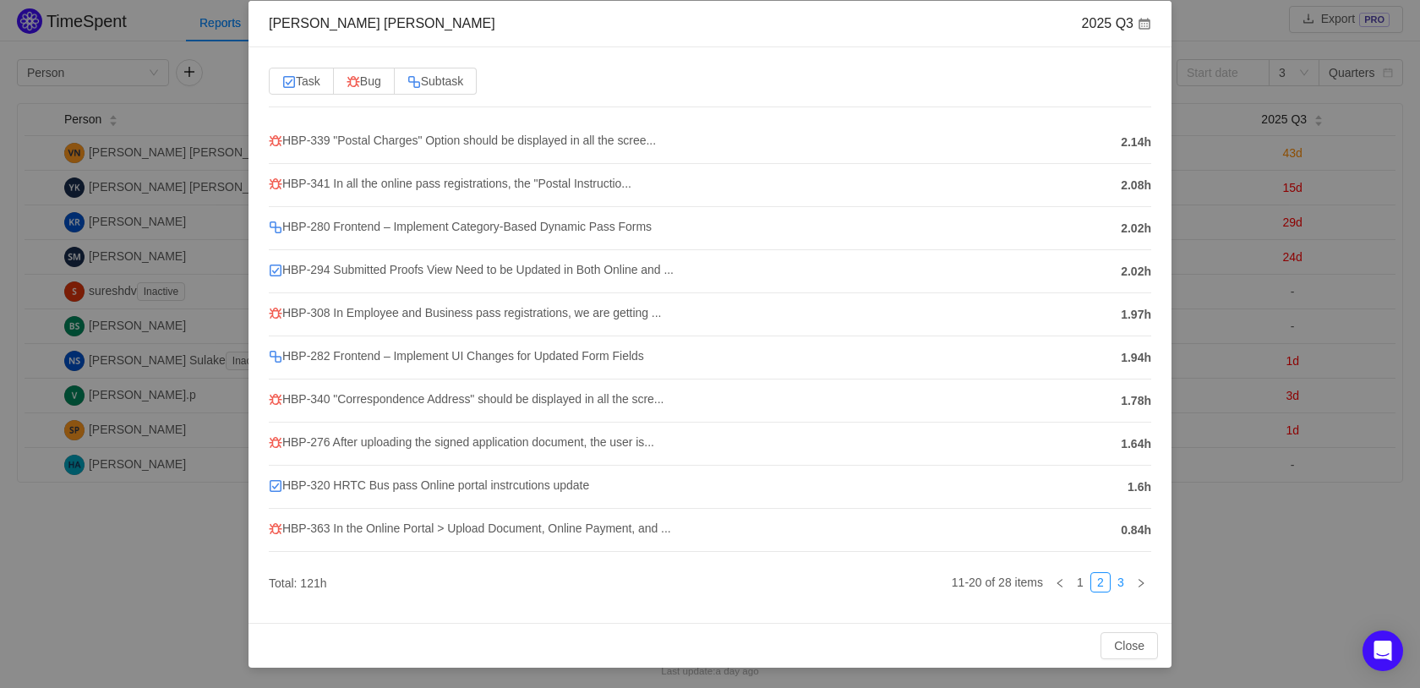
click at [1111, 588] on link "3" at bounding box center [1120, 582] width 19 height 19
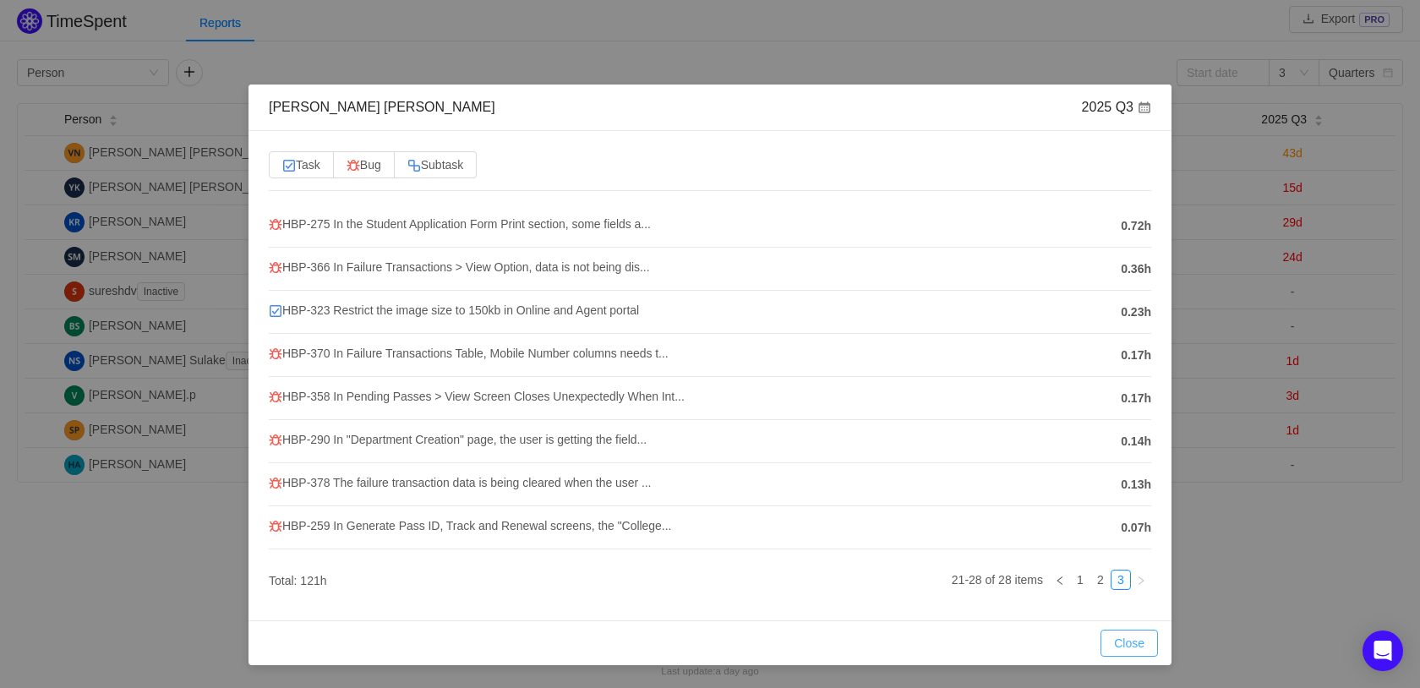
click at [1130, 652] on button "Close" at bounding box center [1128, 643] width 57 height 27
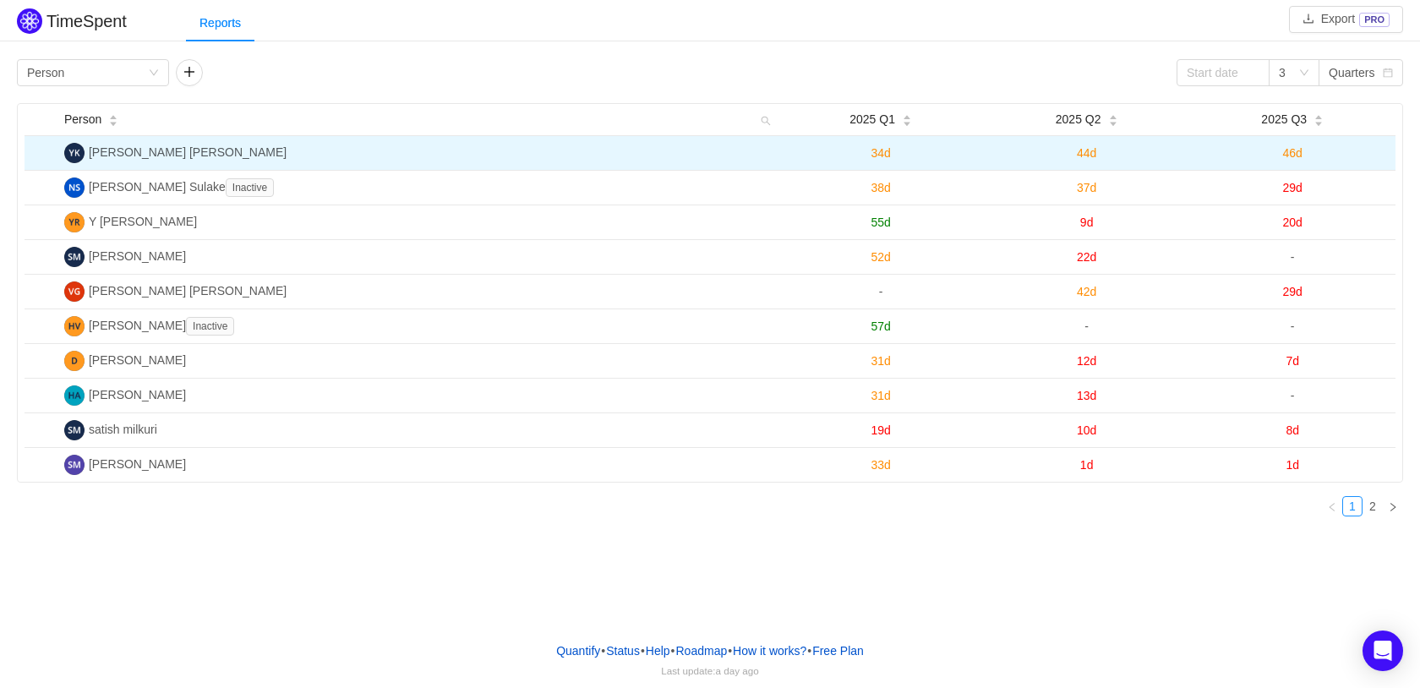
click at [1290, 153] on span "46d" at bounding box center [1292, 153] width 19 height 14
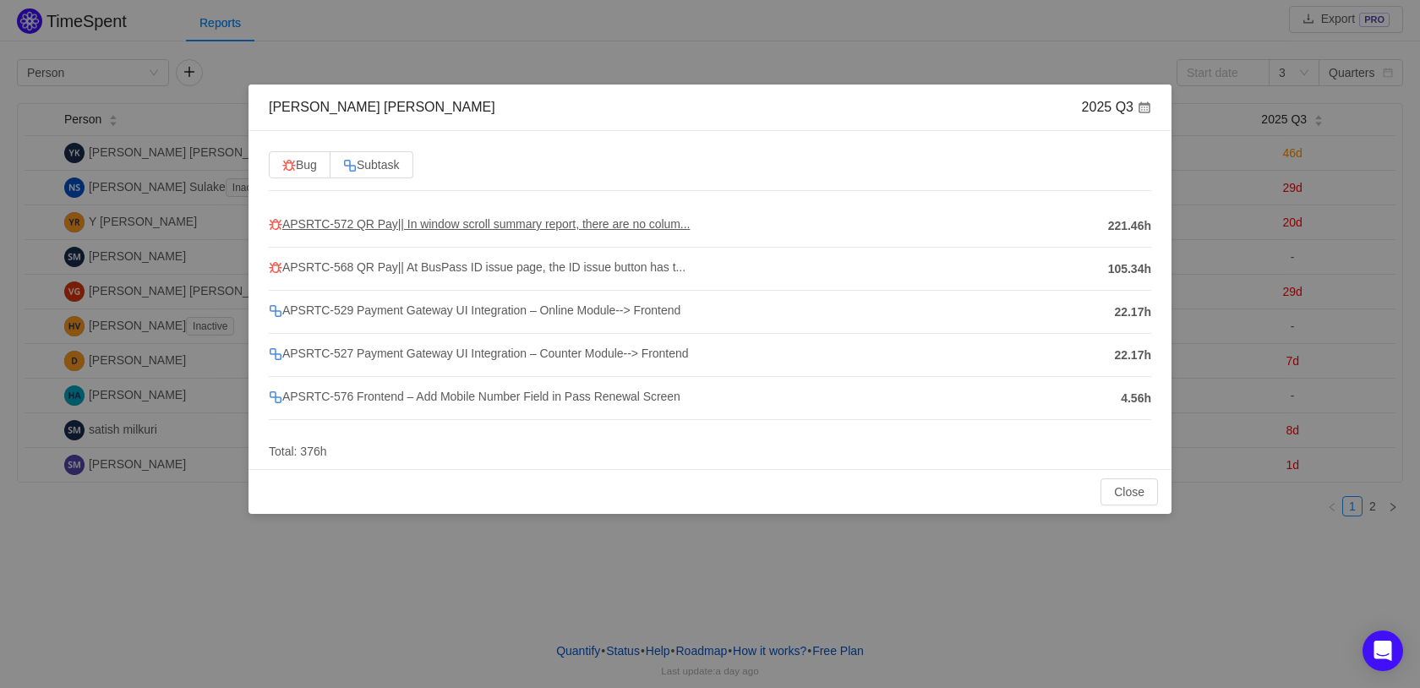
click at [458, 228] on span "APSRTC-572 QR Pay|| In window scroll summary report, there are no colum..." at bounding box center [479, 224] width 421 height 14
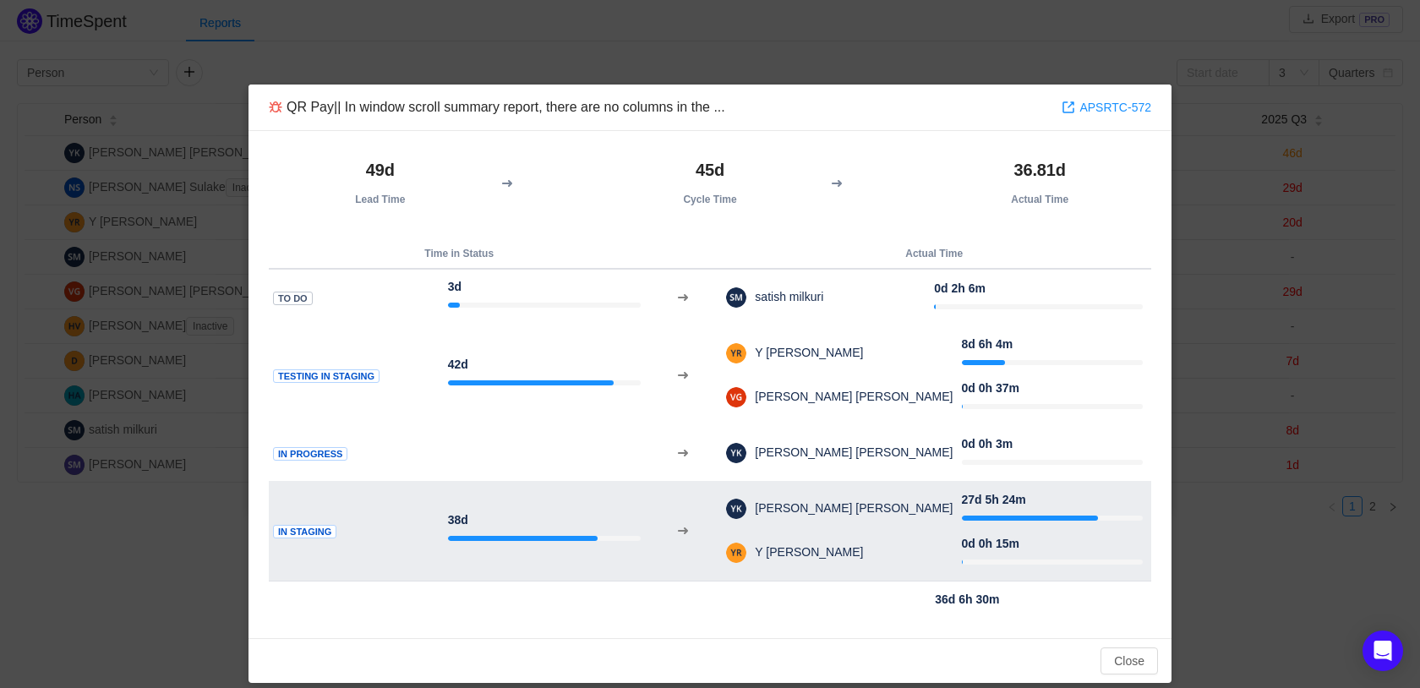
click at [920, 559] on td "Y [PERSON_NAME]" at bounding box center [843, 553] width 236 height 44
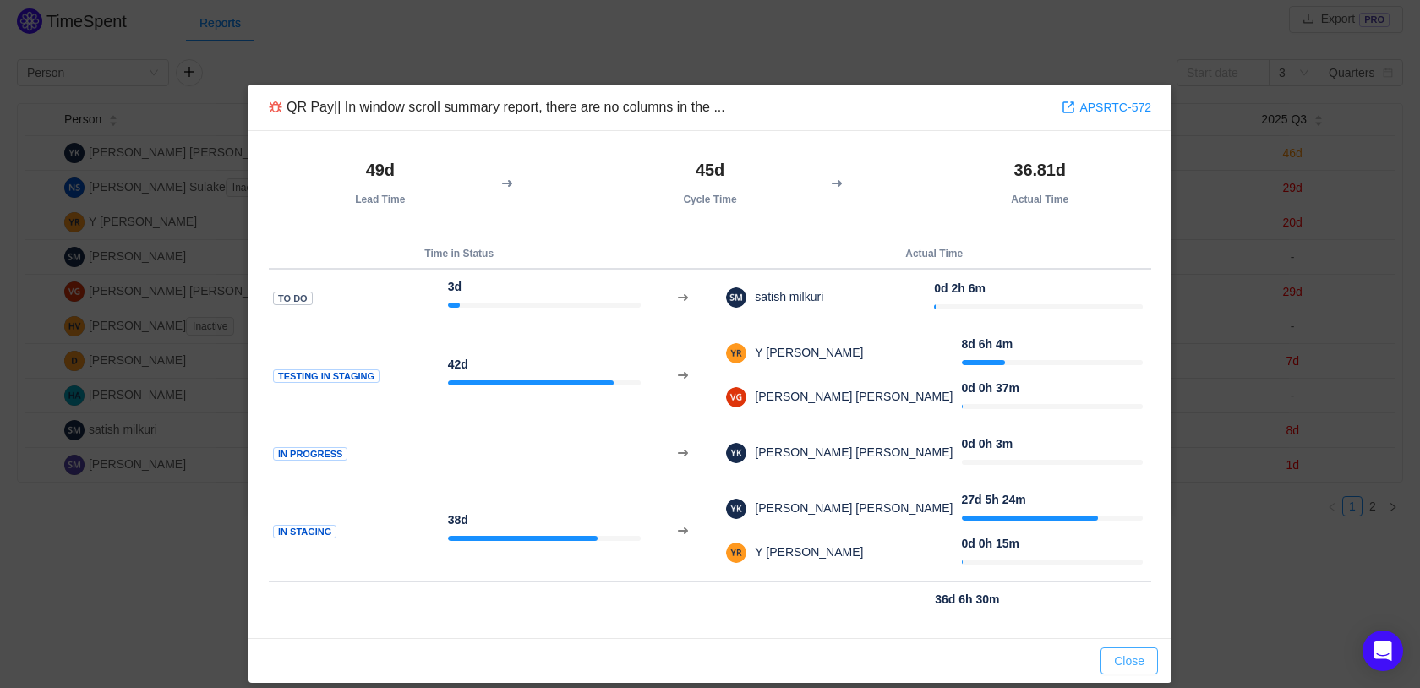
click at [1123, 661] on button "Close" at bounding box center [1128, 660] width 57 height 27
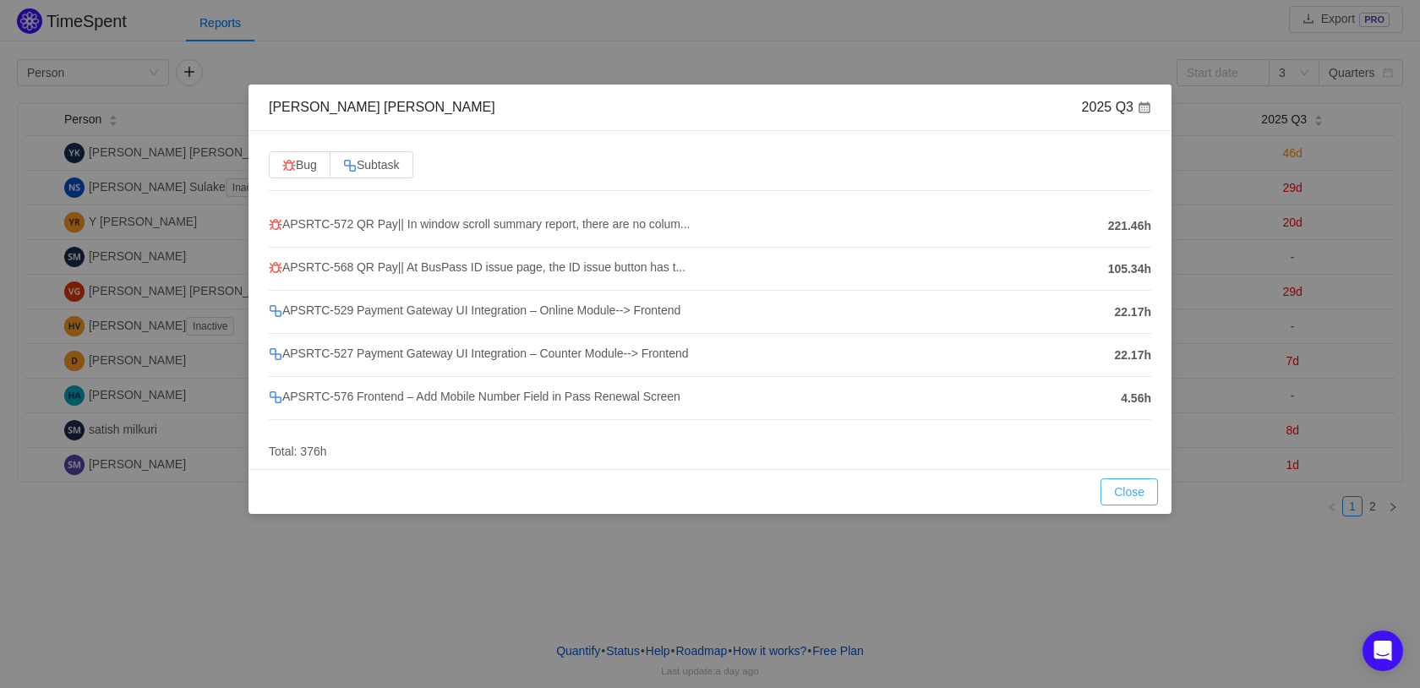
click at [1118, 494] on button "Close" at bounding box center [1128, 491] width 57 height 27
